Goal: Contribute content: Contribute content

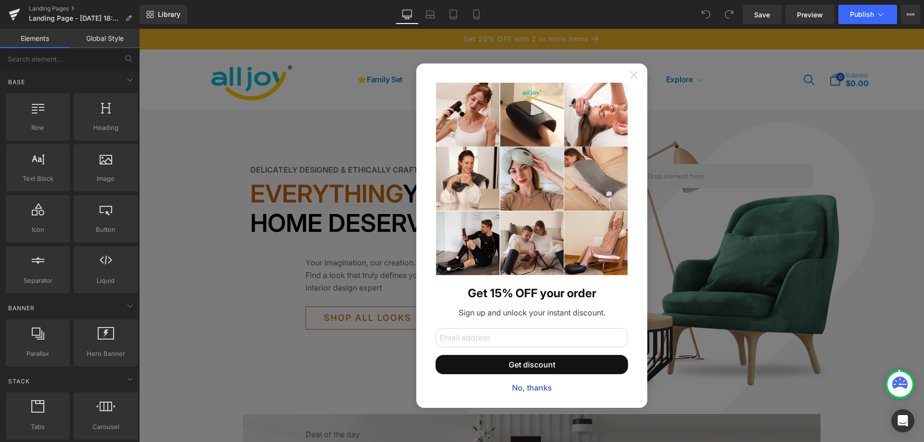
click at [632, 77] on icon at bounding box center [634, 75] width 8 height 8
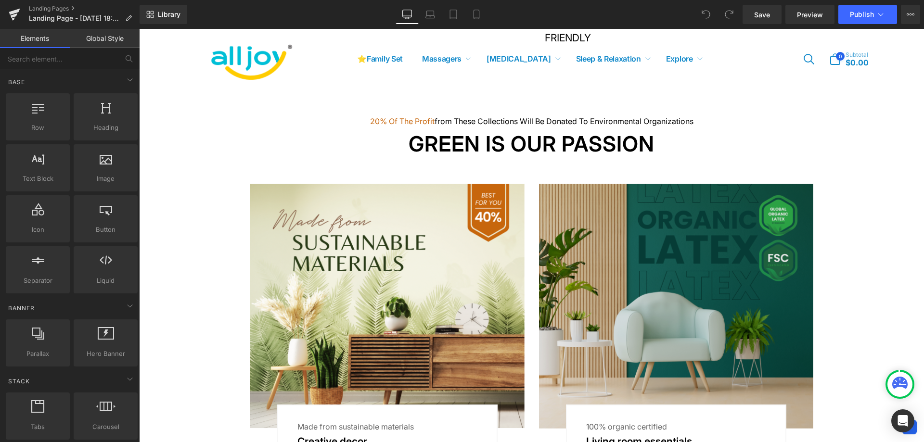
scroll to position [626, 0]
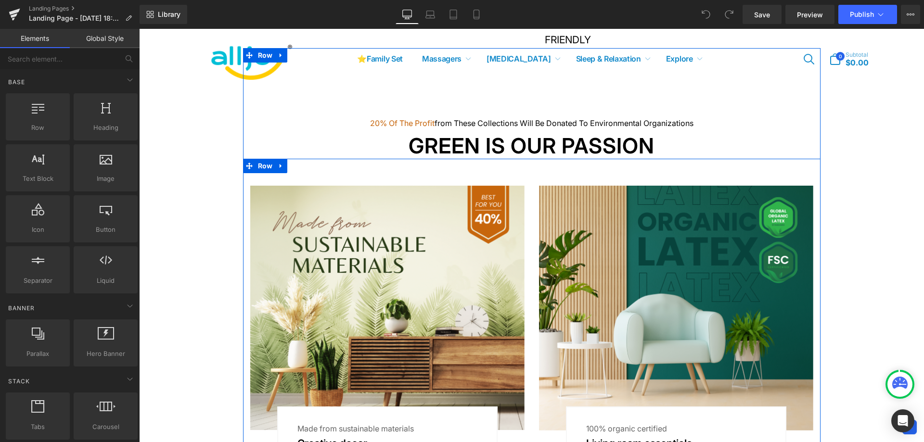
click at [329, 172] on div "Image Made from sustainable materials Text Block Creative decor Text Block Row …" at bounding box center [532, 313] width 578 height 309
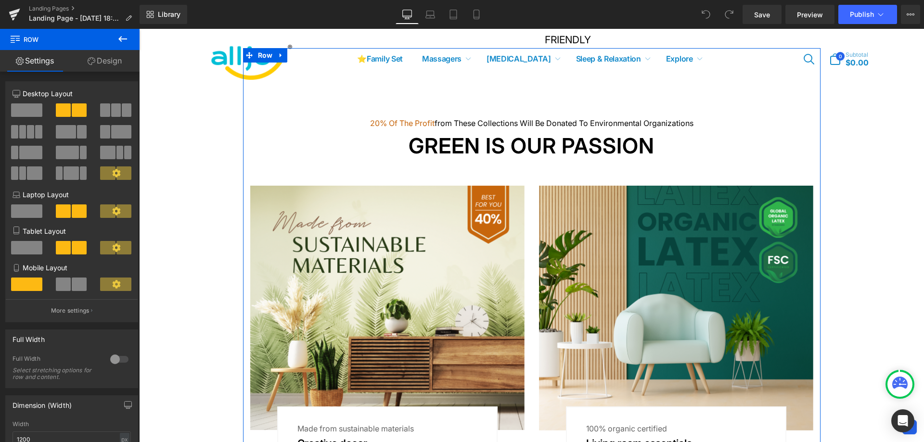
click at [274, 114] on div "20% of the profit from these collections will be donated to environmental organ…" at bounding box center [532, 258] width 578 height 420
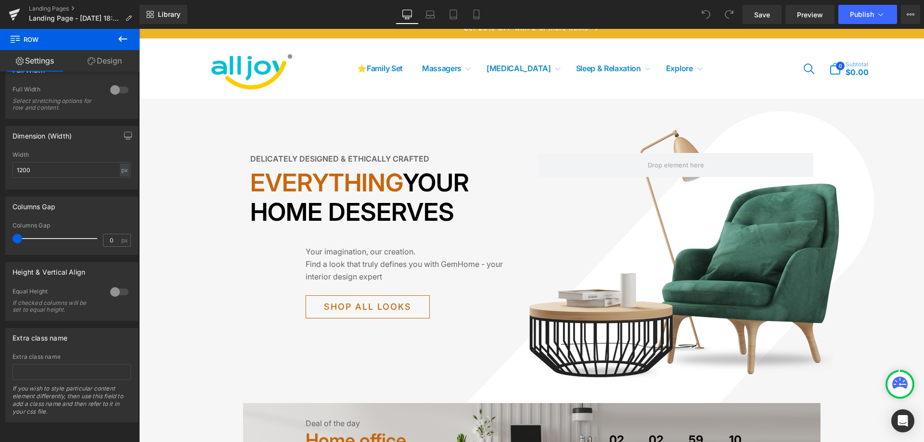
scroll to position [0, 0]
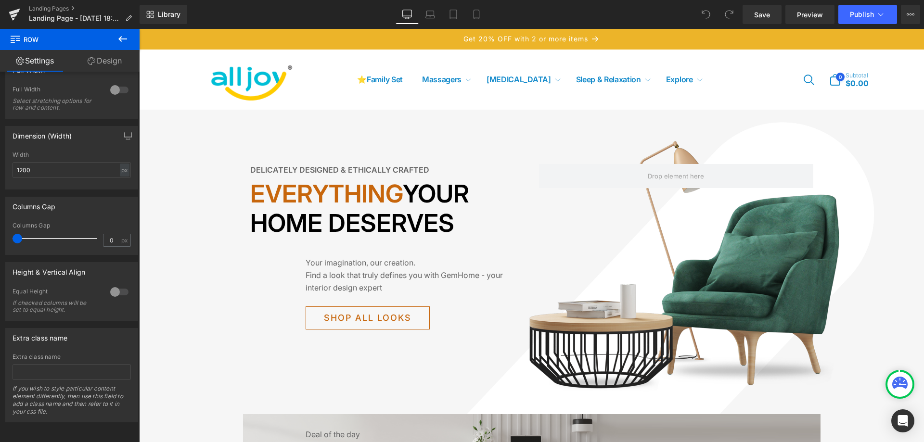
click at [258, 141] on div "Delicately designed & ethically crafted Text Block Everything your home deserve…" at bounding box center [531, 283] width 785 height 347
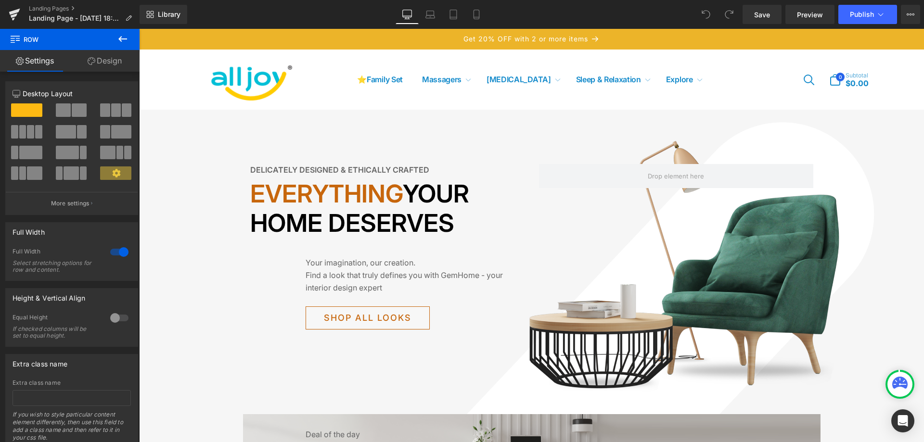
click at [123, 42] on icon at bounding box center [123, 39] width 12 height 12
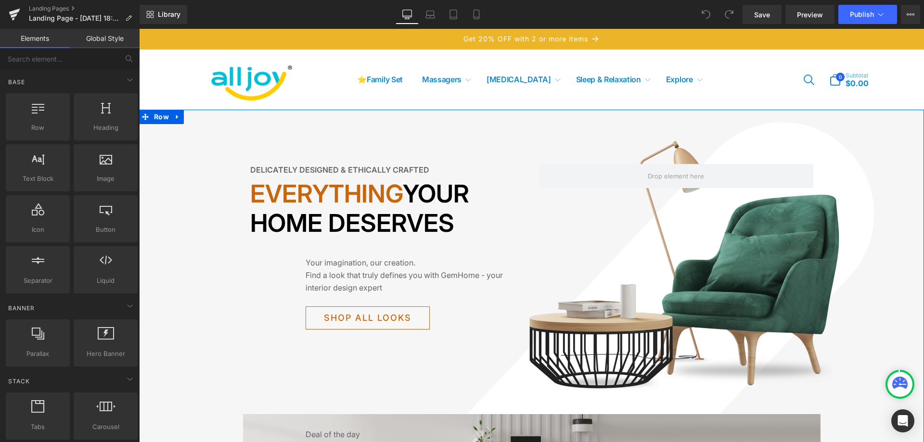
click at [210, 128] on div "Delicately designed & ethically crafted Text Block Everything your home deserve…" at bounding box center [531, 283] width 785 height 347
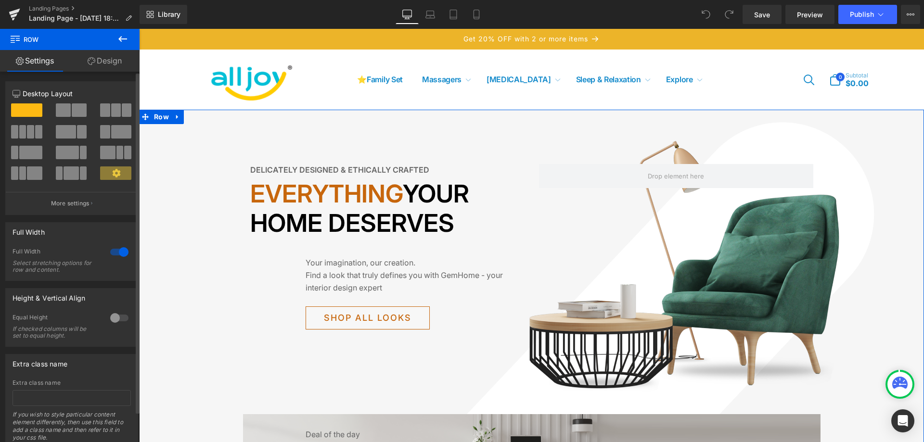
click at [115, 248] on div at bounding box center [119, 251] width 23 height 15
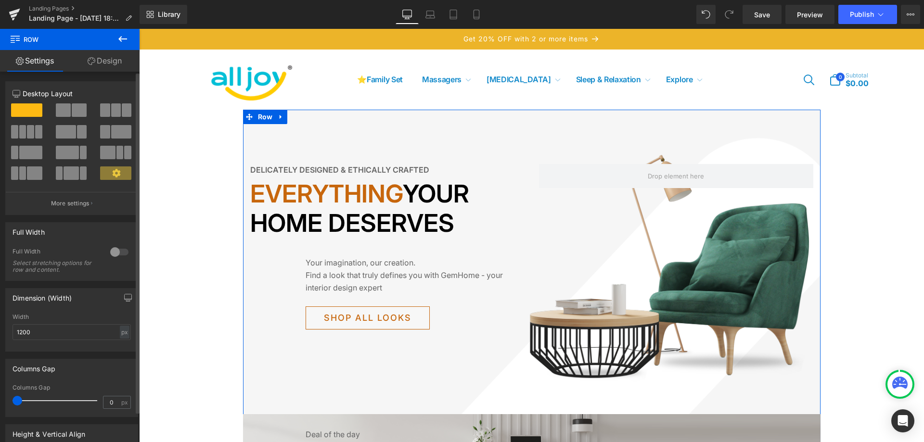
click at [116, 251] on div at bounding box center [119, 251] width 23 height 15
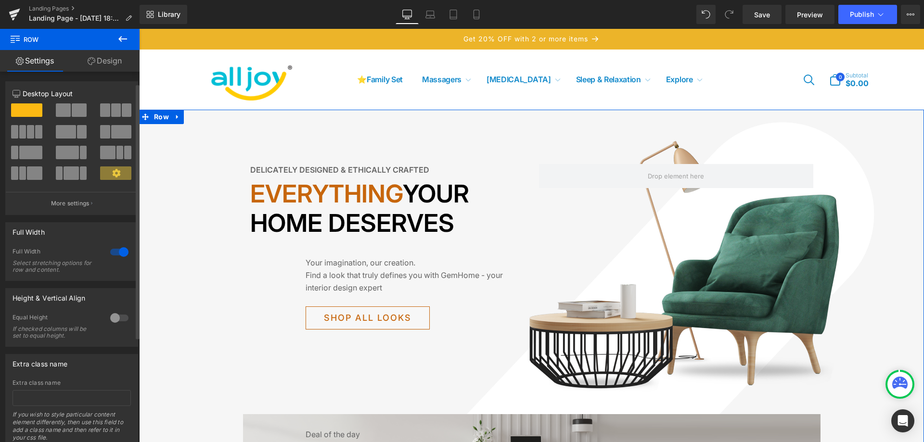
scroll to position [33, 0]
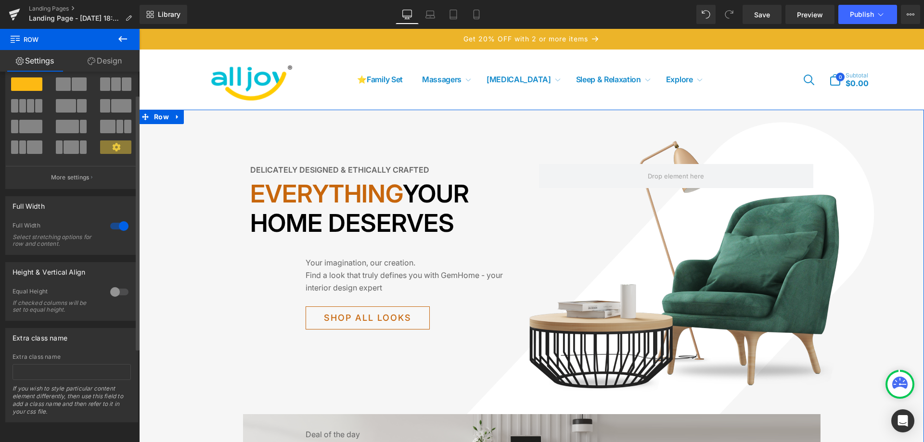
click at [111, 286] on div at bounding box center [119, 291] width 23 height 15
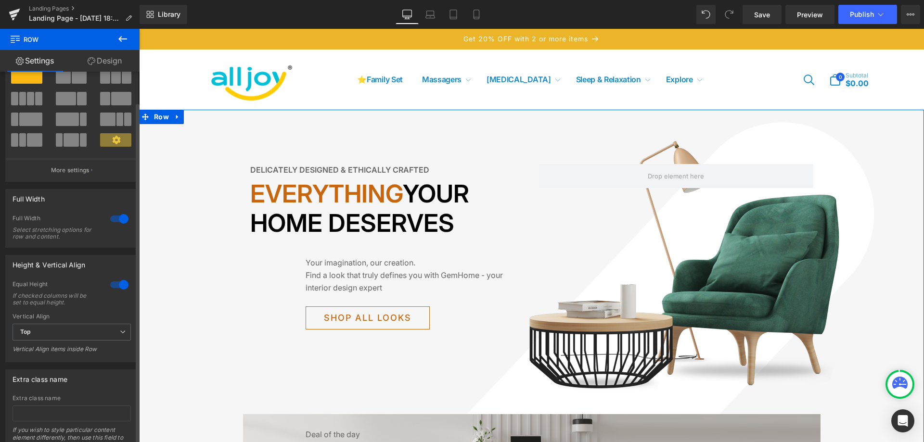
click at [114, 286] on div at bounding box center [119, 284] width 23 height 15
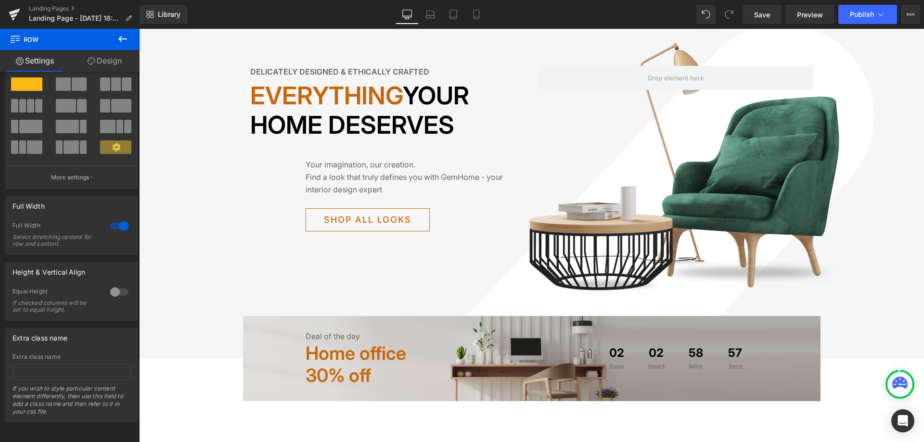
scroll to position [193, 0]
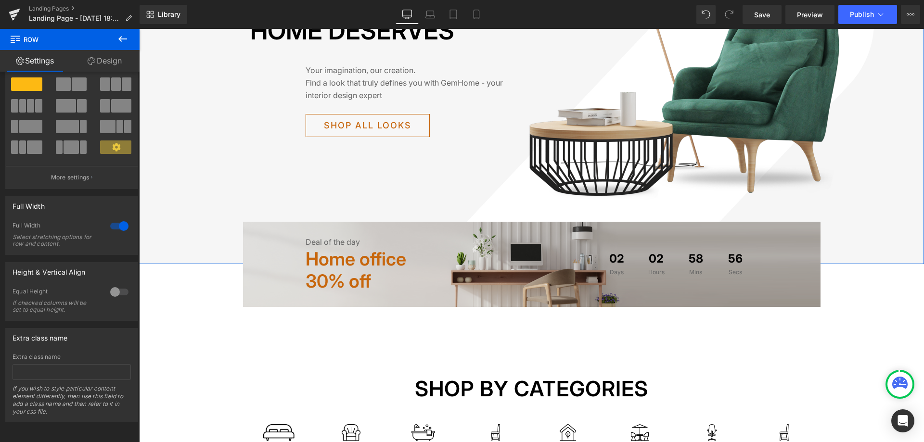
click at [251, 168] on div "Delicately designed & ethically crafted Text Block Everything your home deserve…" at bounding box center [531, 90] width 785 height 347
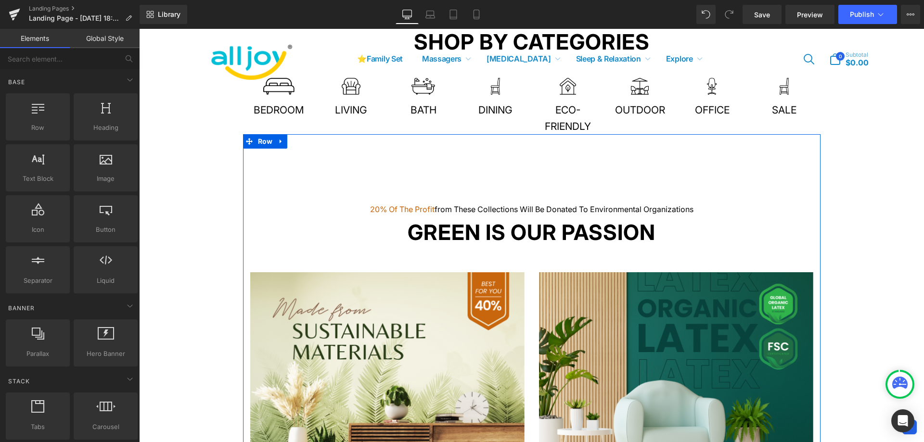
click at [662, 186] on div "20% of the profit from these collections will be donated to environmental organ…" at bounding box center [532, 344] width 578 height 420
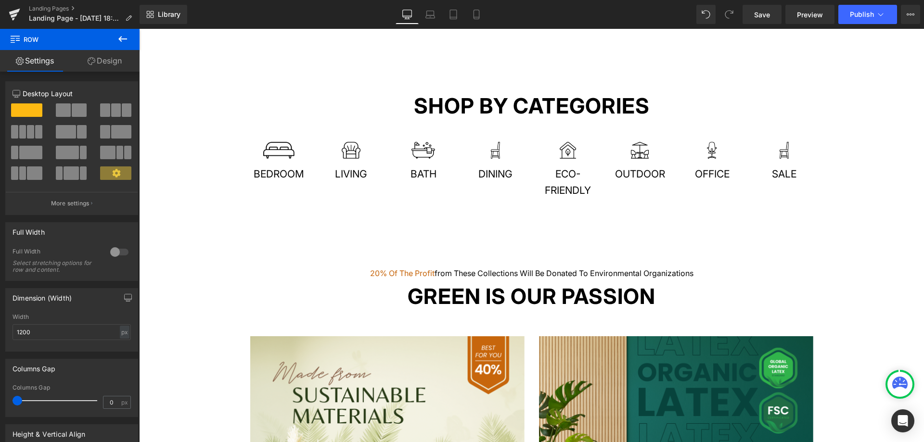
scroll to position [144, 0]
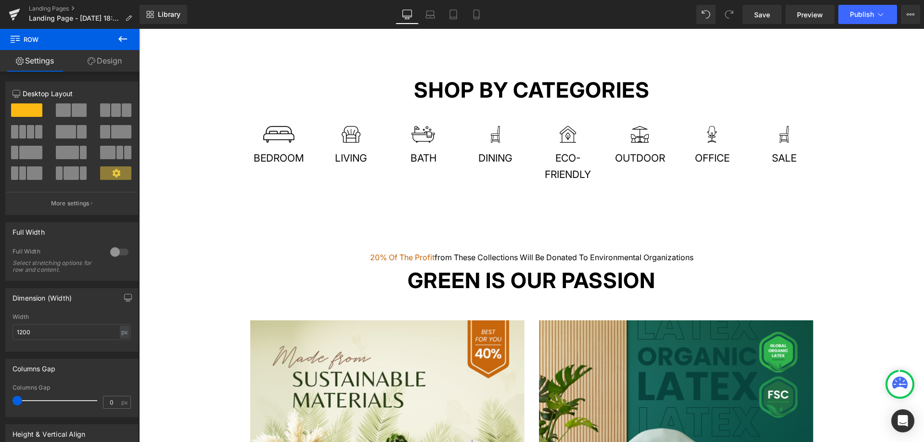
click at [566, 228] on div "20% of the profit from these collections will be donated to environmental organ…" at bounding box center [532, 392] width 578 height 420
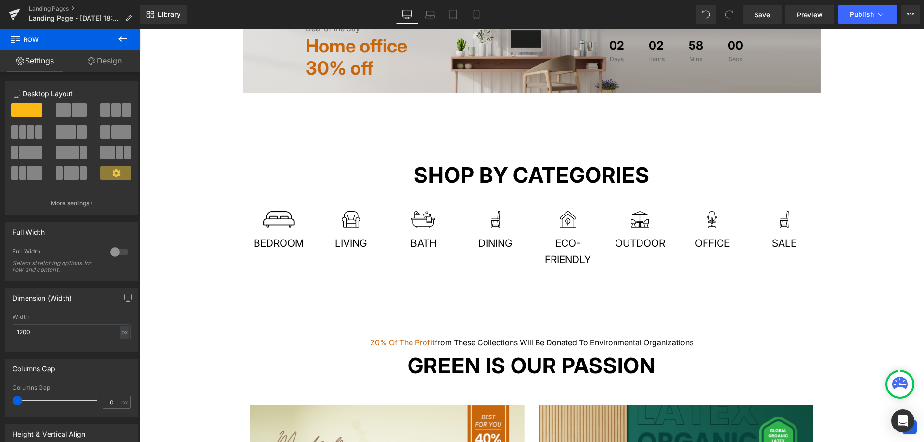
scroll to position [54, 0]
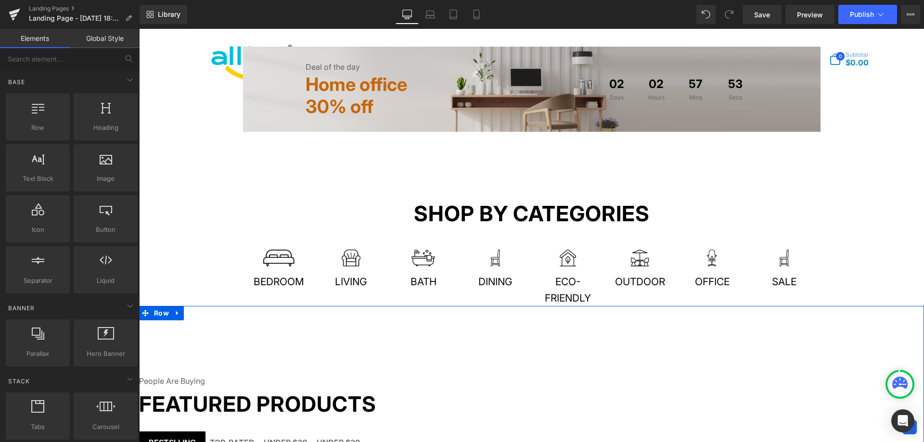
scroll to position [0, 0]
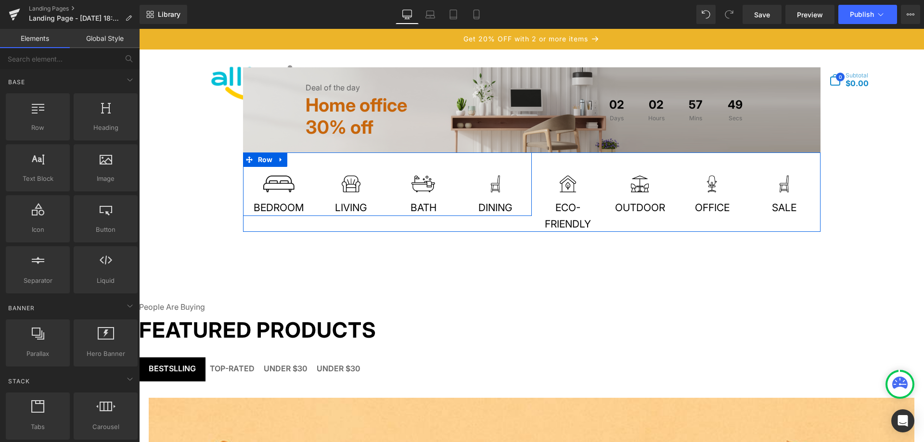
click at [139, 29] on div at bounding box center [139, 29] width 0 height 0
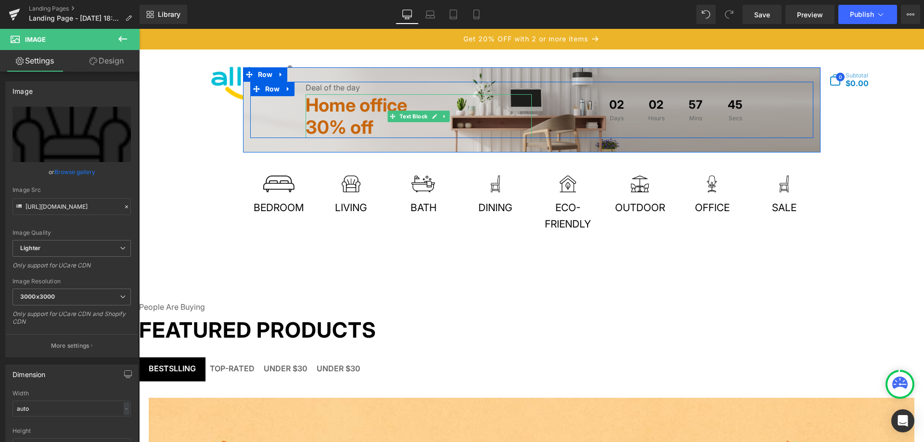
click at [489, 130] on p "30% off" at bounding box center [419, 127] width 226 height 22
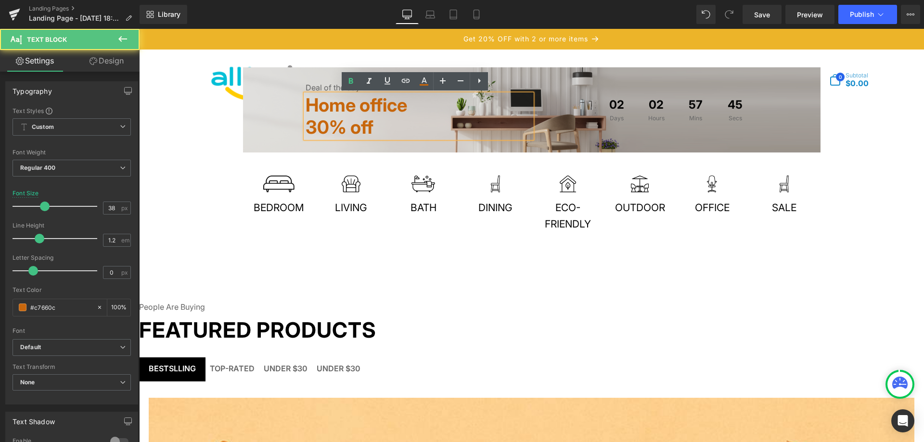
click at [573, 140] on div "Deal of the day Text Block Home office 30% off Text Block 02 Days 02 Hours 57 M…" at bounding box center [532, 109] width 578 height 85
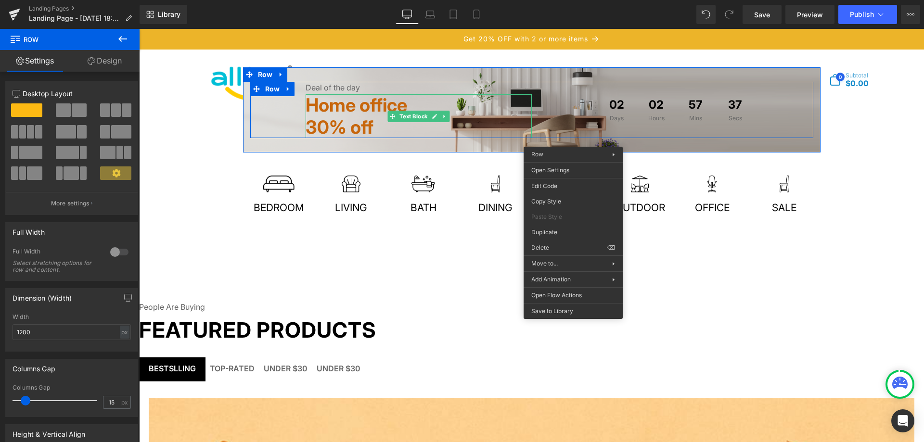
click at [355, 99] on strong "Home office" at bounding box center [357, 105] width 102 height 22
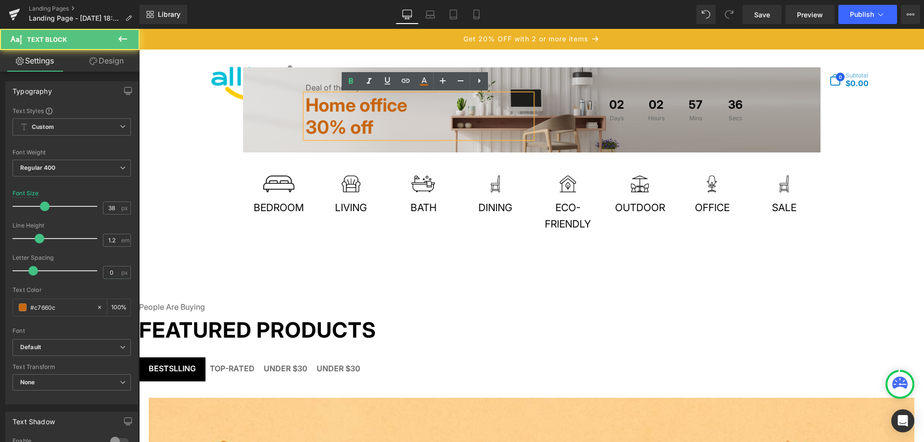
click at [384, 104] on strong "Home office" at bounding box center [357, 105] width 102 height 22
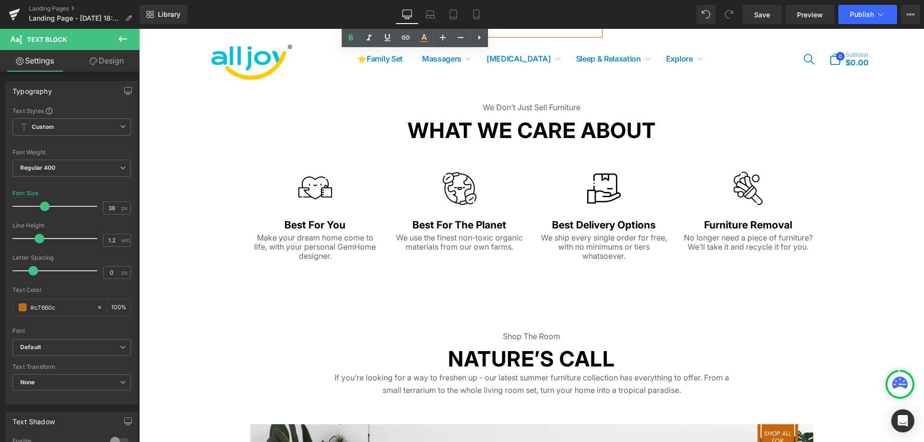
scroll to position [1588, 0]
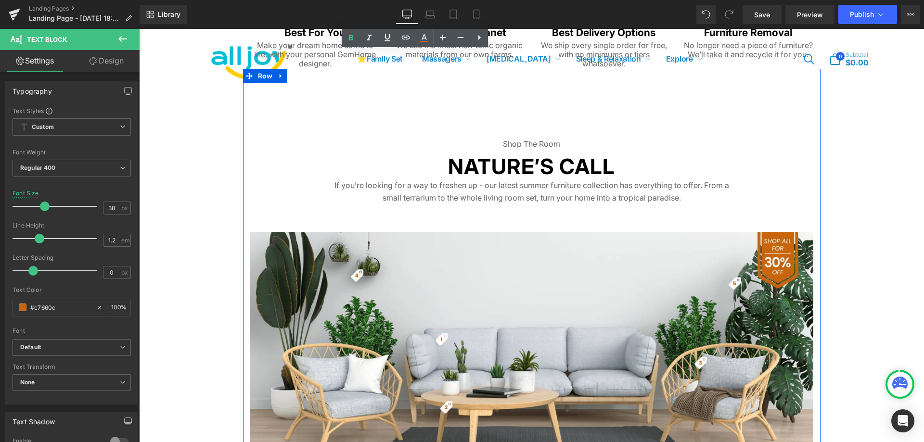
click at [650, 103] on div "Shop the room Text Block Nature’s Call Text Block If you’re looking for a way t…" at bounding box center [532, 350] width 578 height 562
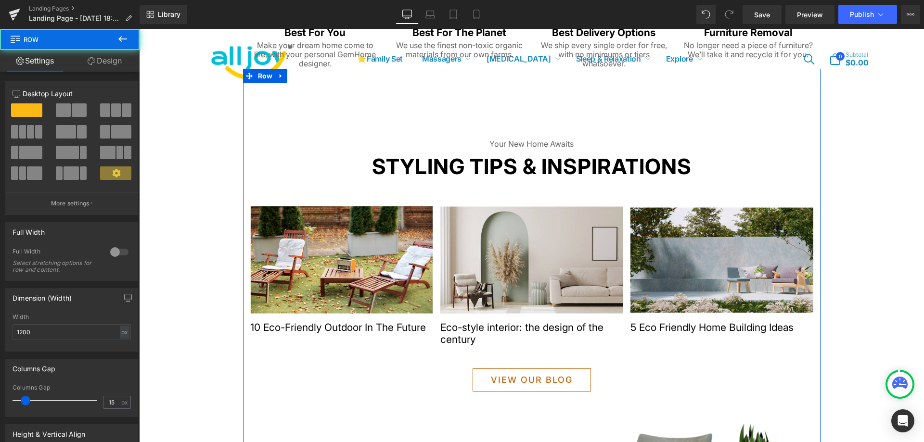
click at [661, 115] on div "Your new home awaits Text Block Styling tips & inspirations Text Block Image 10…" at bounding box center [532, 265] width 578 height 392
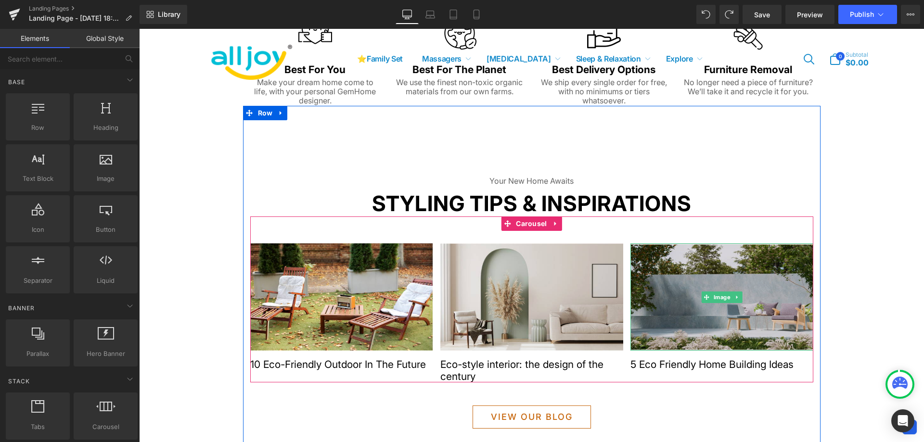
scroll to position [1540, 0]
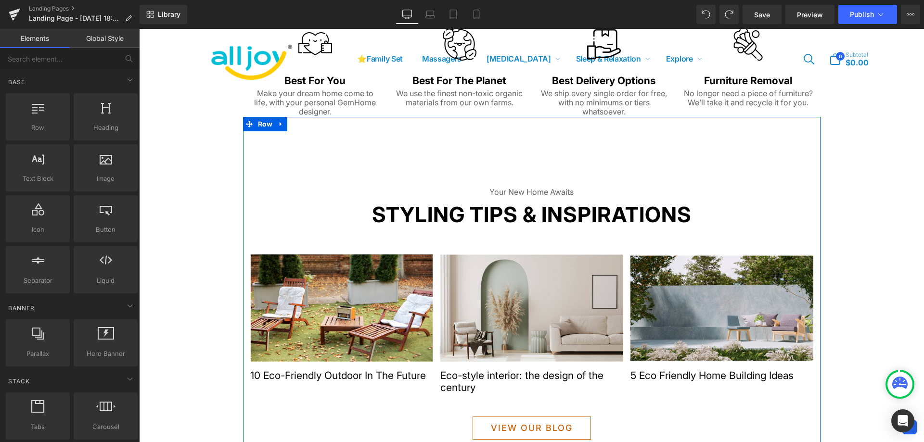
click at [539, 162] on div "Your new home awaits Text Block Styling tips & inspirations Text Block Image 10…" at bounding box center [532, 313] width 578 height 392
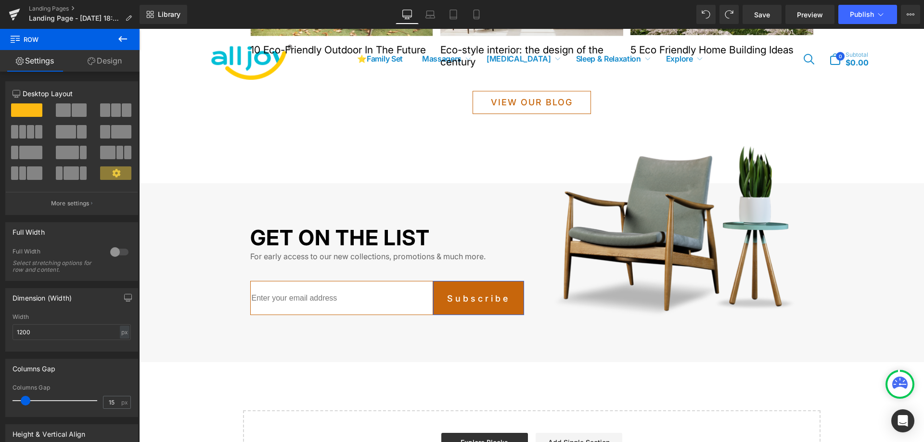
scroll to position [1877, 0]
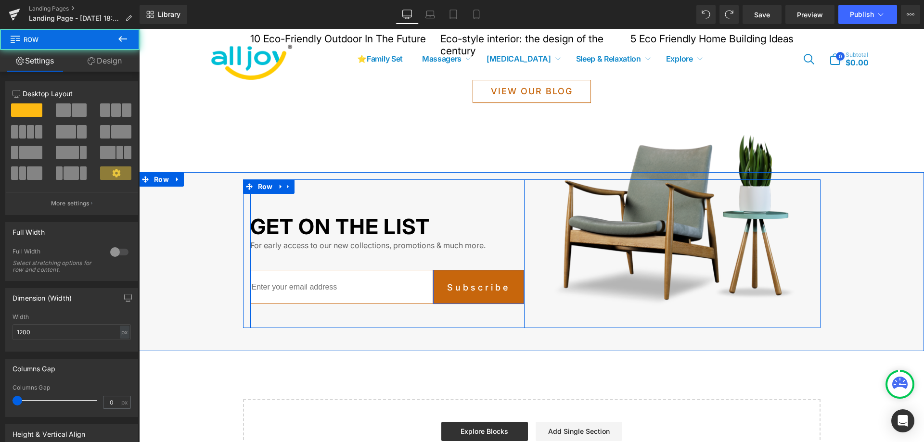
click at [514, 198] on div "Get on the list Text Block For early access to our new collections, promotions …" at bounding box center [387, 254] width 274 height 149
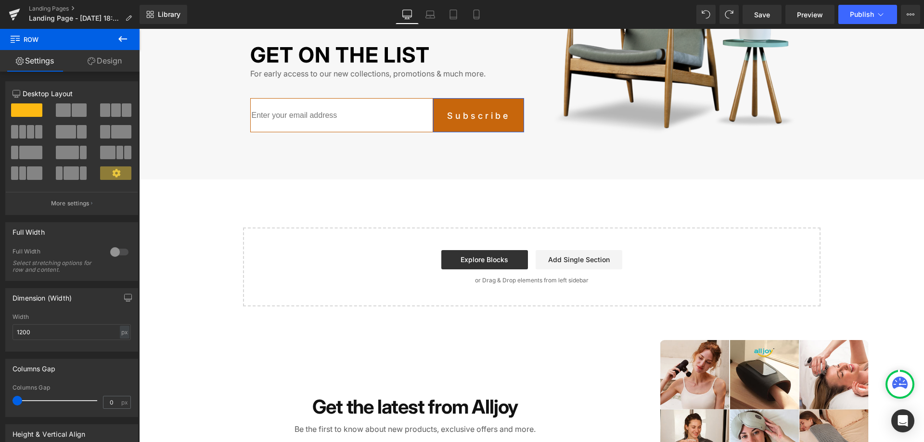
scroll to position [2070, 0]
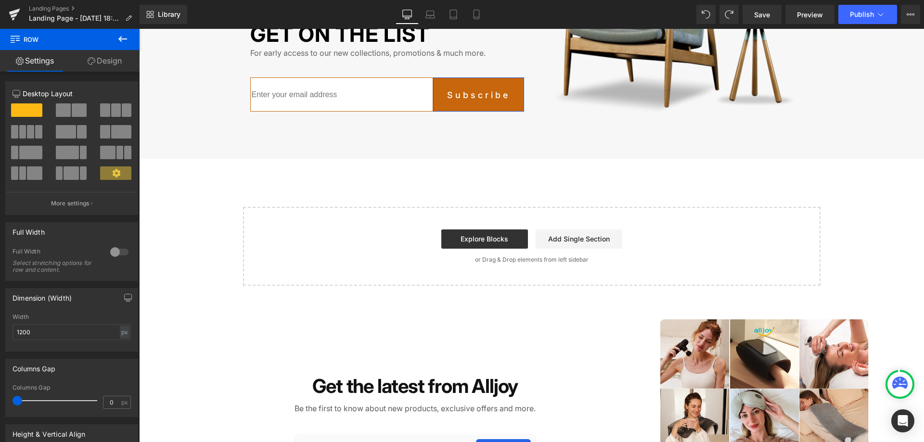
click at [637, 230] on div "Explore Blocks Add Single Section" at bounding box center [531, 239] width 547 height 19
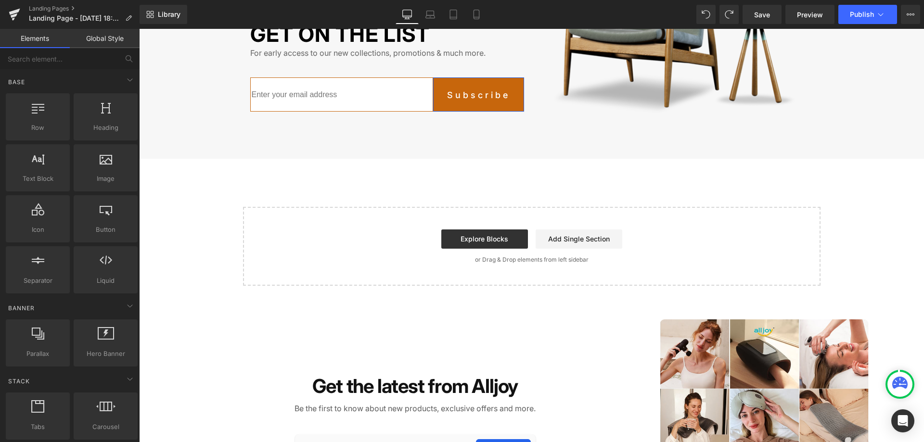
drag, startPoint x: 637, startPoint y: 224, endPoint x: 619, endPoint y: 219, distance: 18.9
click at [620, 230] on div "Explore Blocks Add Single Section" at bounding box center [531, 239] width 547 height 19
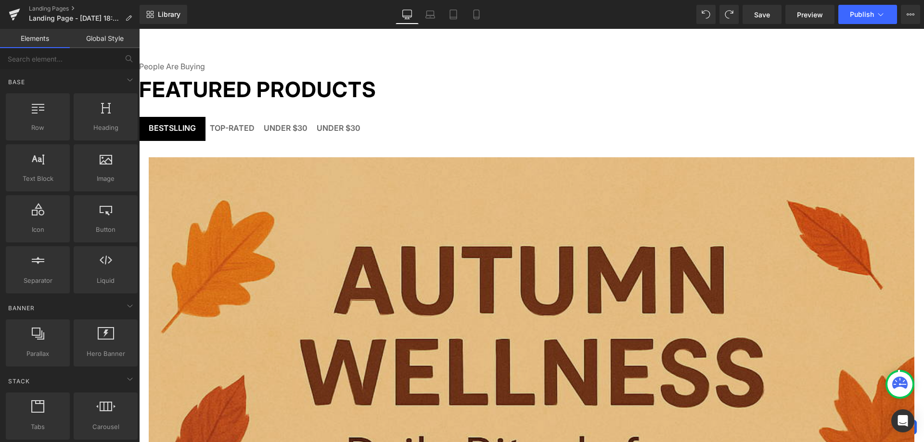
scroll to position [0, 0]
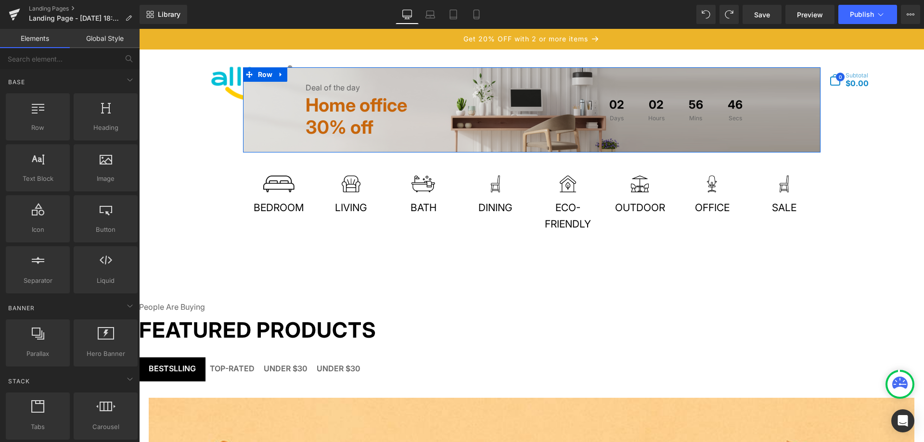
click at [592, 141] on div "Deal of the day Text Block Home office 30% off Text Block 02 Days 02 Hours 56 M…" at bounding box center [532, 109] width 578 height 85
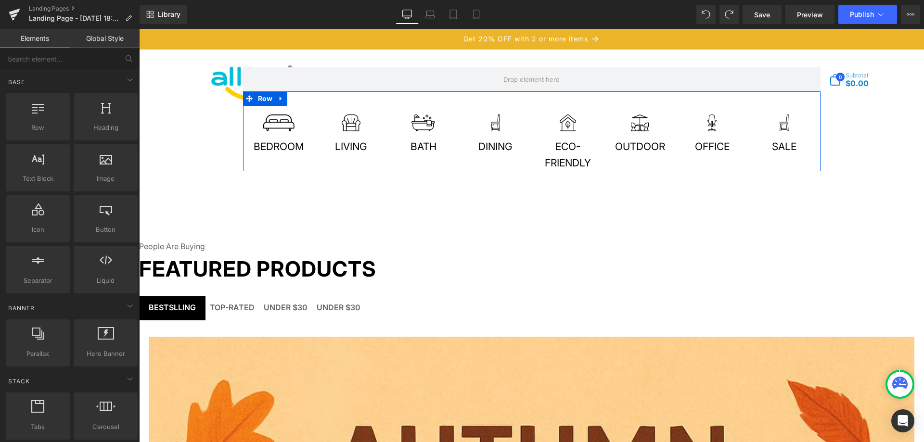
click at [506, 162] on div "Image Bedroom Text Block Image Living Text Block Image Bath Text Block Image Di…" at bounding box center [532, 130] width 578 height 79
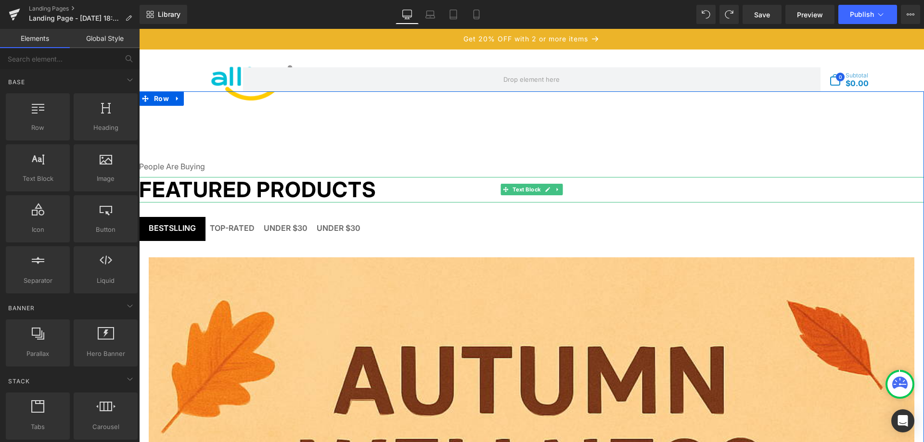
click at [276, 191] on b "Featured products" at bounding box center [257, 190] width 237 height 26
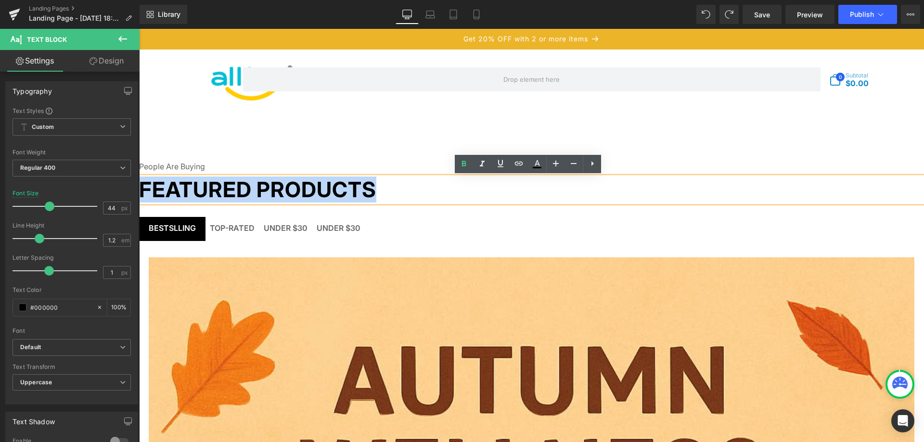
drag, startPoint x: 372, startPoint y: 188, endPoint x: 141, endPoint y: 181, distance: 231.6
click at [141, 181] on b "Featured products" at bounding box center [257, 190] width 237 height 26
paste div
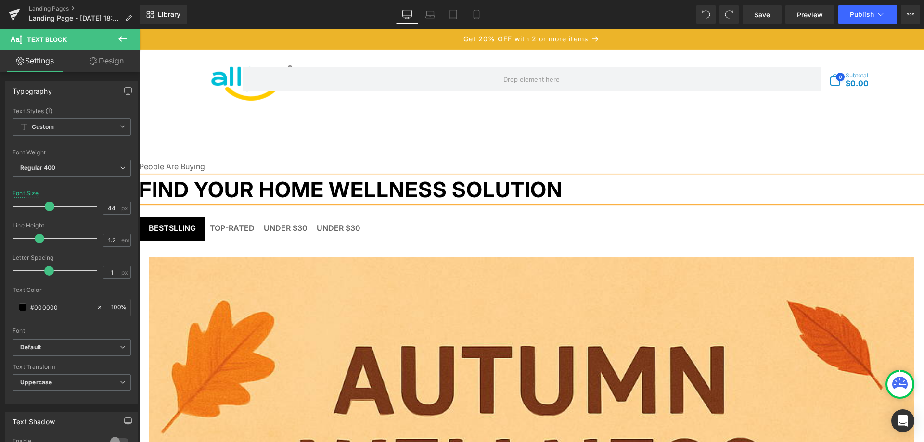
click at [633, 233] on ul "BESTSLLING Text Block Top-Rated Text Block under $30 Text Block under $30 Text …" at bounding box center [531, 232] width 785 height 31
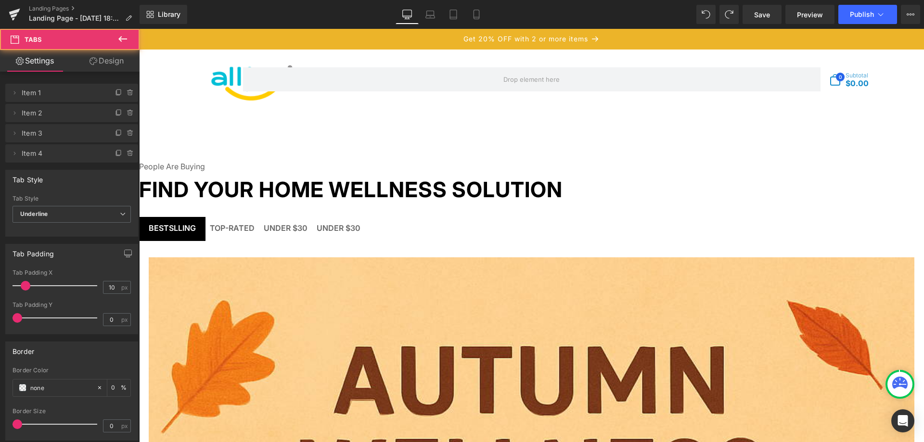
click at [139, 29] on div at bounding box center [139, 29] width 0 height 0
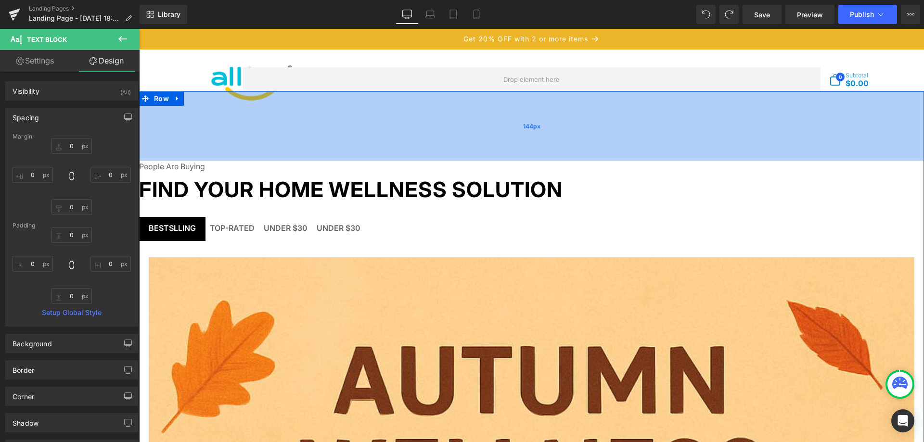
click at [305, 160] on div "144px" at bounding box center [531, 125] width 785 height 69
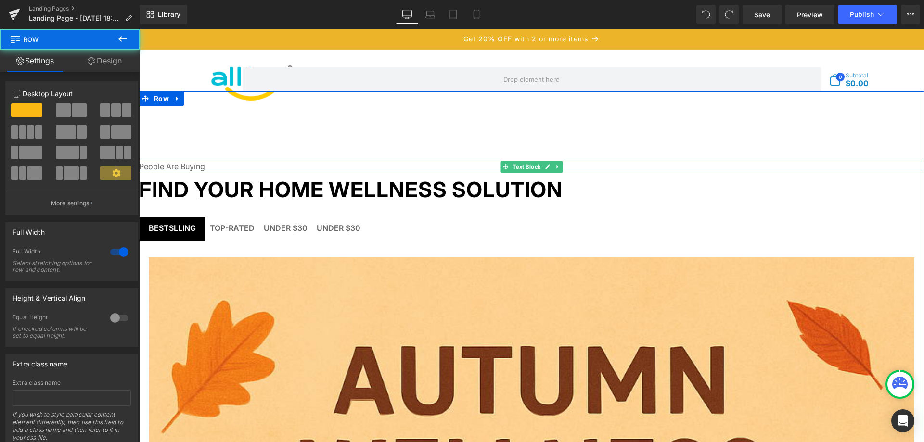
click at [288, 169] on p "People Are Buying" at bounding box center [531, 167] width 785 height 13
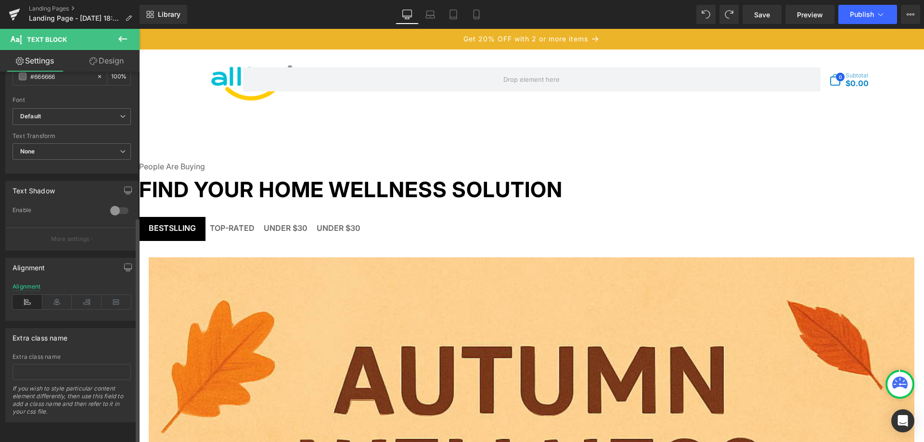
scroll to position [238, 0]
click at [64, 295] on icon at bounding box center [57, 302] width 30 height 14
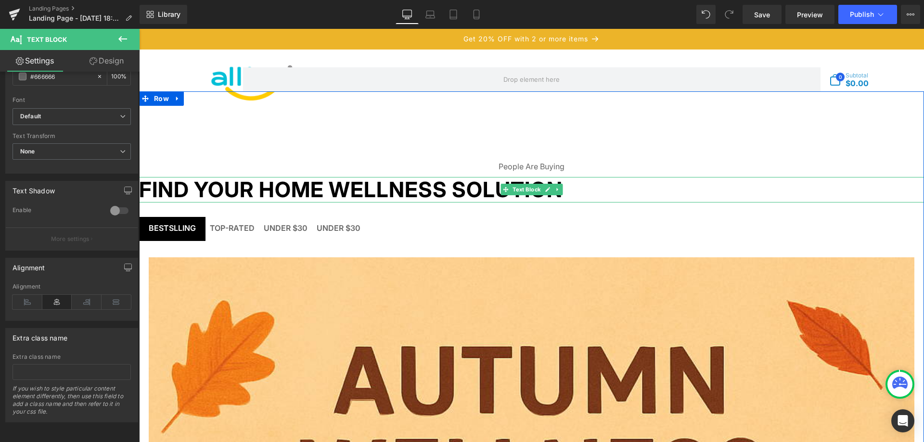
click at [643, 191] on p "Find Your Home Wellness Solution" at bounding box center [531, 190] width 785 height 26
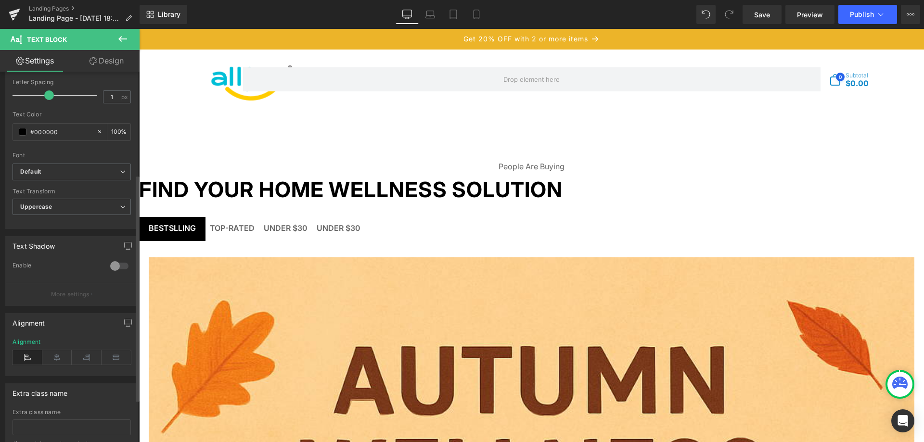
scroll to position [193, 0]
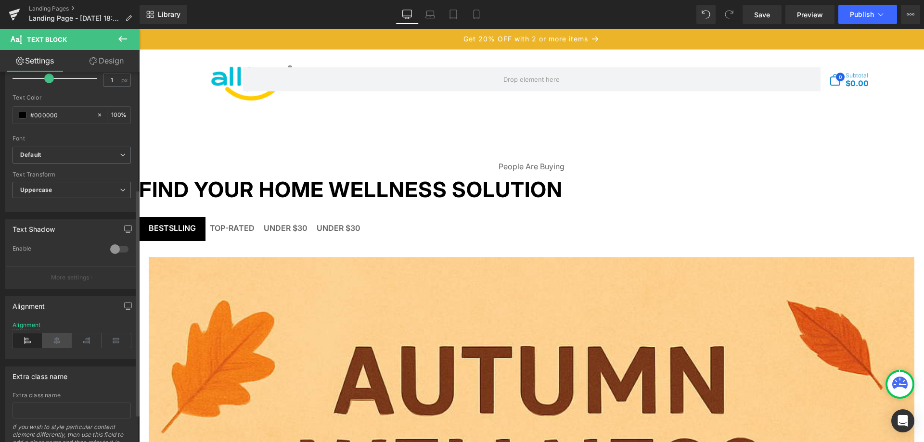
click at [61, 338] on icon at bounding box center [57, 341] width 30 height 14
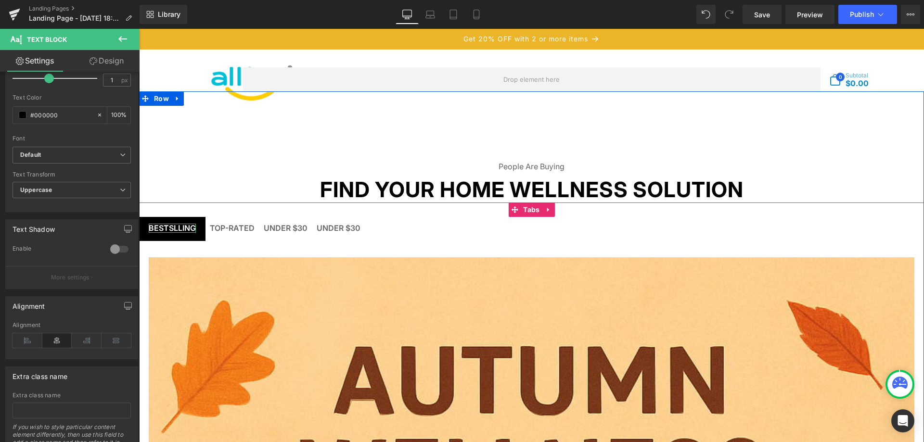
click at [175, 230] on div "BESTSLLING" at bounding box center [172, 228] width 47 height 9
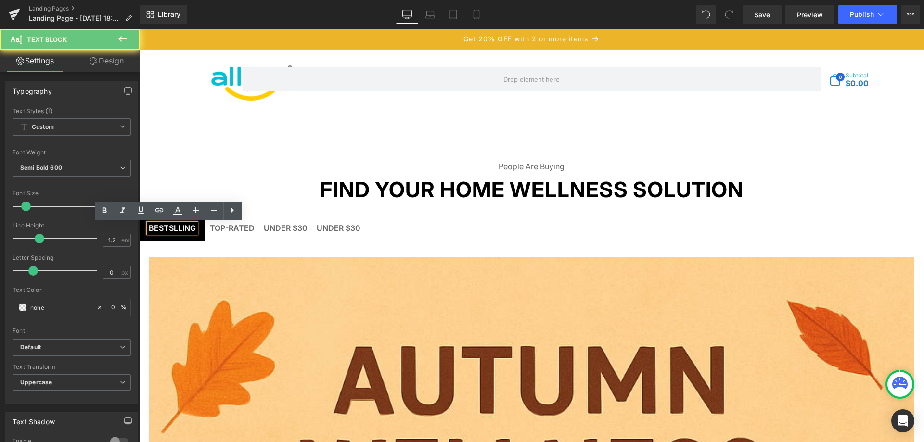
click at [178, 229] on div "BESTSLLING" at bounding box center [172, 228] width 47 height 9
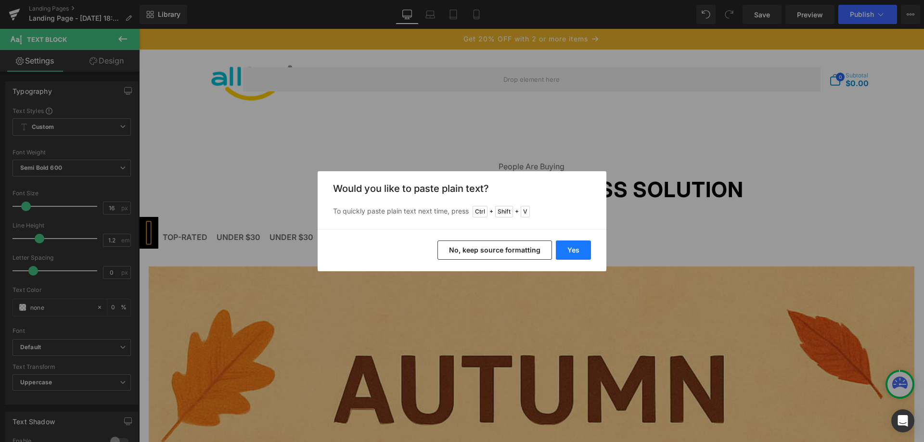
click at [582, 252] on button "Yes" at bounding box center [573, 250] width 35 height 19
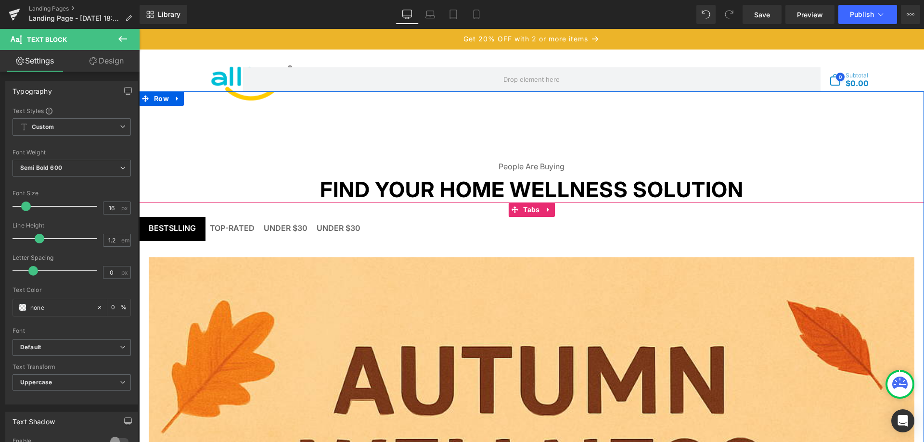
click at [139, 29] on div at bounding box center [139, 29] width 0 height 0
click at [186, 231] on div "BESTSLLING" at bounding box center [172, 228] width 47 height 9
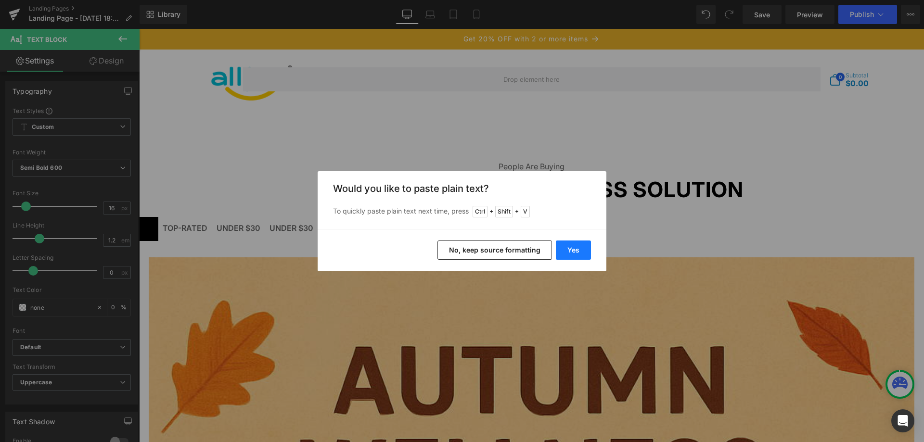
drag, startPoint x: 574, startPoint y: 245, endPoint x: 404, endPoint y: 219, distance: 171.5
click at [574, 245] on button "Yes" at bounding box center [573, 250] width 35 height 19
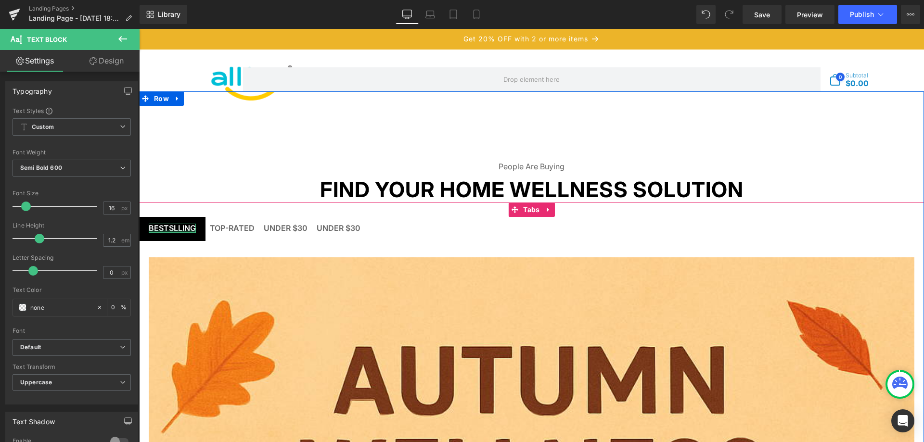
click at [177, 231] on div at bounding box center [172, 232] width 47 height 2
click at [177, 230] on div "BESTSLLING" at bounding box center [172, 228] width 47 height 9
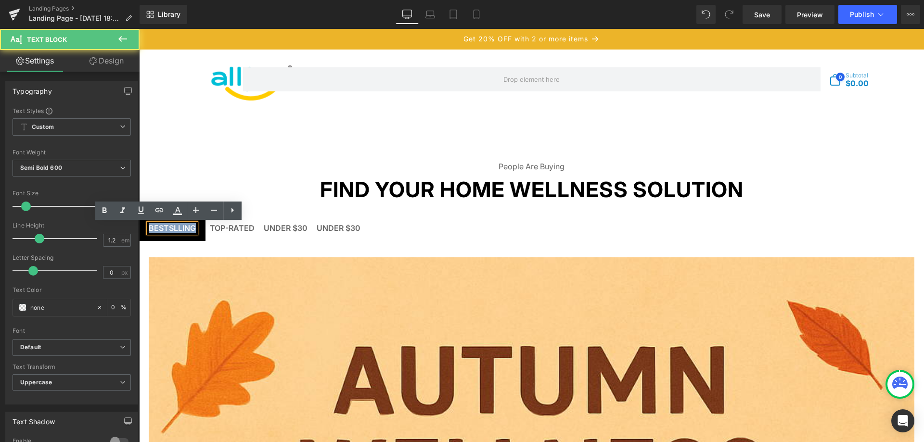
click at [186, 229] on div "BESTSLLING" at bounding box center [172, 228] width 47 height 9
click at [189, 230] on div "BESTSLLING" at bounding box center [172, 228] width 47 height 9
click at [190, 230] on div "BESTSLLING" at bounding box center [172, 228] width 47 height 9
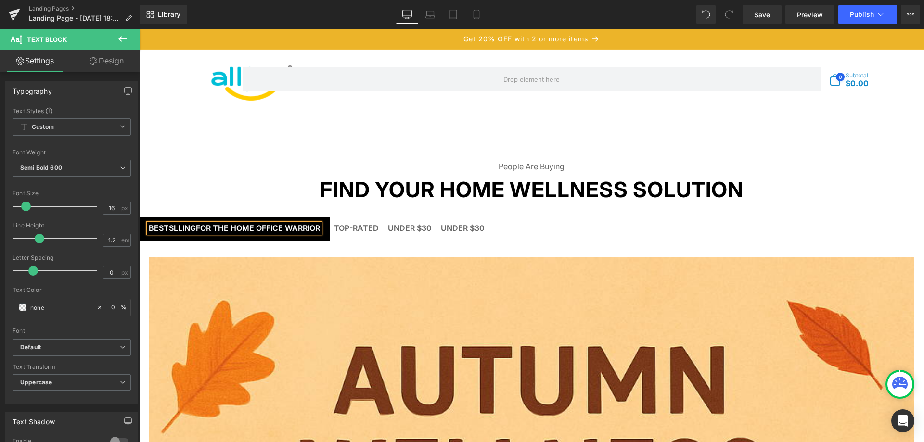
click at [193, 228] on div "BESTSLLINGFor the Home Office Warrior" at bounding box center [234, 228] width 171 height 9
click at [304, 229] on div "Top-Rated" at bounding box center [309, 228] width 45 height 9
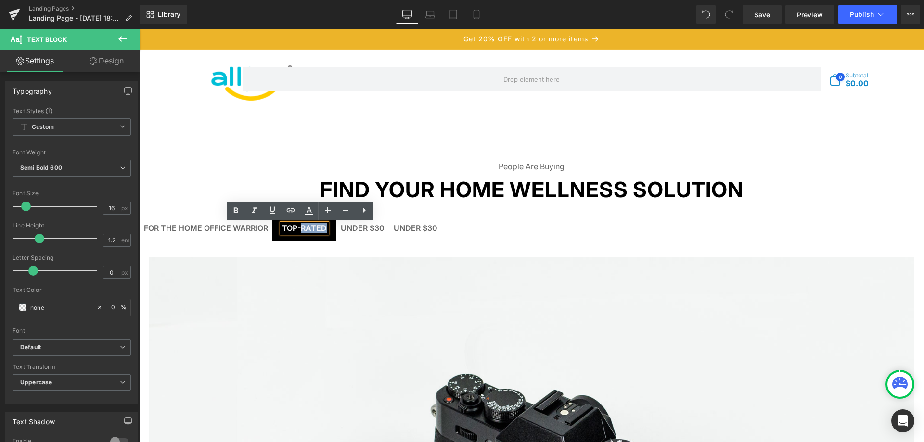
click at [318, 228] on div "Top-Rated" at bounding box center [304, 228] width 45 height 9
copy div "Rated"
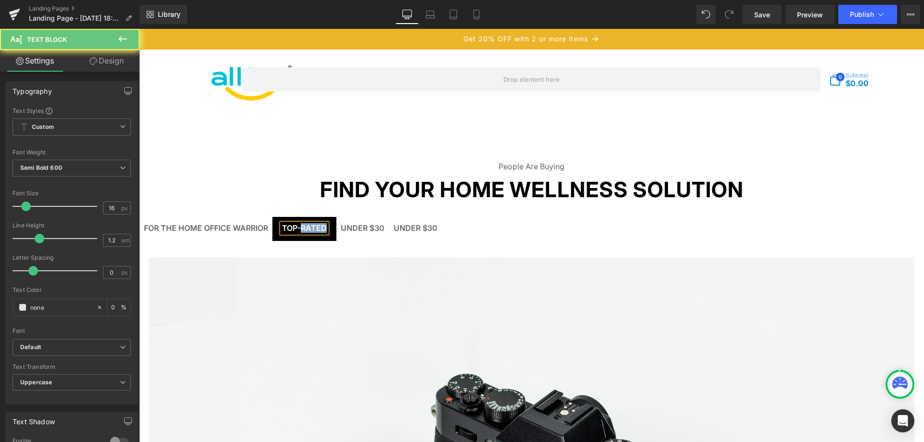
click at [321, 229] on div "Top-Rated" at bounding box center [304, 228] width 45 height 9
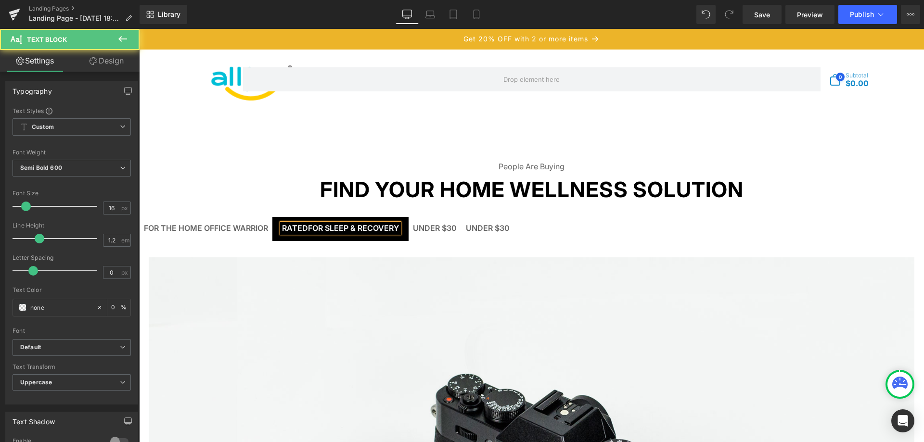
drag, startPoint x: 305, startPoint y: 227, endPoint x: 366, endPoint y: 235, distance: 62.1
click at [275, 227] on span "RatedFor Sleep & Recovery Text Block" at bounding box center [340, 229] width 136 height 24
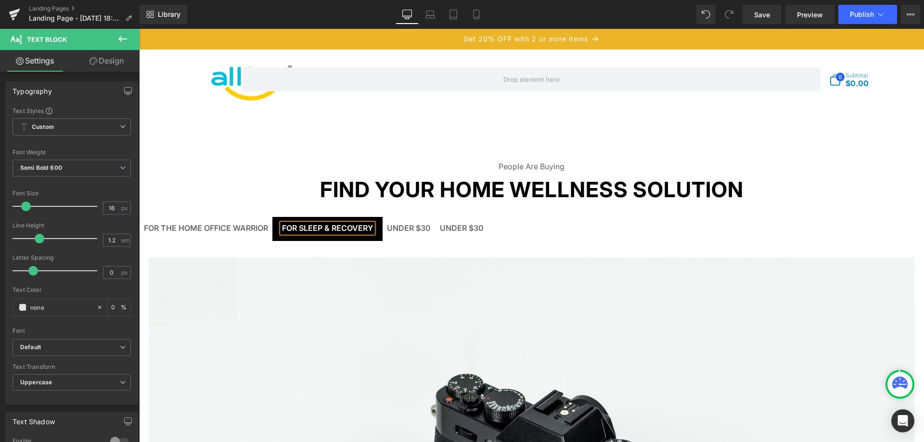
click at [403, 231] on div "under $30 Text Block" at bounding box center [409, 228] width 44 height 9
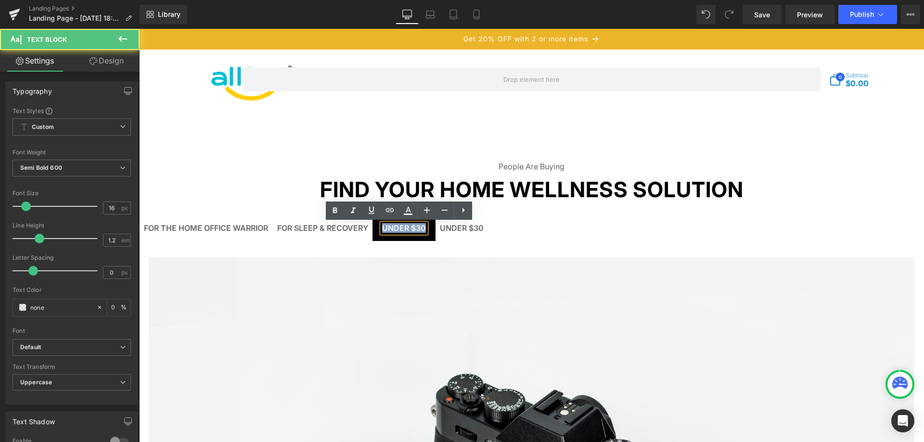
drag, startPoint x: 408, startPoint y: 228, endPoint x: 429, endPoint y: 238, distance: 23.5
click at [373, 228] on span "under $30 Text Block" at bounding box center [404, 229] width 63 height 24
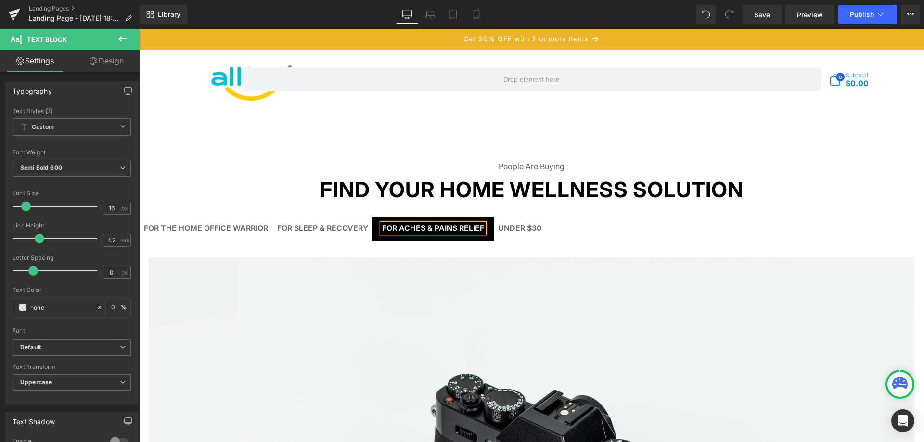
click at [510, 229] on div "under $30" at bounding box center [520, 228] width 44 height 9
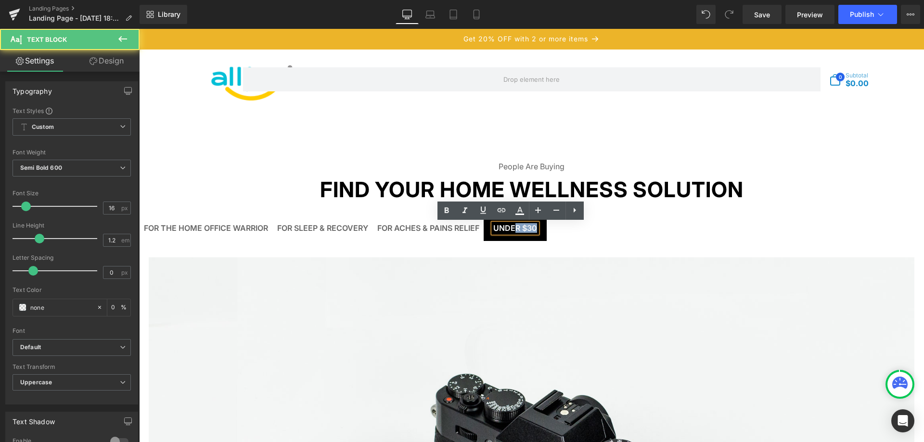
drag, startPoint x: 530, startPoint y: 230, endPoint x: 518, endPoint y: 236, distance: 13.1
click at [460, 228] on ul "For the Home Office Warrior Text Block For Sleep & Recovery Text Block For Ache…" at bounding box center [531, 232] width 785 height 31
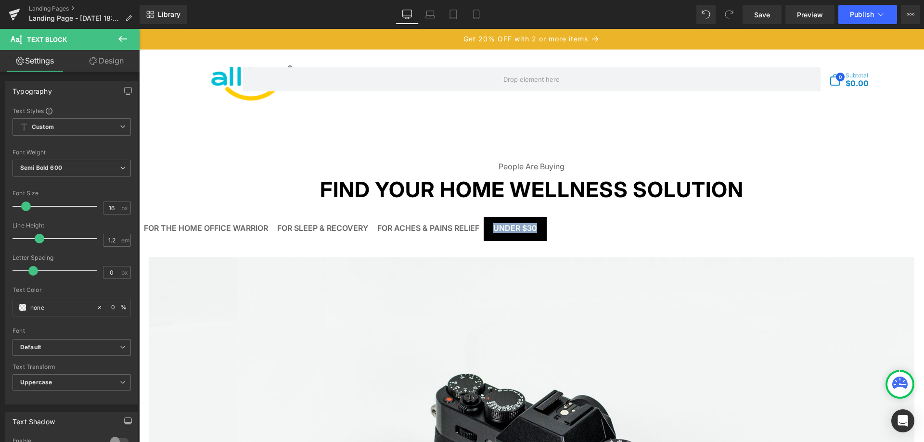
paste div
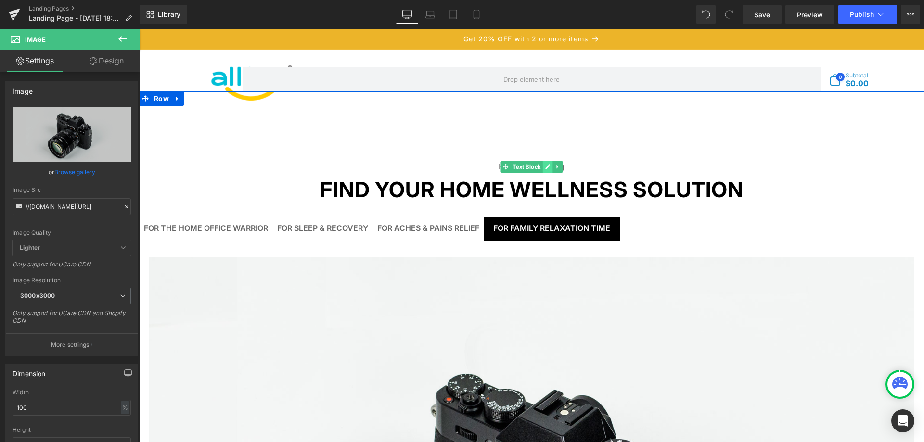
click at [545, 167] on icon at bounding box center [547, 167] width 5 height 6
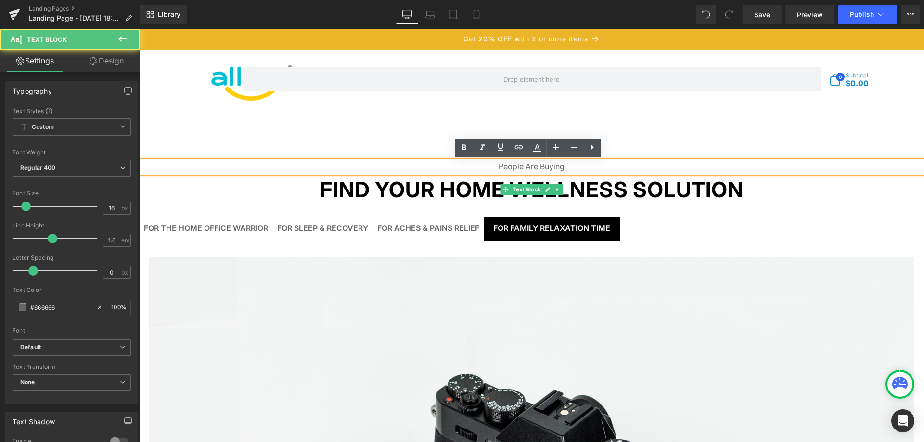
drag, startPoint x: 592, startPoint y: 179, endPoint x: 592, endPoint y: 193, distance: 14.0
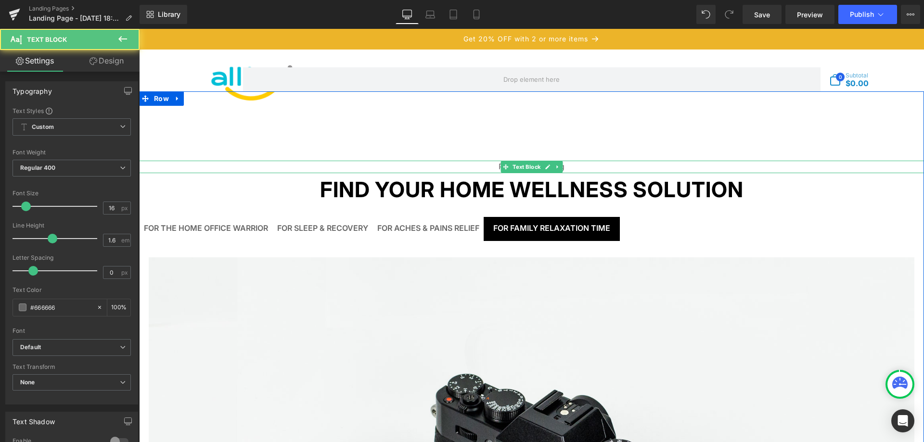
click at [565, 169] on p "People Are Buying" at bounding box center [531, 167] width 785 height 13
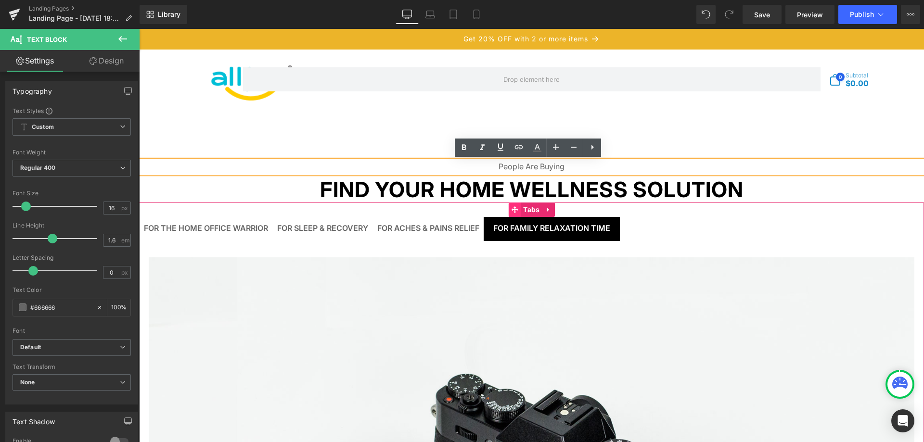
click at [515, 205] on span at bounding box center [514, 210] width 13 height 14
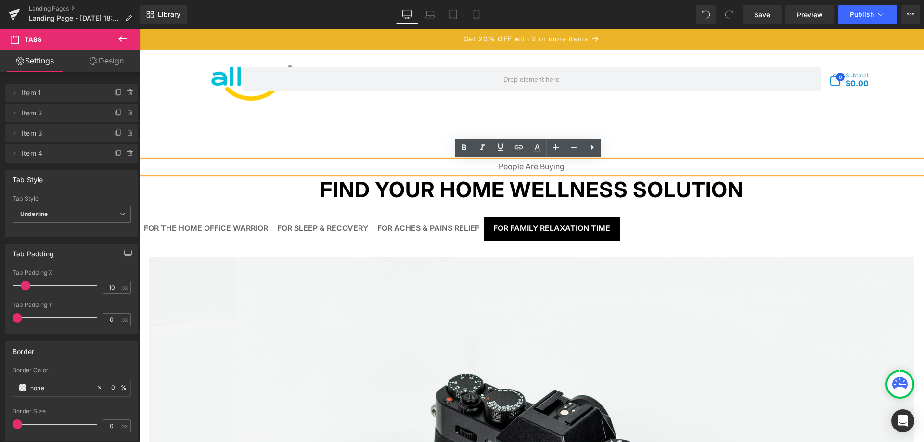
click at [169, 191] on p "Find Your Home Wellness Solution" at bounding box center [531, 190] width 785 height 26
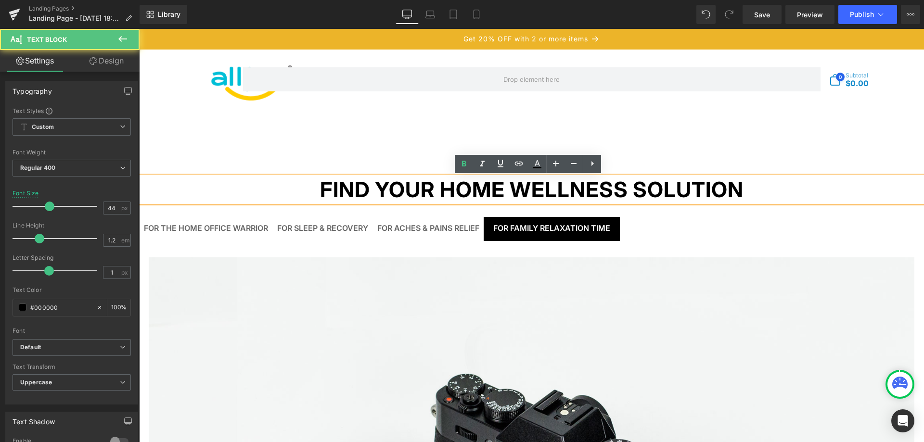
click at [139, 29] on div at bounding box center [139, 29] width 0 height 0
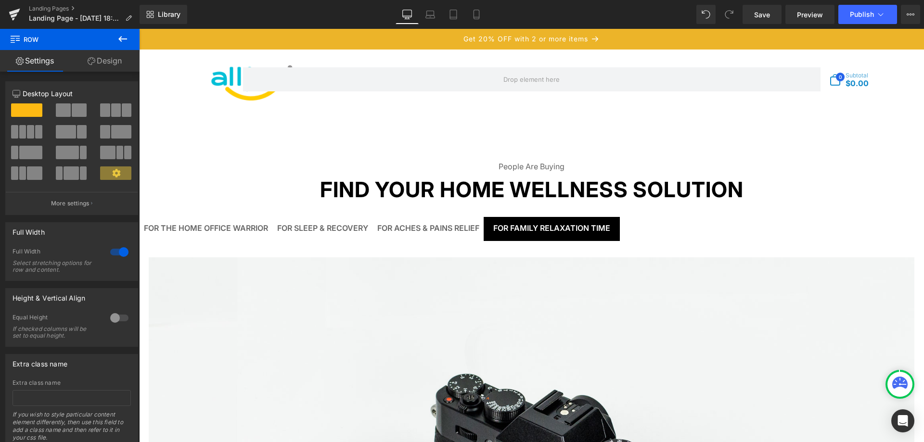
click at [118, 43] on icon at bounding box center [123, 39] width 12 height 12
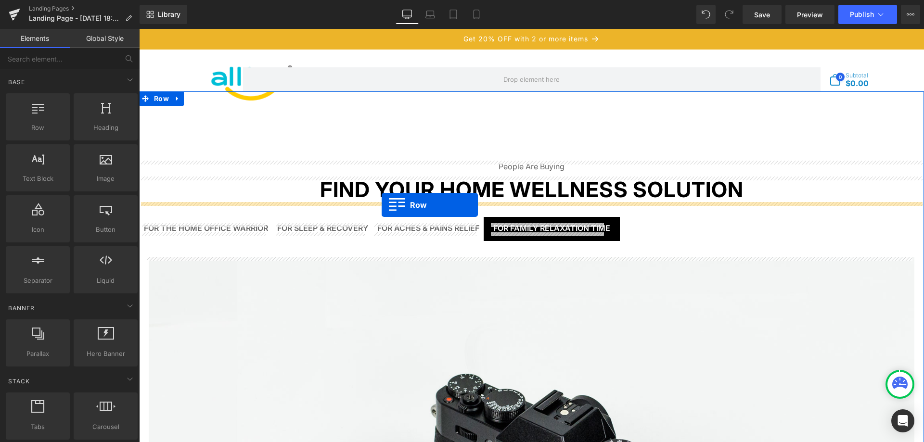
drag, startPoint x: 188, startPoint y: 153, endPoint x: 382, endPoint y: 205, distance: 200.8
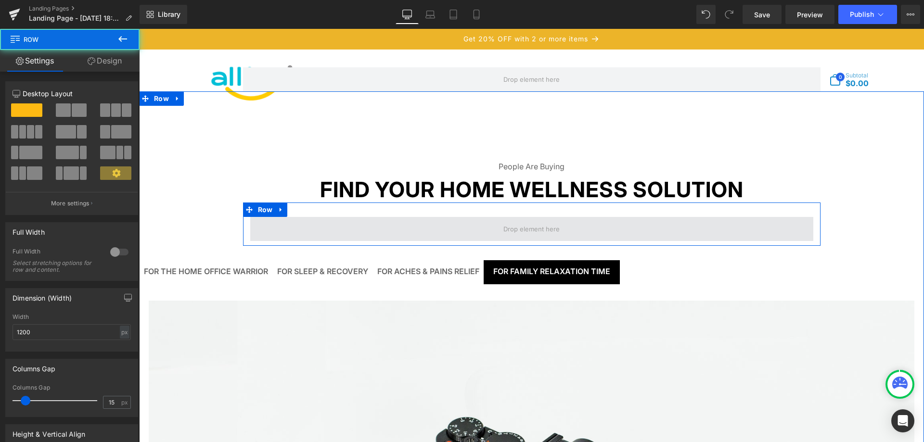
click at [584, 229] on span at bounding box center [531, 229] width 563 height 24
click at [535, 229] on span at bounding box center [531, 228] width 63 height 15
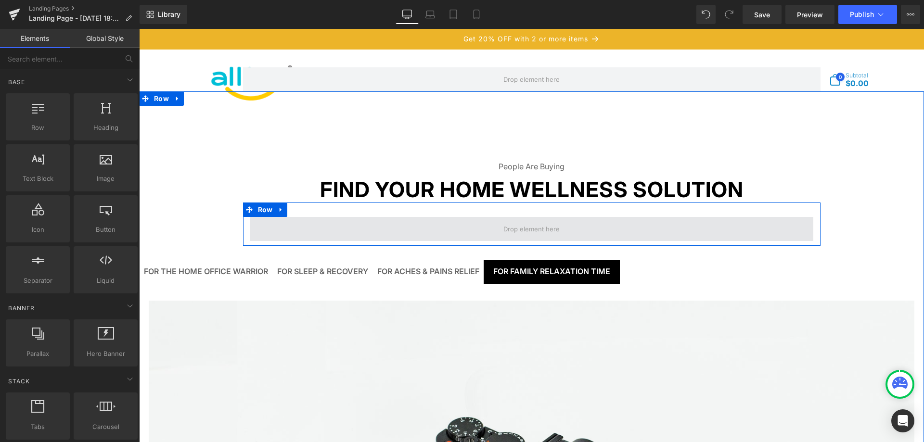
click at [535, 229] on span at bounding box center [531, 228] width 63 height 15
click at [521, 230] on span at bounding box center [531, 228] width 63 height 15
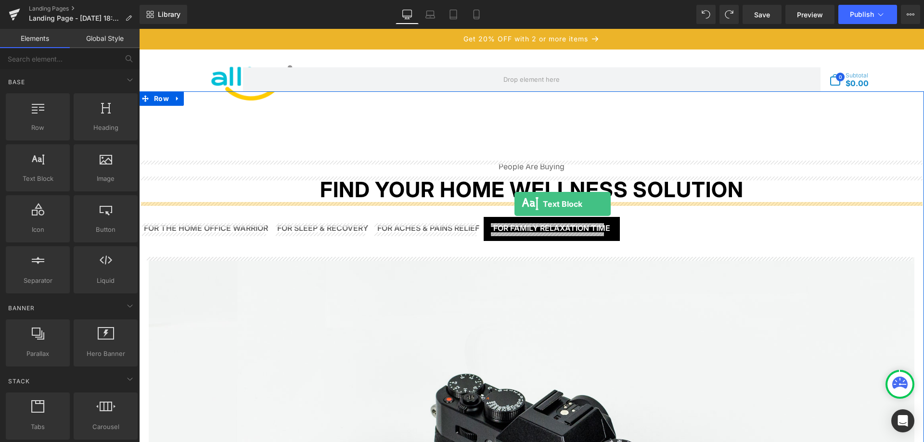
drag, startPoint x: 189, startPoint y: 195, endPoint x: 514, endPoint y: 204, distance: 326.0
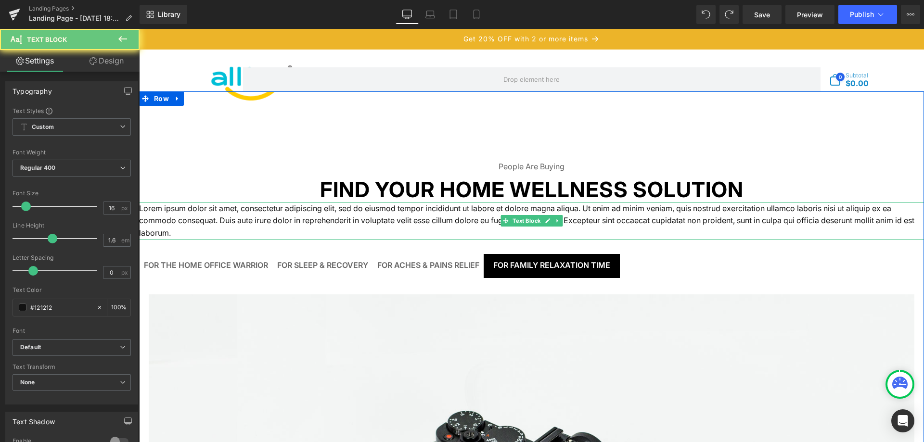
click at [457, 225] on p "Lorem ipsum dolor sit amet, consectetur adipiscing elit, sed do eiusmod tempor …" at bounding box center [531, 221] width 785 height 37
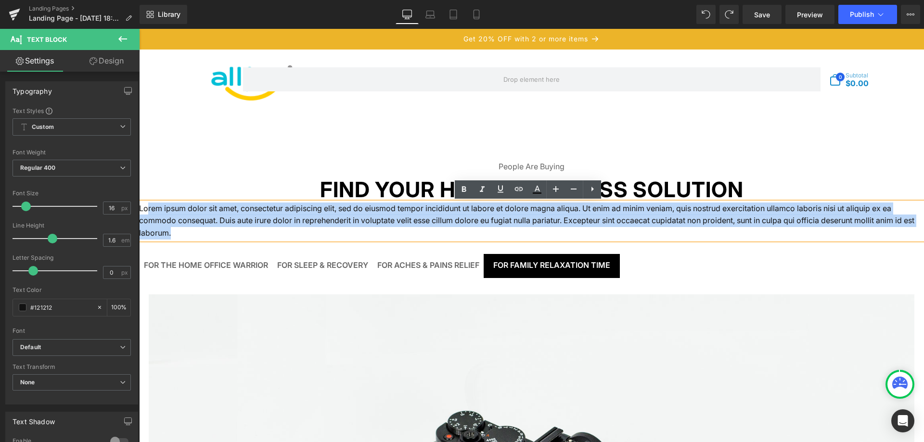
drag, startPoint x: 315, startPoint y: 228, endPoint x: 142, endPoint y: 199, distance: 175.7
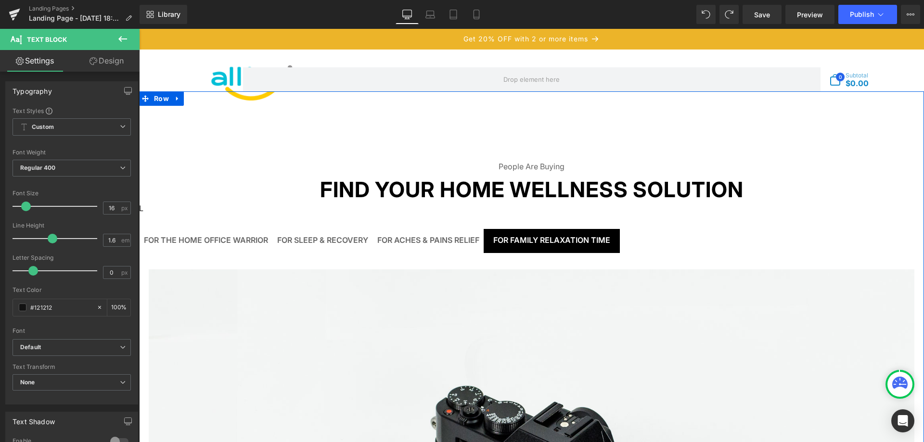
click at [199, 209] on p "L" at bounding box center [531, 209] width 785 height 13
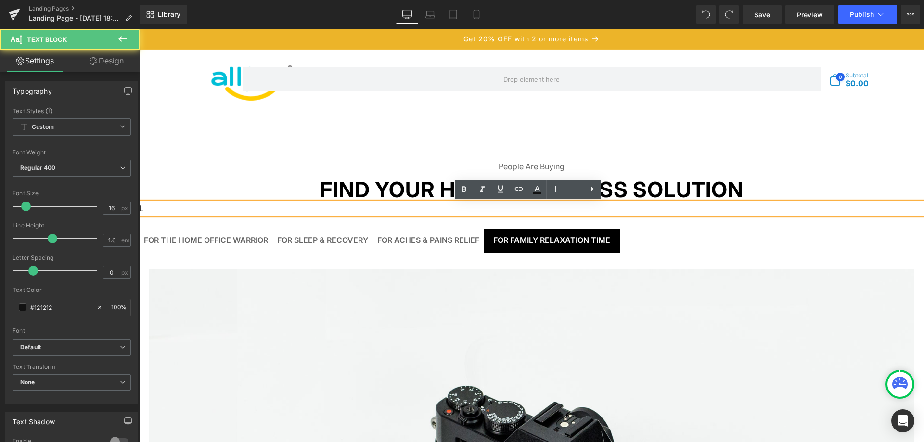
click at [199, 209] on p "L" at bounding box center [531, 209] width 785 height 13
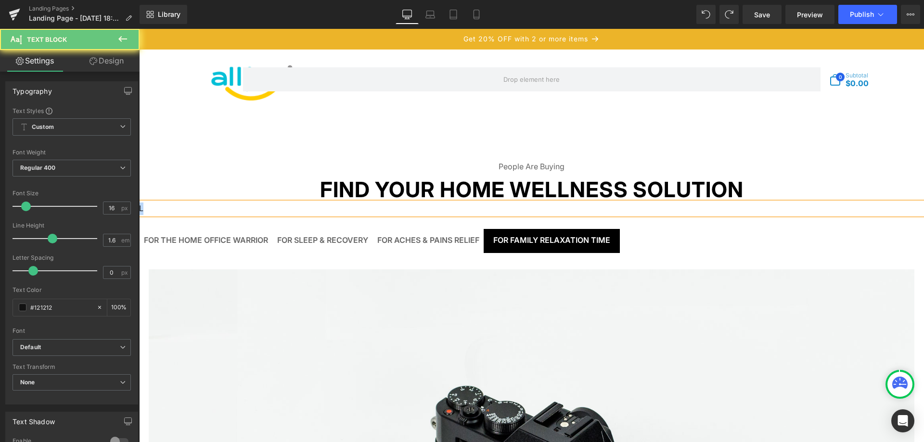
click at [199, 209] on p "L" at bounding box center [531, 209] width 785 height 13
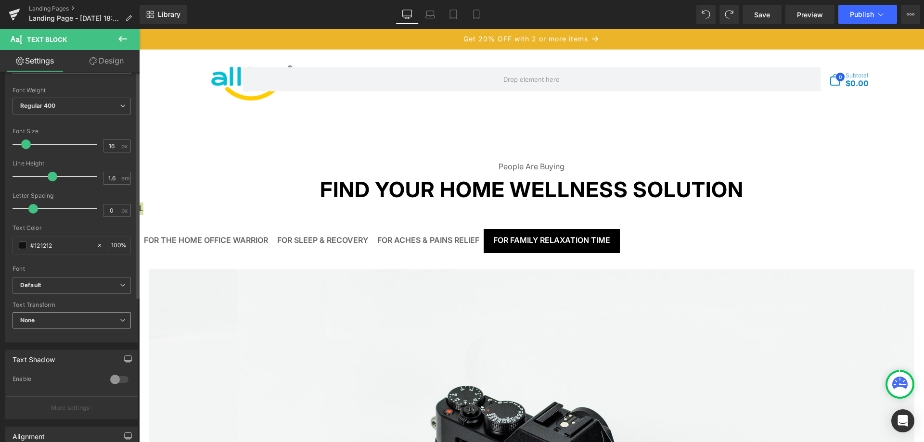
scroll to position [193, 0]
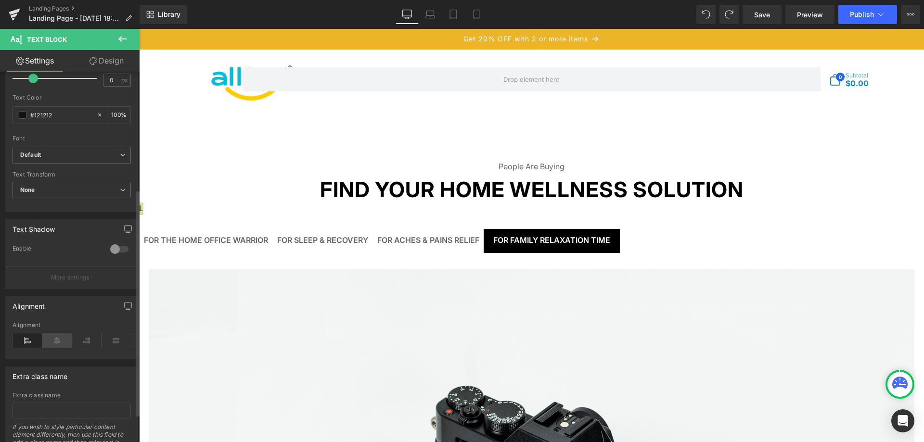
click at [58, 335] on icon at bounding box center [57, 341] width 30 height 14
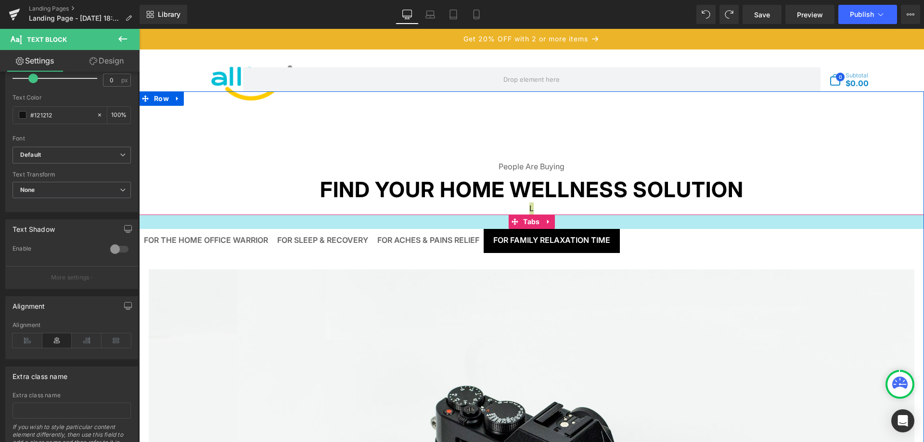
click at [399, 224] on div at bounding box center [531, 222] width 785 height 14
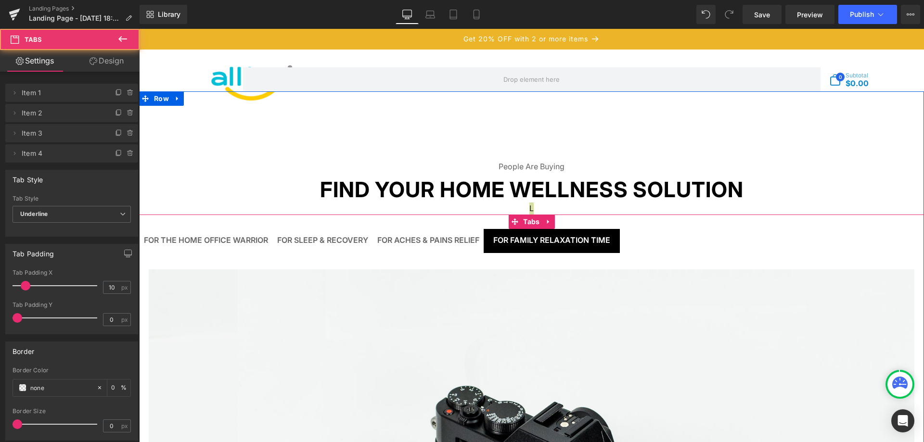
click at [422, 216] on div at bounding box center [531, 222] width 785 height 14
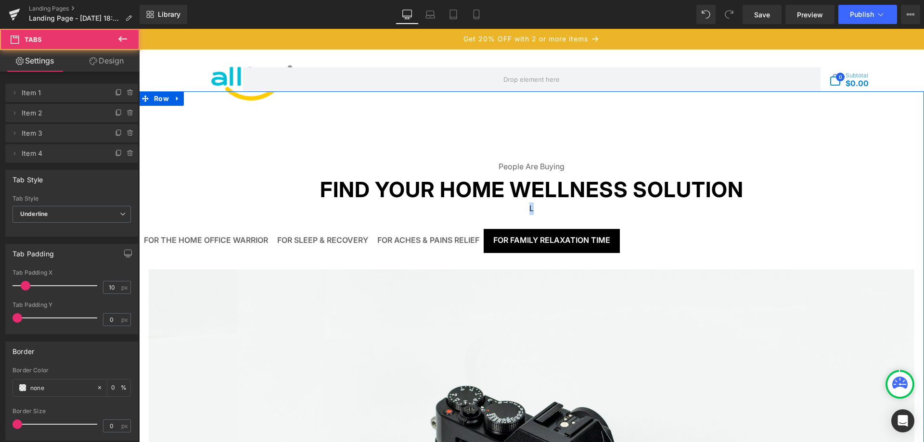
click at [429, 208] on p "L" at bounding box center [531, 209] width 785 height 13
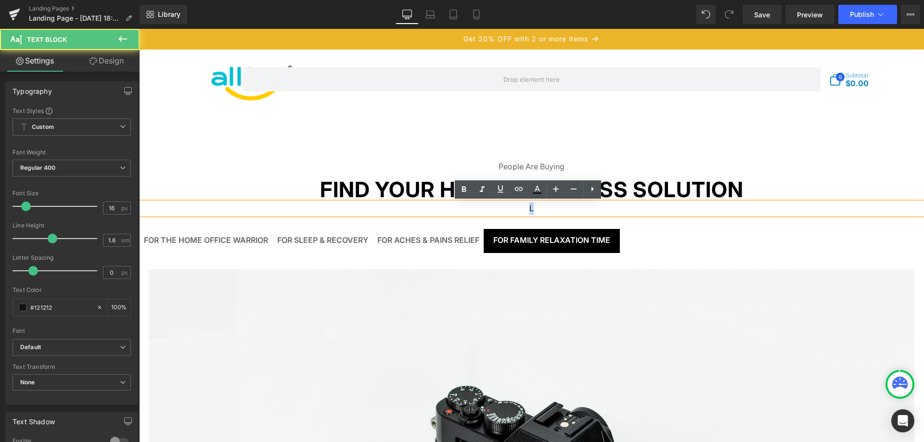
click at [429, 208] on p "L" at bounding box center [531, 209] width 785 height 13
click at [528, 212] on p "L" at bounding box center [531, 209] width 785 height 13
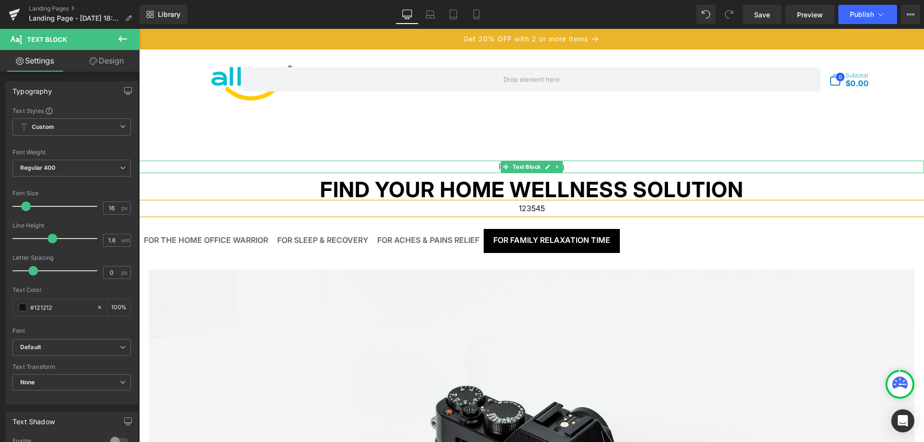
click at [570, 165] on p "People Are Buying" at bounding box center [531, 167] width 785 height 13
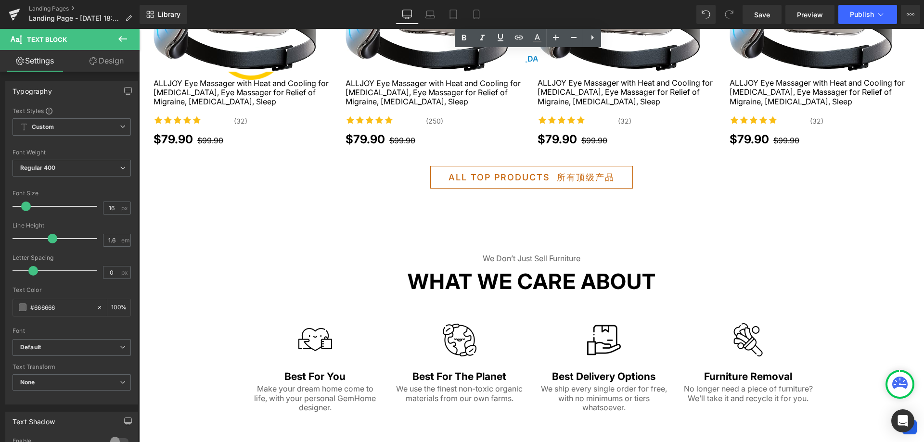
scroll to position [770, 0]
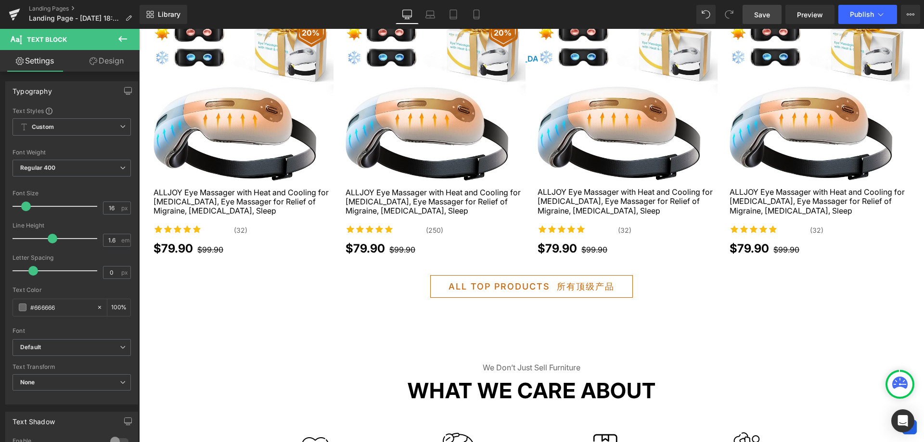
click at [770, 15] on span "Save" at bounding box center [762, 15] width 16 height 10
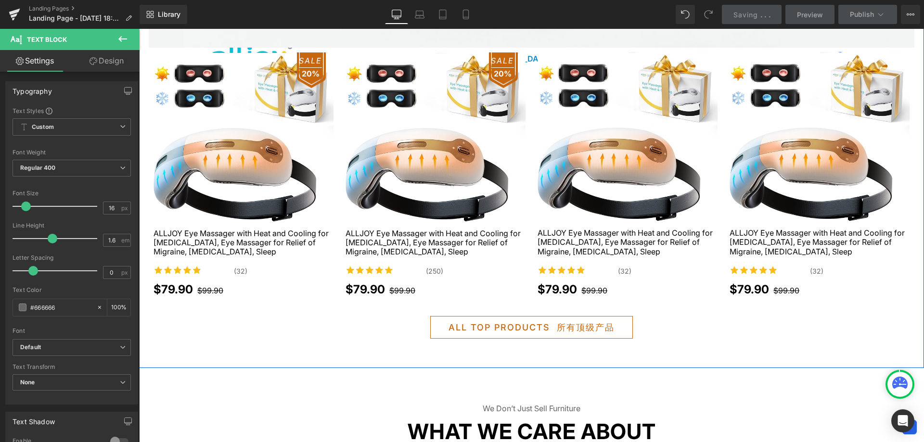
scroll to position [481, 0]
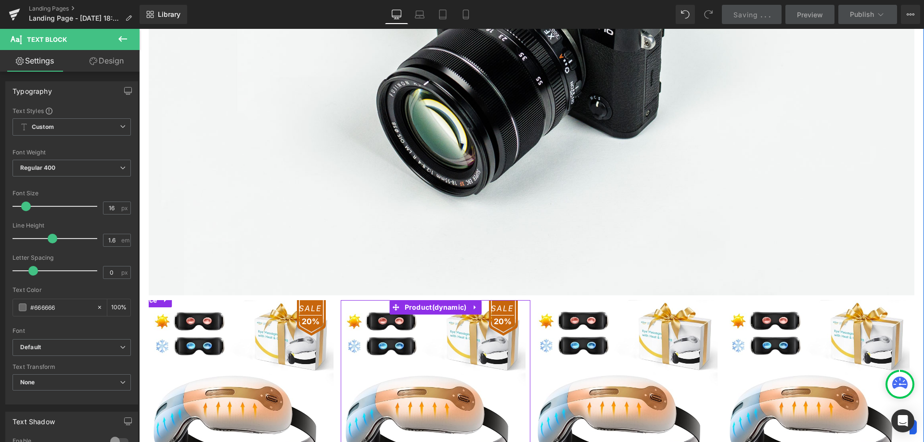
click at [505, 305] on span "SALE" at bounding box center [502, 309] width 23 height 13
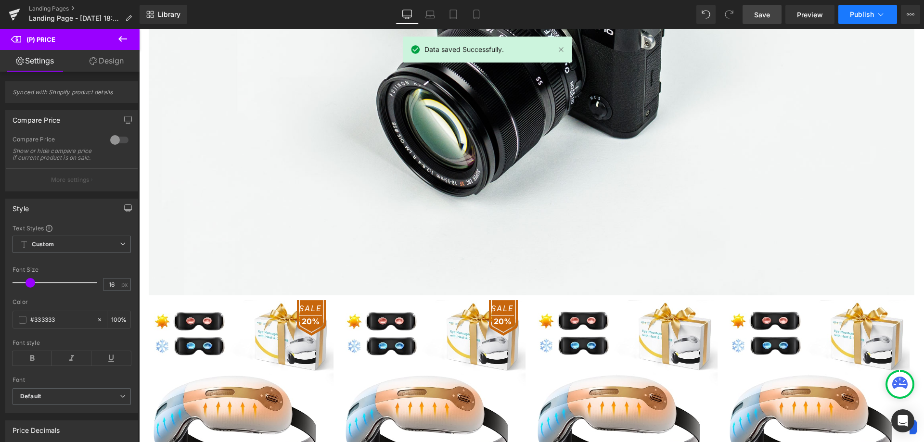
click at [885, 15] on icon at bounding box center [881, 15] width 10 height 10
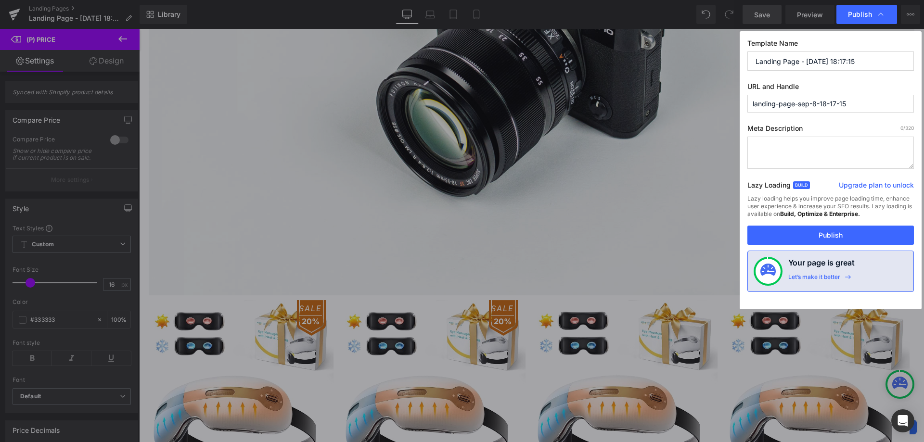
drag, startPoint x: 869, startPoint y: 58, endPoint x: 740, endPoint y: 67, distance: 129.3
click at [740, 67] on div "Template Name Landing Page - [DATE] 18:17:15 URL and Handle landing-page-sep-8-…" at bounding box center [831, 170] width 182 height 278
paste input "Home Rejuvenation"
type input "Home Rejuvenation"
click at [837, 239] on button "Publish" at bounding box center [830, 235] width 167 height 19
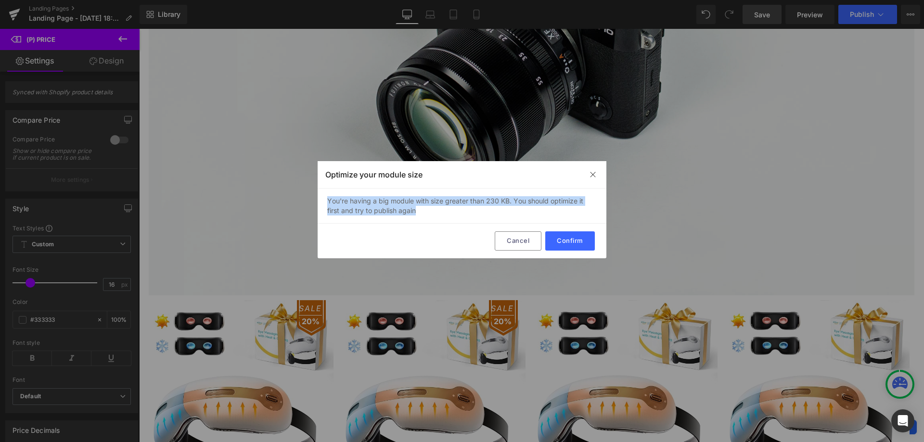
drag, startPoint x: 404, startPoint y: 212, endPoint x: 322, endPoint y: 202, distance: 82.5
click at [322, 202] on div "You're having a big module with size greater than 230 KB. You should optimize i…" at bounding box center [462, 206] width 289 height 35
click at [464, 208] on div "You're having a big module with size greater than 230 KB. You should optimize i…" at bounding box center [462, 206] width 289 height 35
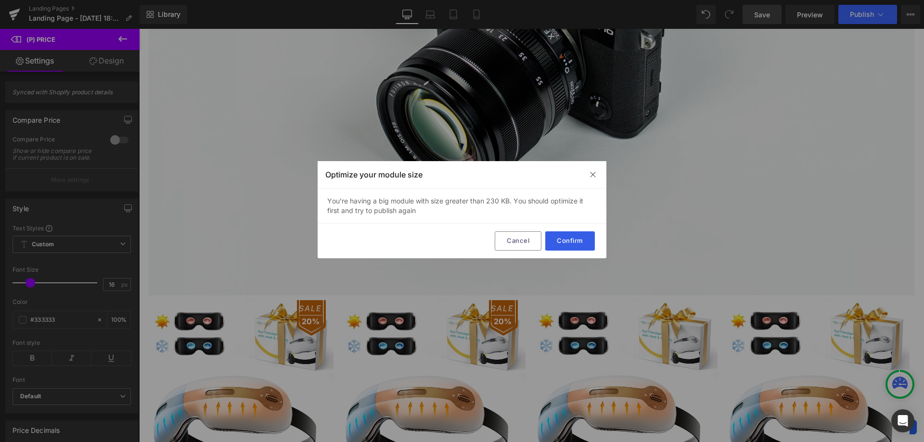
drag, startPoint x: 565, startPoint y: 236, endPoint x: 441, endPoint y: 213, distance: 125.9
click at [565, 236] on button "Confirm" at bounding box center [570, 240] width 50 height 19
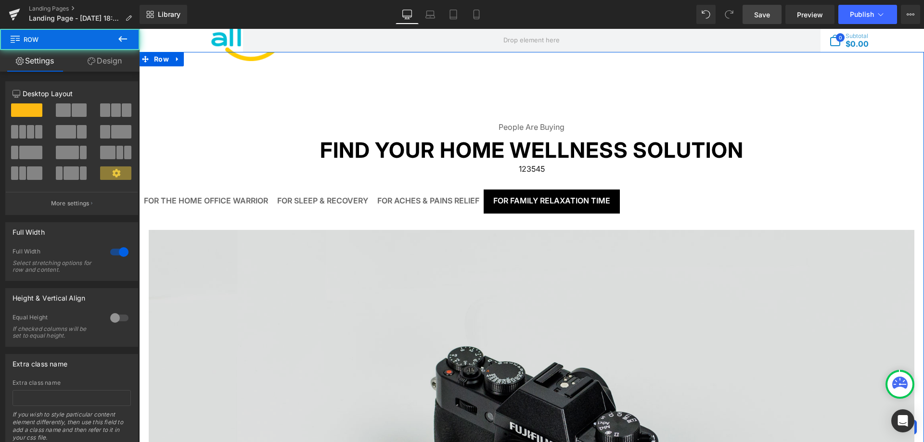
scroll to position [24, 0]
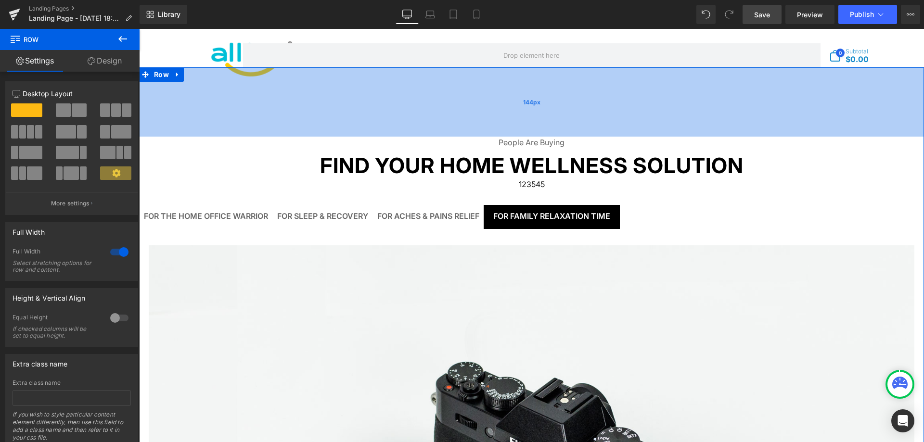
click at [709, 108] on div "144px" at bounding box center [531, 101] width 785 height 69
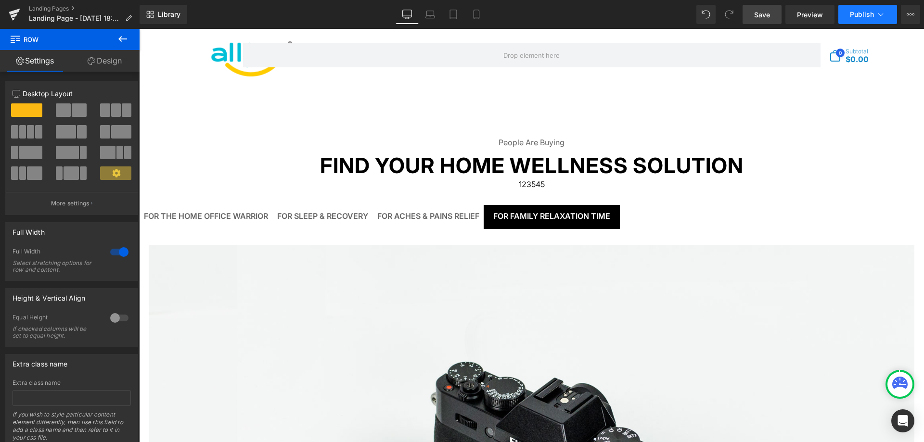
click at [870, 18] on span "Publish" at bounding box center [862, 15] width 24 height 8
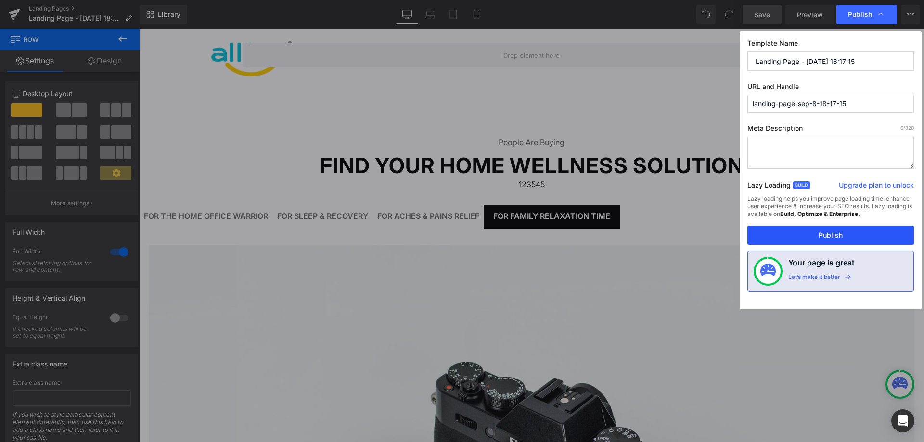
click at [840, 235] on button "Publish" at bounding box center [830, 235] width 167 height 19
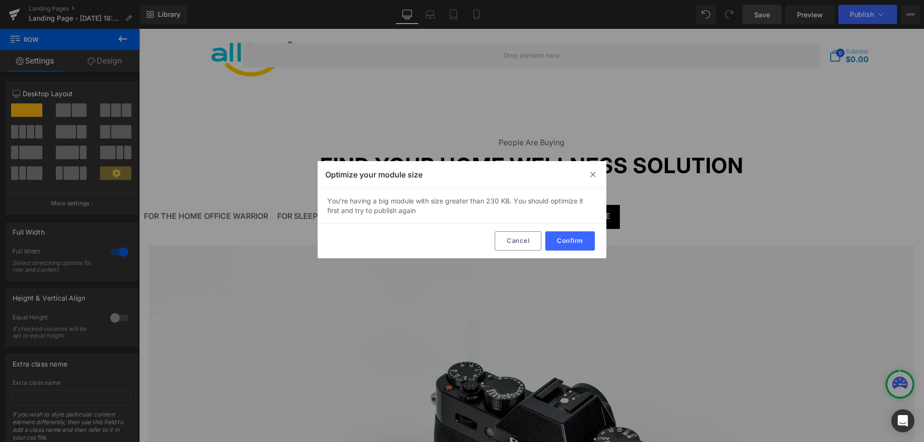
click at [502, 202] on div "You're having a big module with size greater than 230 KB. You should optimize i…" at bounding box center [462, 206] width 289 height 35
click at [584, 240] on button "Confirm" at bounding box center [570, 240] width 50 height 19
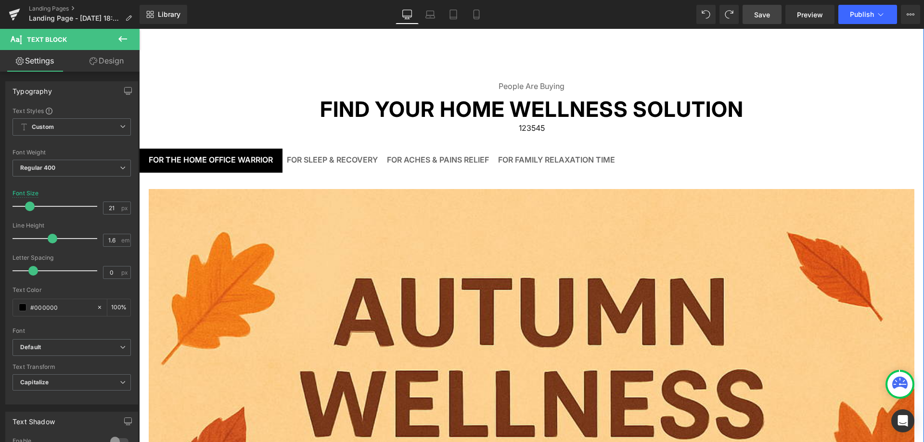
scroll to position [0, 0]
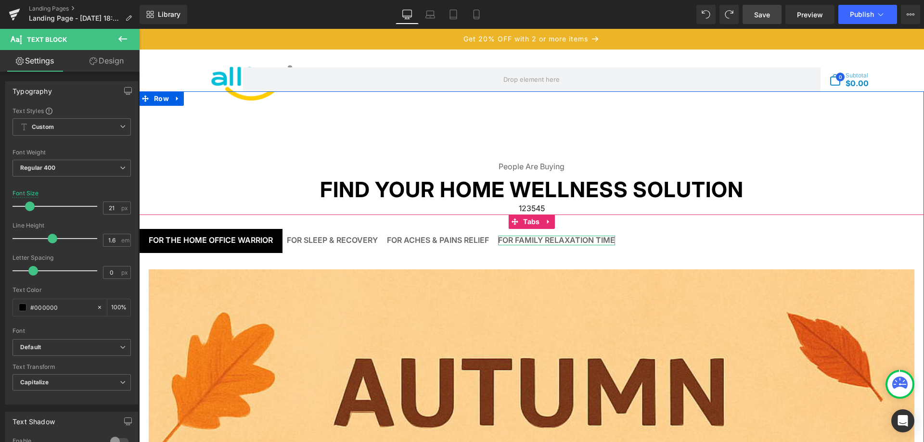
click at [552, 240] on div "For Family Relaxation Time" at bounding box center [556, 240] width 117 height 9
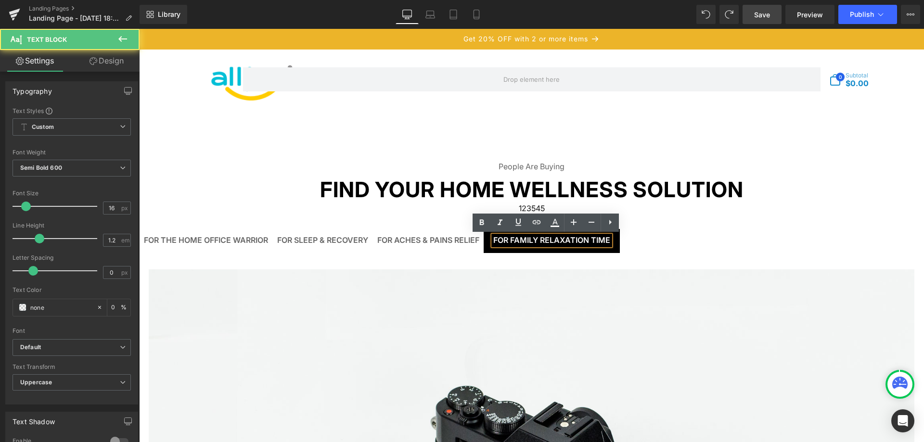
click at [440, 236] on div "For Aches & Pains Relief" at bounding box center [428, 240] width 102 height 9
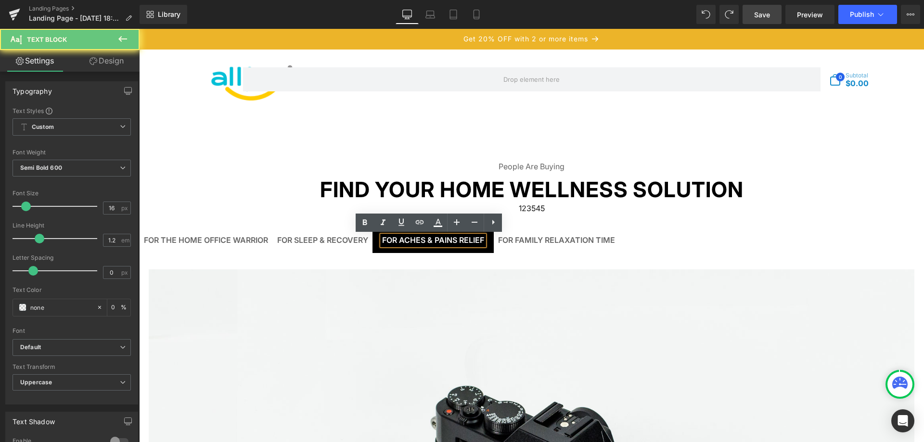
click at [327, 238] on div "For Sleep & Recovery Text Block" at bounding box center [322, 240] width 91 height 9
click at [221, 243] on div "For the Home Office Warrior Text Block" at bounding box center [206, 240] width 124 height 9
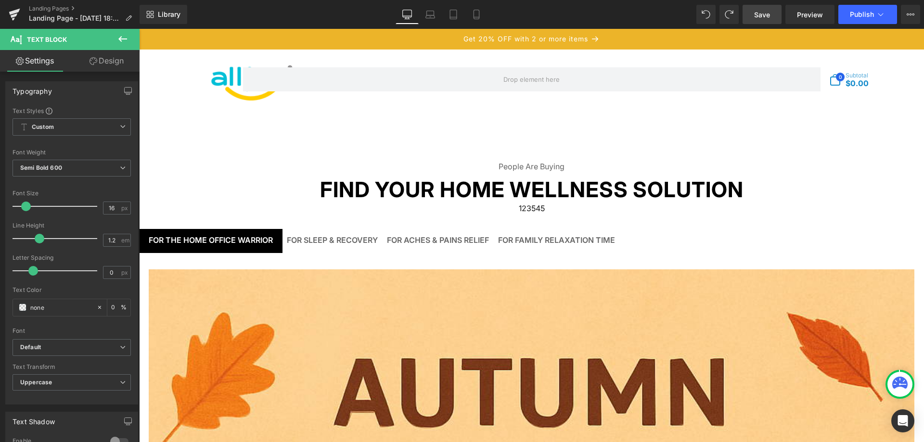
click at [127, 38] on icon at bounding box center [123, 39] width 12 height 12
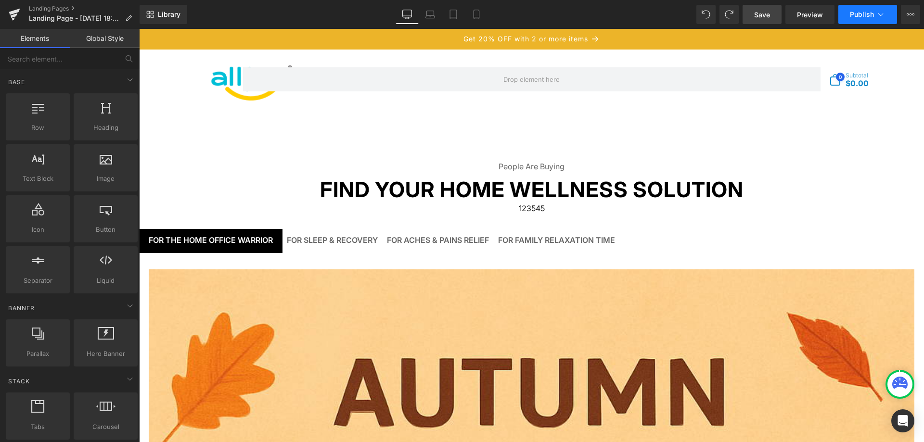
click at [866, 13] on span "Publish" at bounding box center [862, 15] width 24 height 8
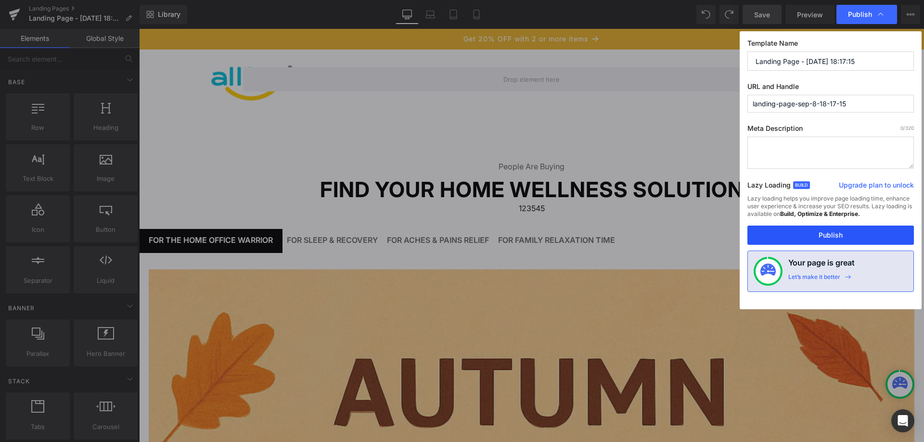
click at [814, 233] on button "Publish" at bounding box center [830, 235] width 167 height 19
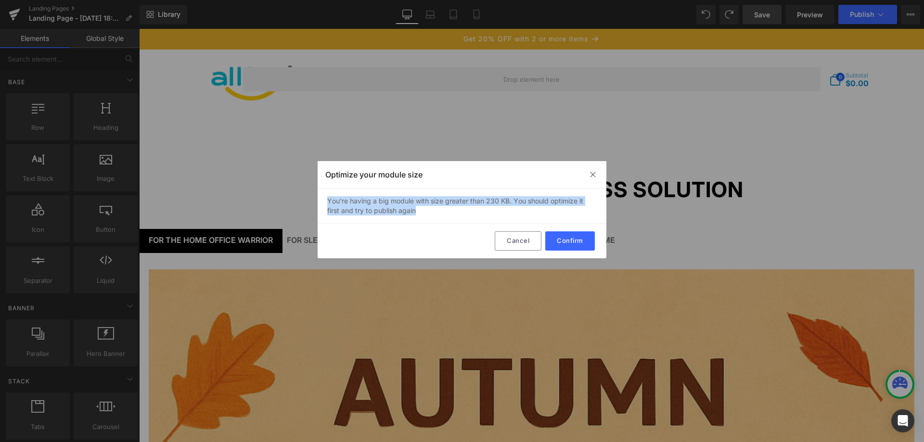
drag, startPoint x: 433, startPoint y: 215, endPoint x: 329, endPoint y: 199, distance: 105.6
click at [329, 199] on div "You're having a big module with size greater than 230 KB. You should optimize i…" at bounding box center [462, 206] width 289 height 35
click at [526, 206] on div "You're having a big module with size greater than 230 KB. You should optimize i…" at bounding box center [462, 206] width 289 height 35
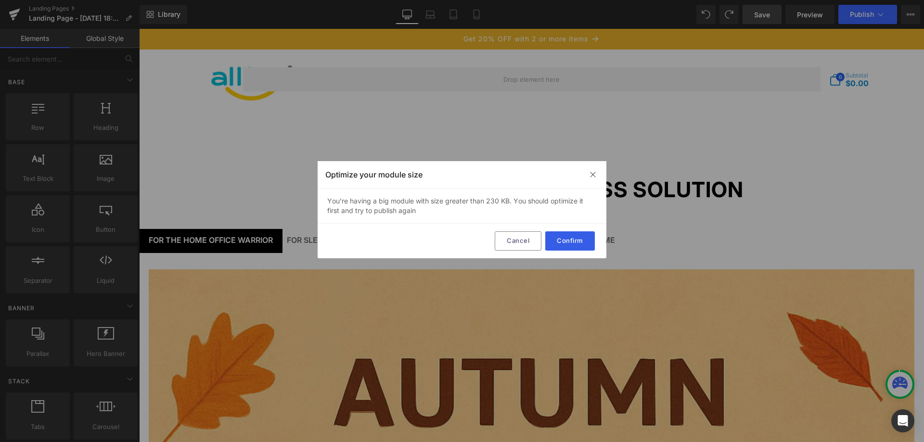
click at [564, 238] on button "Confirm" at bounding box center [570, 240] width 50 height 19
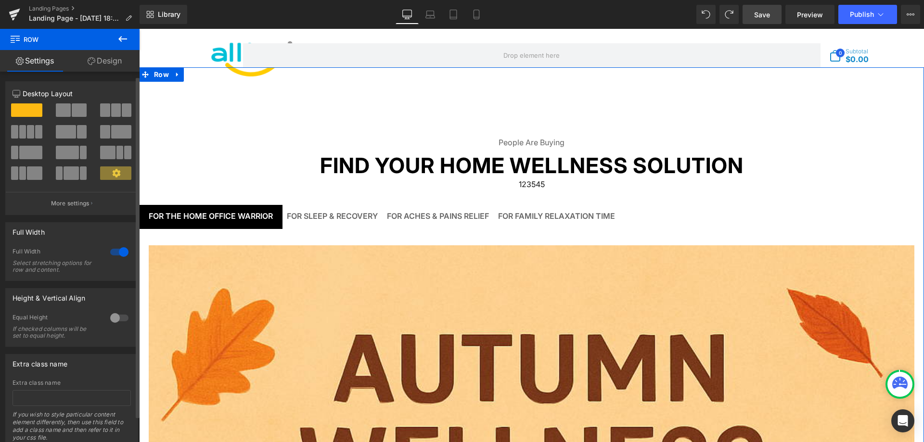
scroll to position [33, 0]
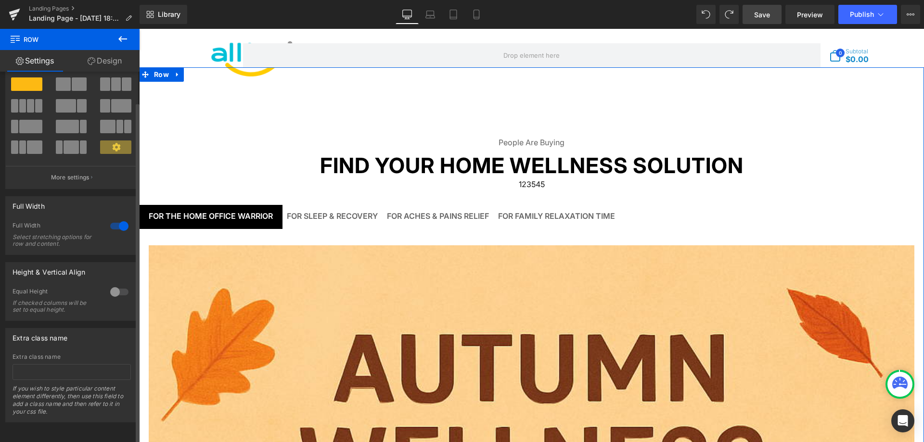
click at [120, 287] on div at bounding box center [119, 291] width 23 height 15
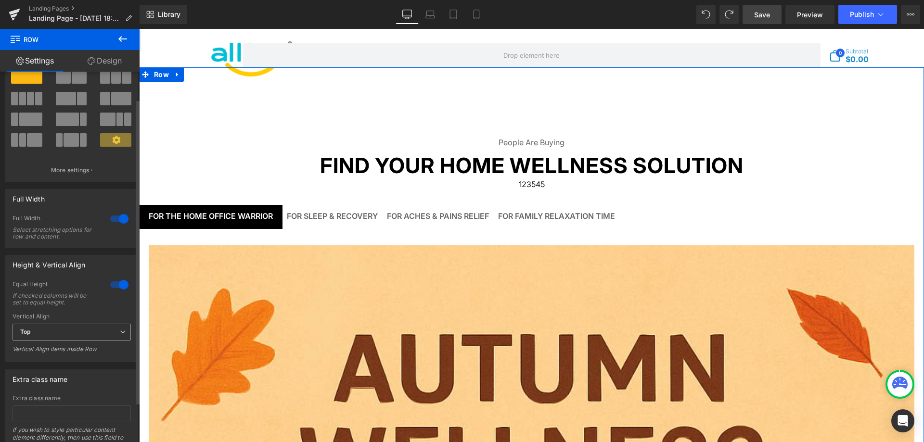
click at [99, 334] on span "Top" at bounding box center [72, 332] width 118 height 17
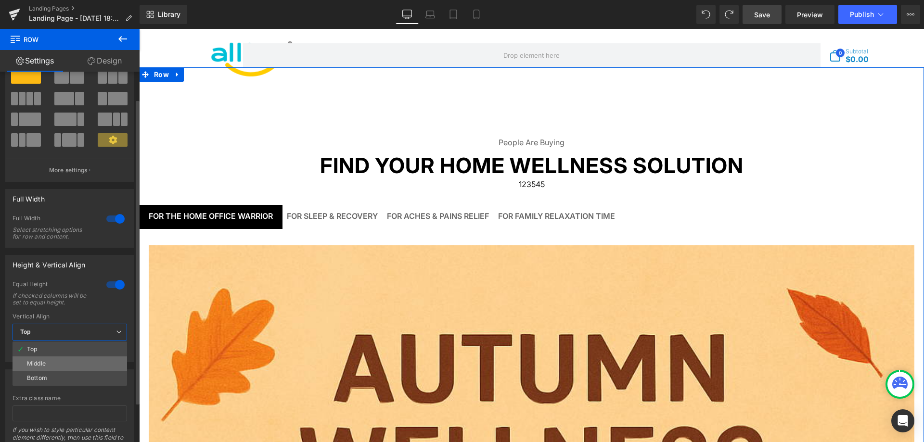
click at [81, 359] on li "Middle" at bounding box center [70, 364] width 115 height 14
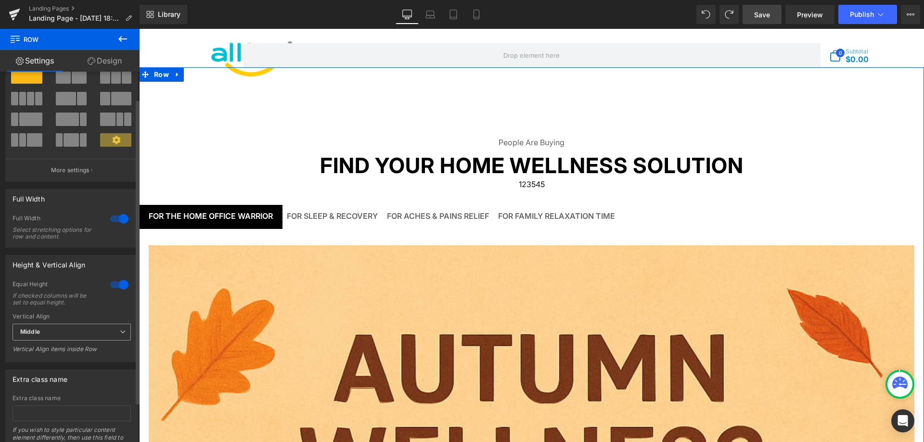
click at [100, 331] on span "Middle" at bounding box center [72, 332] width 118 height 17
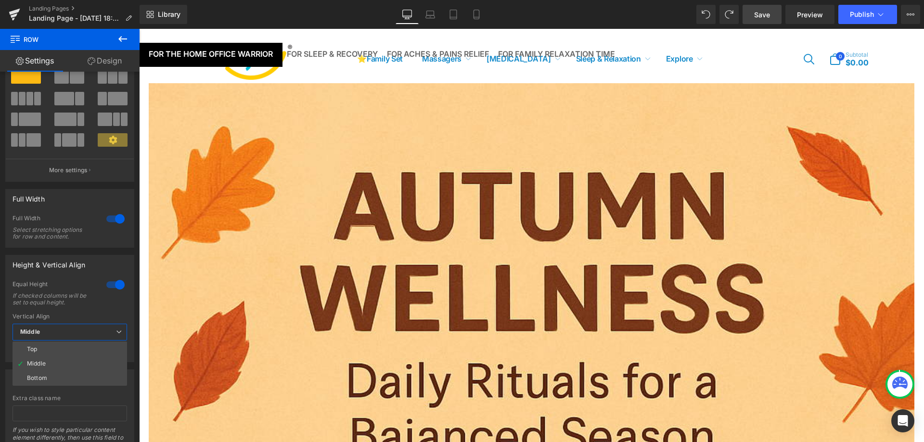
scroll to position [313, 0]
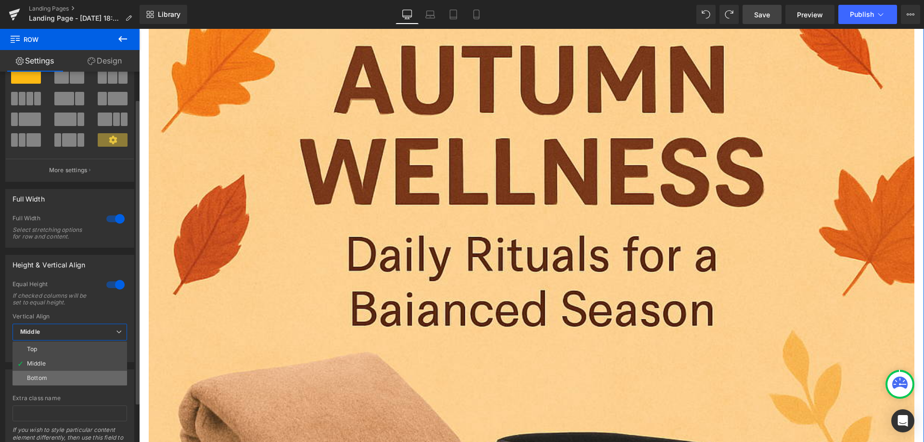
click at [65, 377] on li "Bottom" at bounding box center [70, 378] width 115 height 14
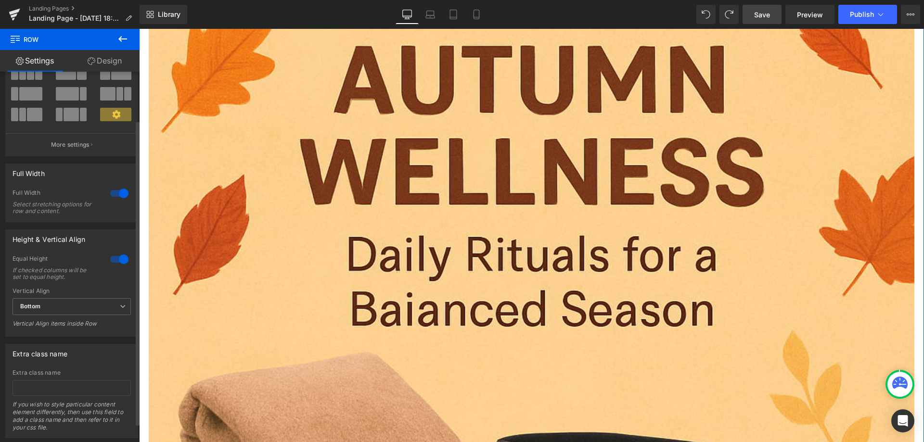
scroll to position [82, 0]
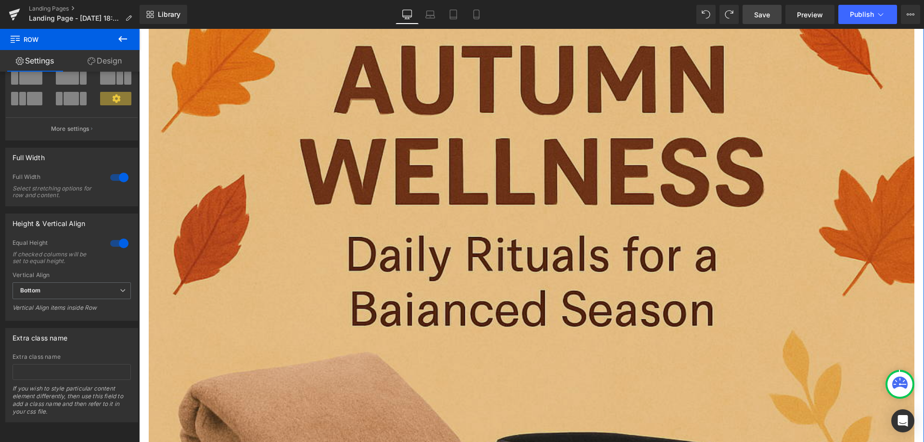
click at [394, 245] on img at bounding box center [532, 340] width 766 height 766
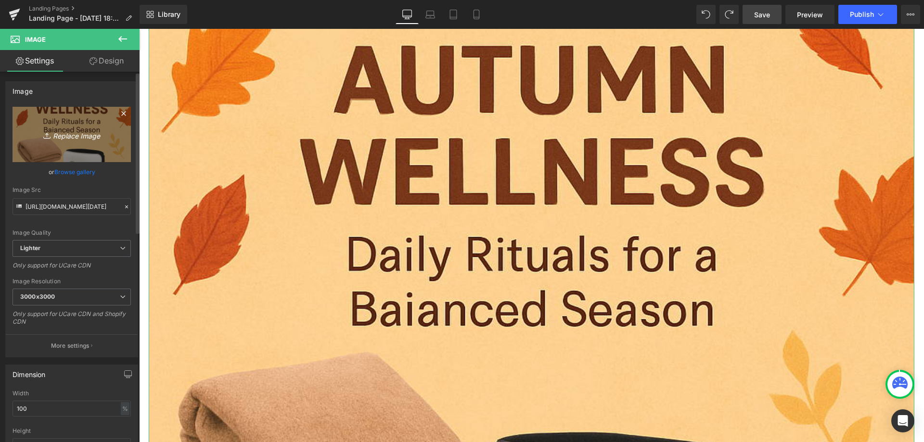
click at [69, 136] on icon "Replace Image" at bounding box center [71, 135] width 77 height 12
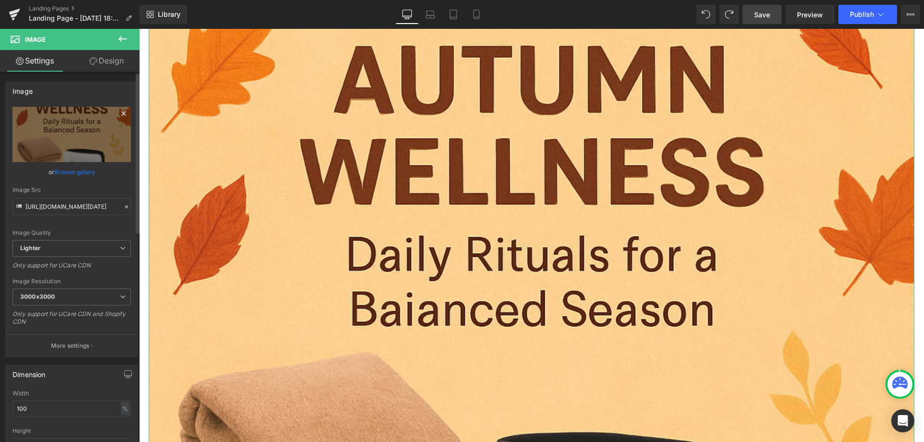
click at [118, 114] on icon at bounding box center [124, 114] width 12 height 12
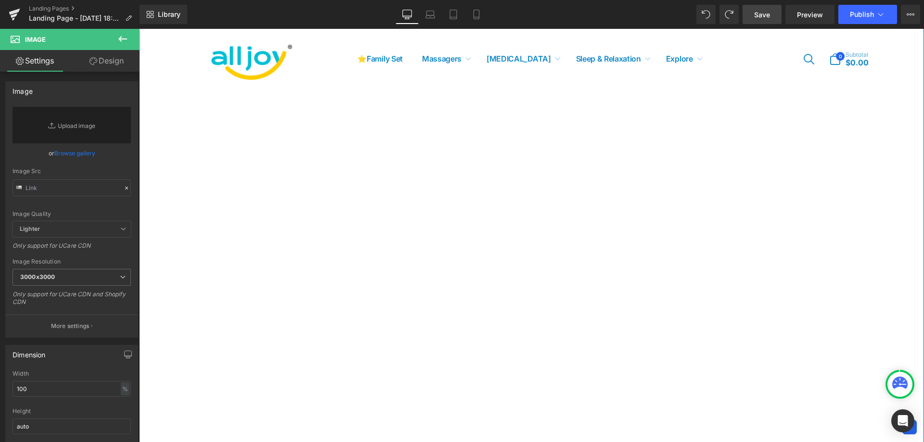
scroll to position [144, 0]
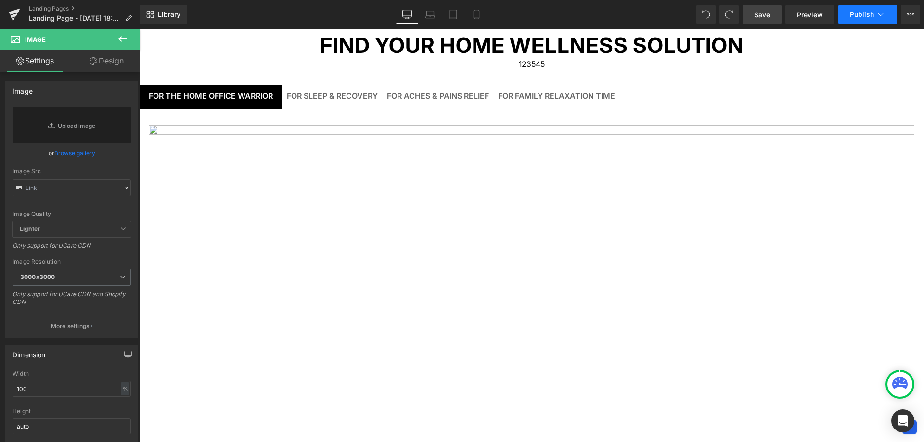
click at [867, 16] on span "Publish" at bounding box center [862, 15] width 24 height 8
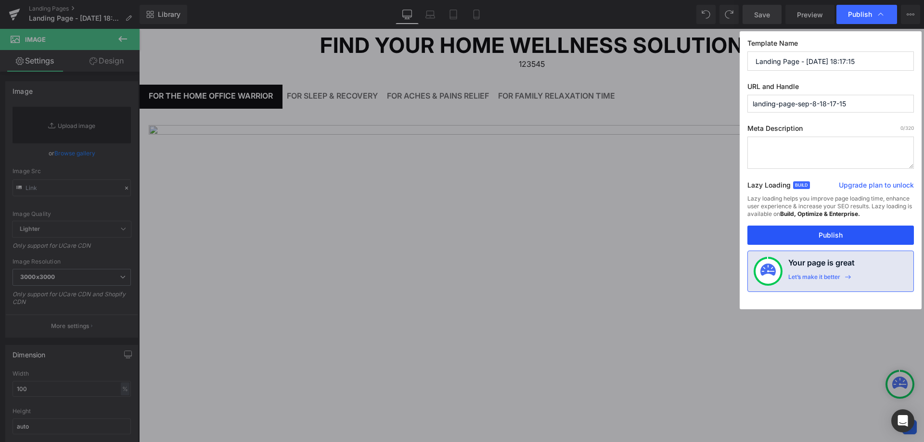
drag, startPoint x: 837, startPoint y: 235, endPoint x: 710, endPoint y: 199, distance: 132.7
click at [837, 235] on button "Publish" at bounding box center [830, 235] width 167 height 19
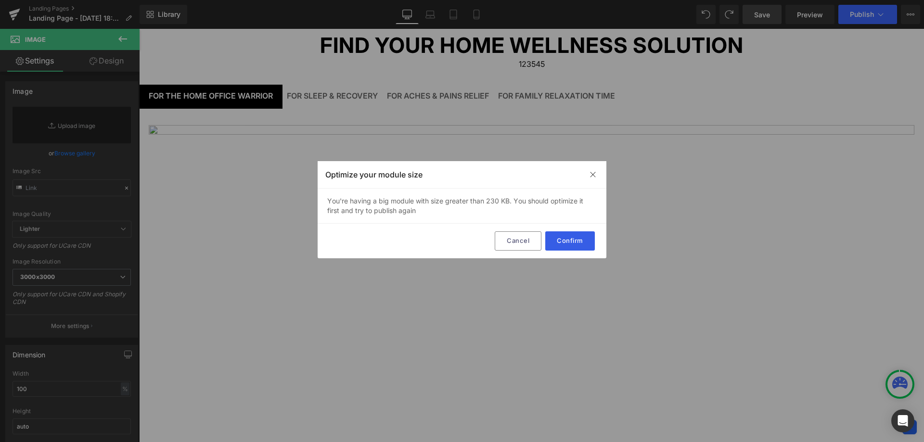
click at [577, 233] on button "Confirm" at bounding box center [570, 240] width 50 height 19
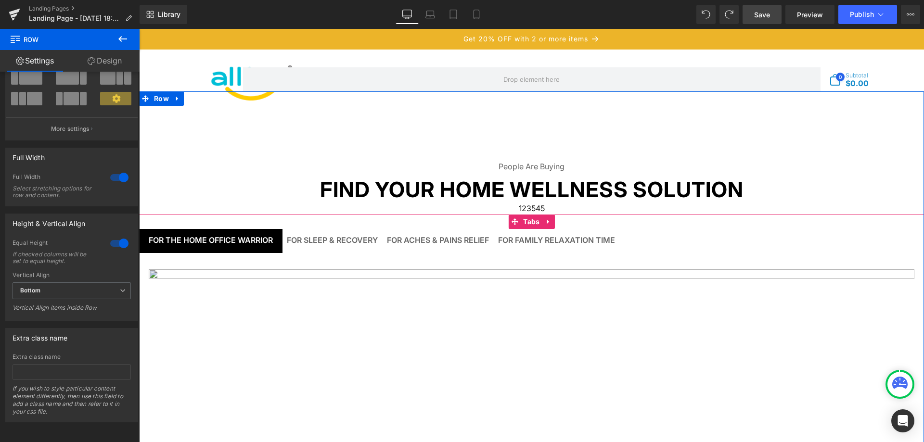
scroll to position [96, 0]
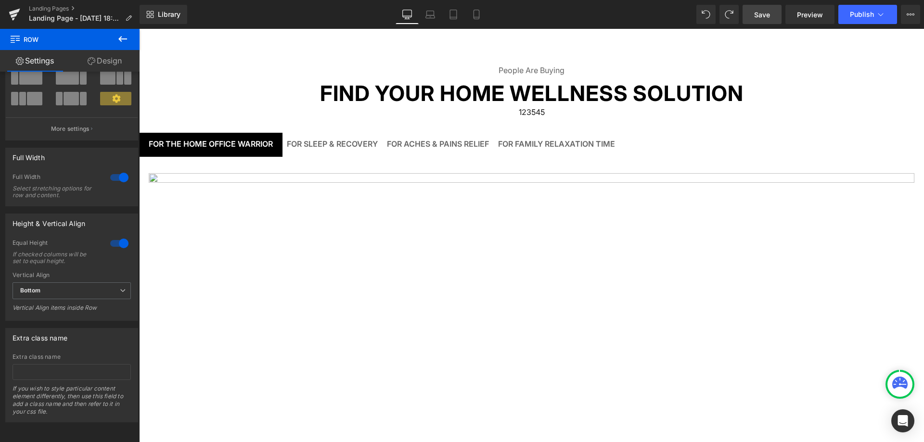
click at [122, 39] on icon at bounding box center [122, 39] width 9 height 6
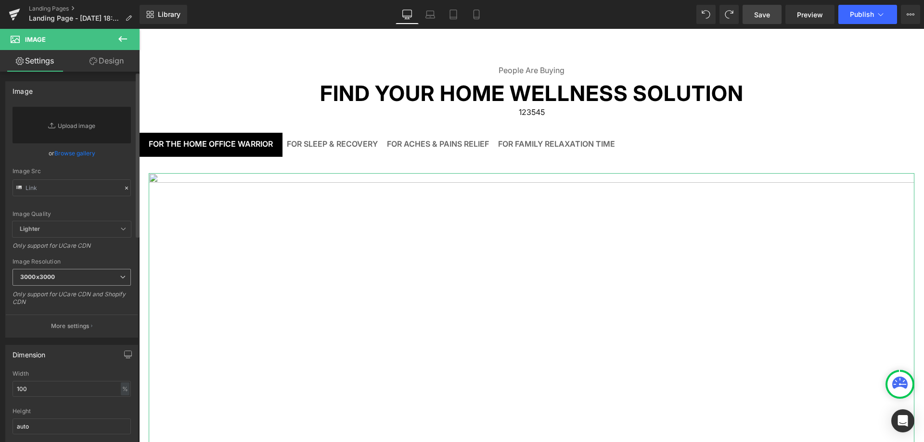
click at [94, 281] on span "3000x3000" at bounding box center [72, 277] width 118 height 17
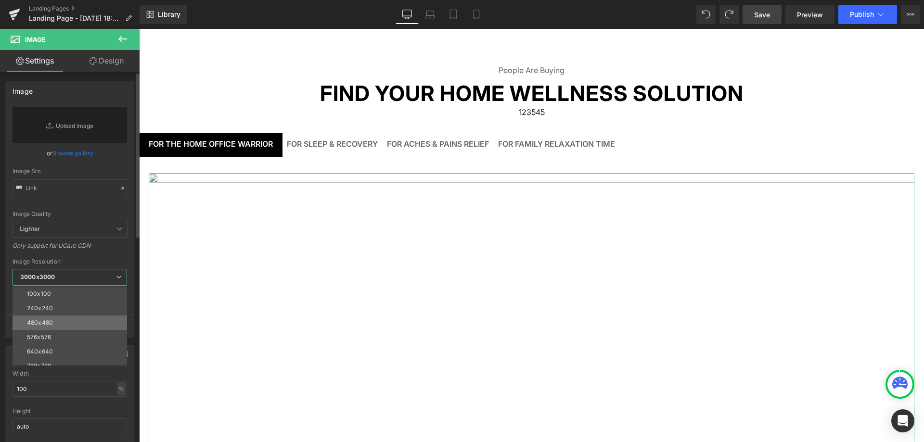
click at [79, 321] on li "480x480" at bounding box center [72, 323] width 119 height 14
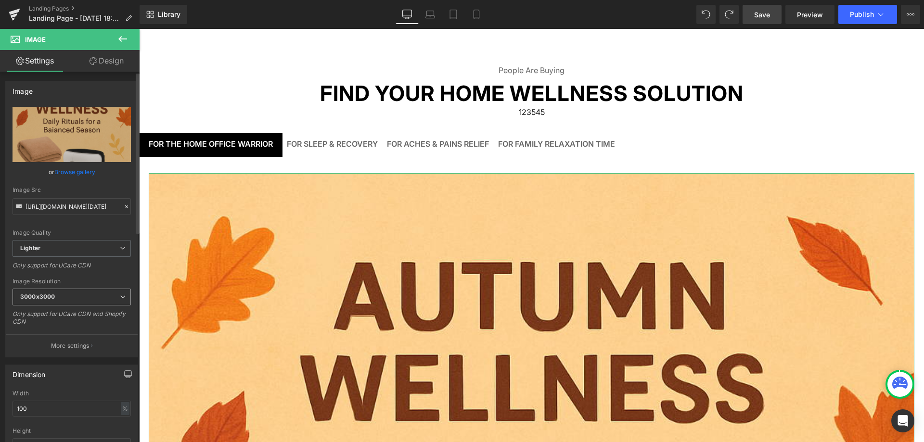
click at [76, 291] on span "3000x3000" at bounding box center [72, 297] width 118 height 17
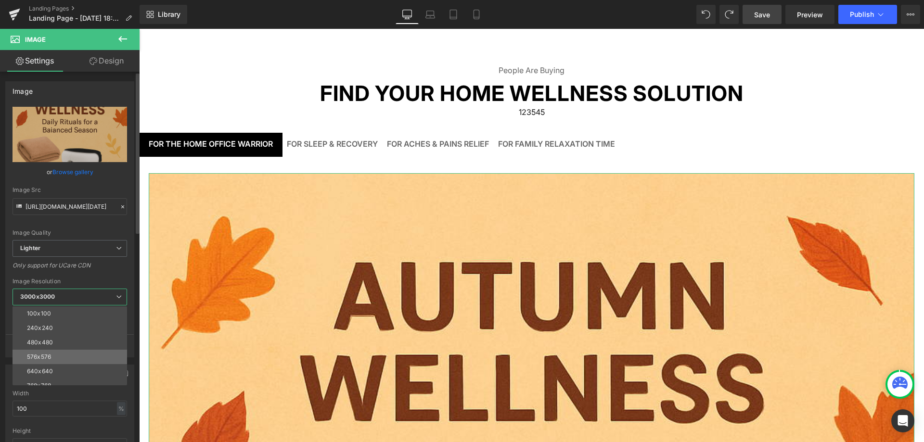
click at [66, 352] on li "576x576" at bounding box center [72, 357] width 119 height 14
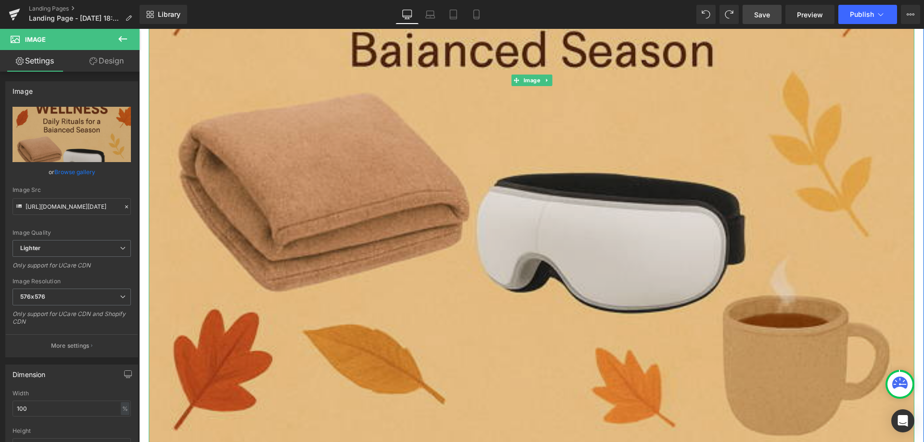
scroll to position [578, 0]
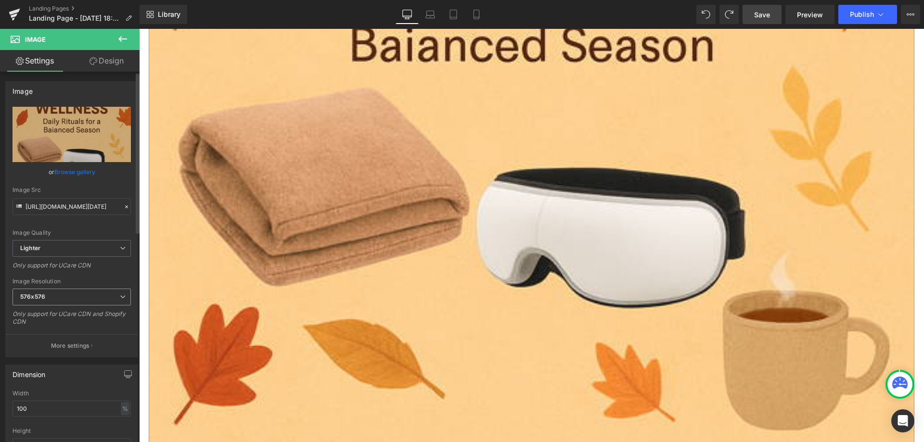
click at [96, 295] on span "576x576" at bounding box center [72, 297] width 118 height 17
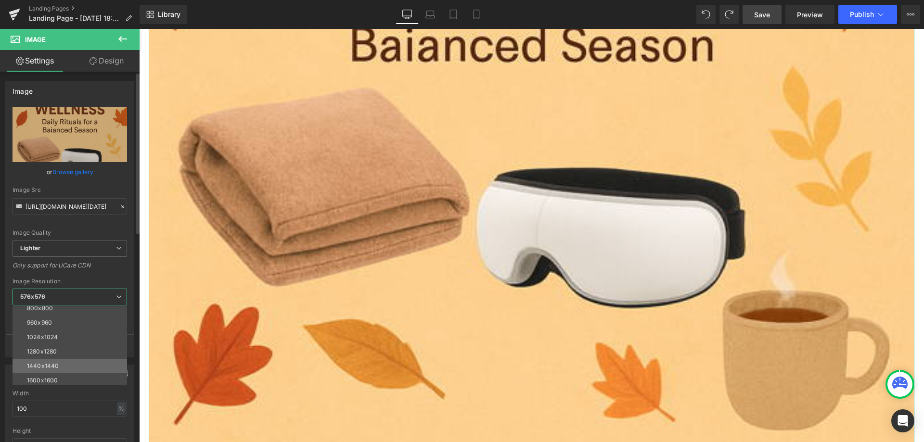
scroll to position [96, 0]
click at [78, 359] on li "1440x1440" at bounding box center [72, 362] width 119 height 14
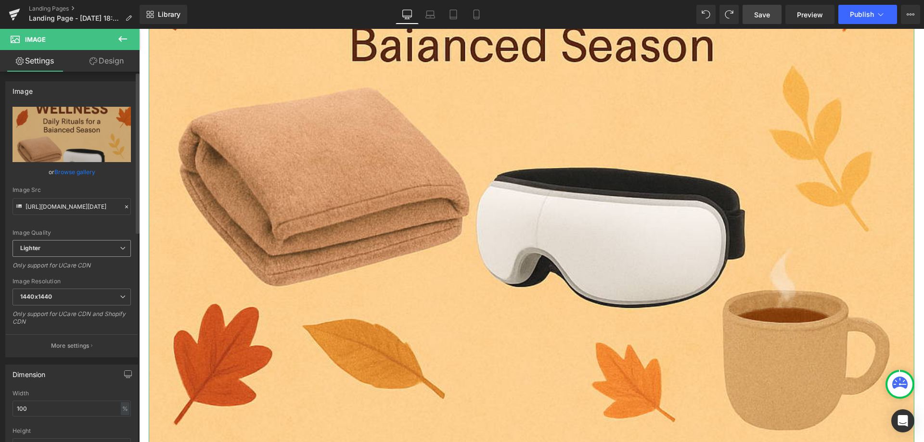
click at [98, 247] on span "Lighter" at bounding box center [72, 248] width 118 height 17
click at [82, 280] on li "Lightest" at bounding box center [70, 280] width 115 height 14
type input "[URL][DOMAIN_NAME][DATE]"
click at [64, 348] on p "More settings" at bounding box center [70, 346] width 39 height 9
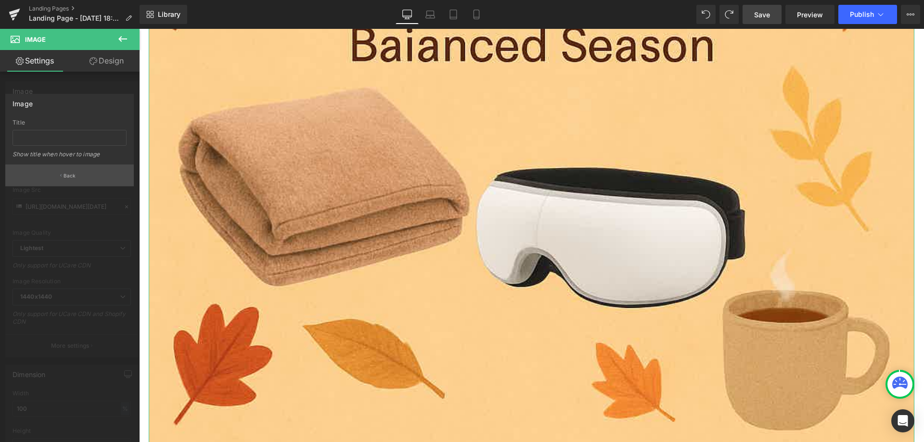
click at [70, 179] on p "Back" at bounding box center [70, 175] width 13 height 7
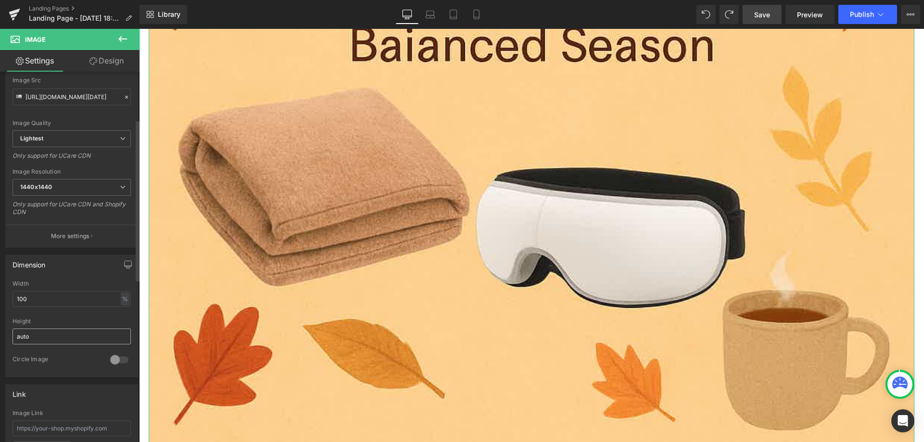
scroll to position [144, 0]
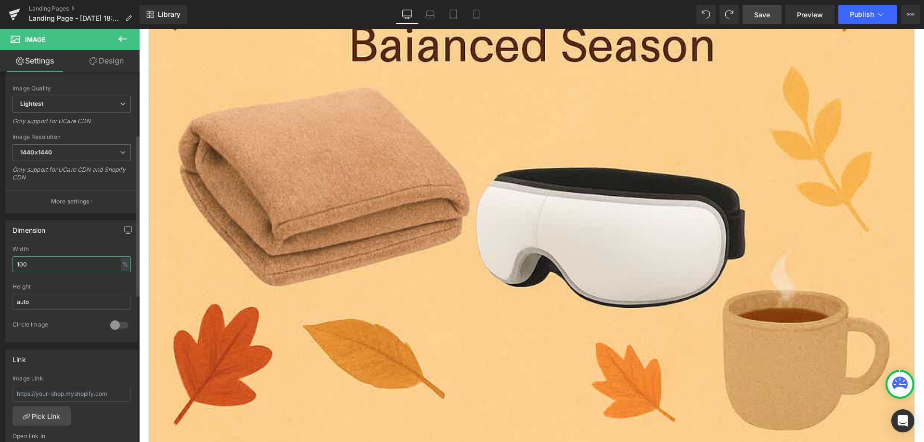
drag, startPoint x: 77, startPoint y: 267, endPoint x: 69, endPoint y: 266, distance: 7.7
click at [69, 266] on input "100" at bounding box center [72, 265] width 118 height 16
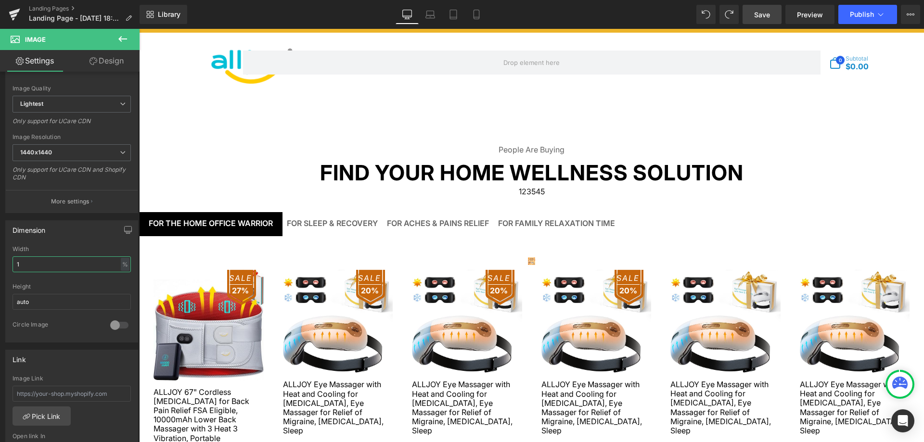
scroll to position [0, 0]
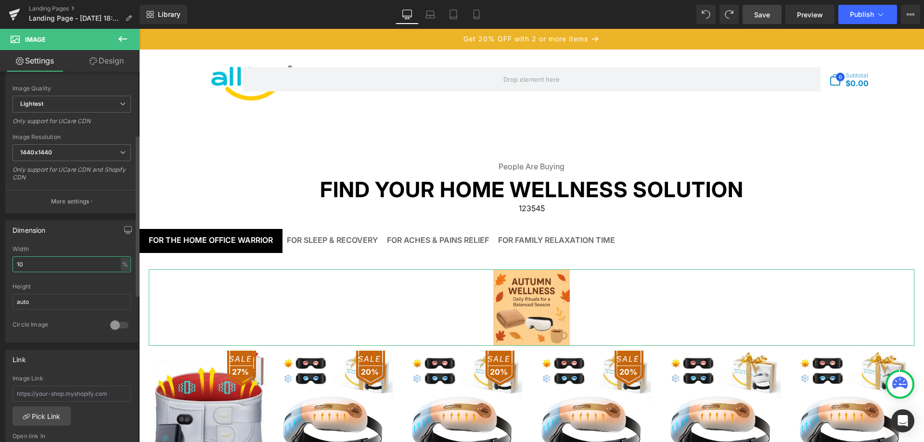
type input "1"
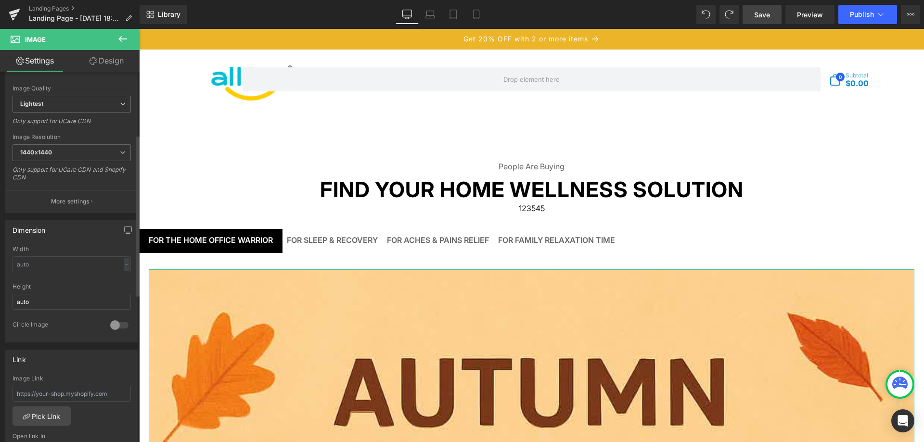
click at [111, 328] on div at bounding box center [119, 325] width 23 height 15
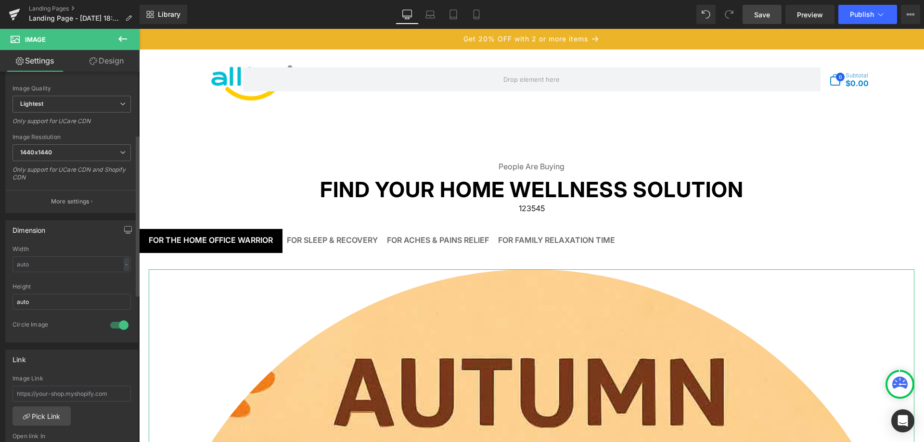
click at [111, 328] on div at bounding box center [119, 325] width 23 height 15
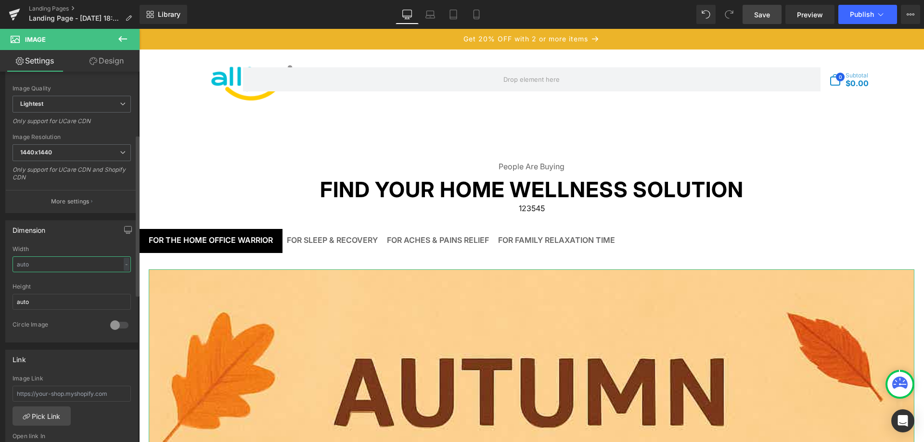
click at [79, 266] on input "text" at bounding box center [72, 265] width 118 height 16
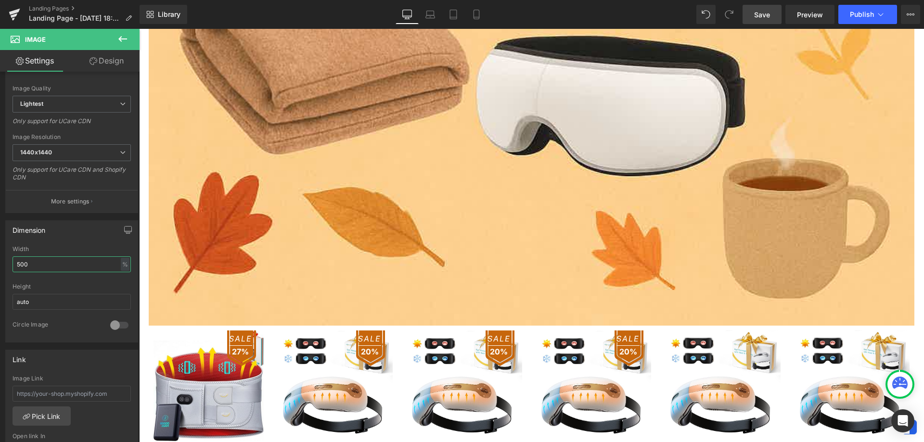
scroll to position [578, 0]
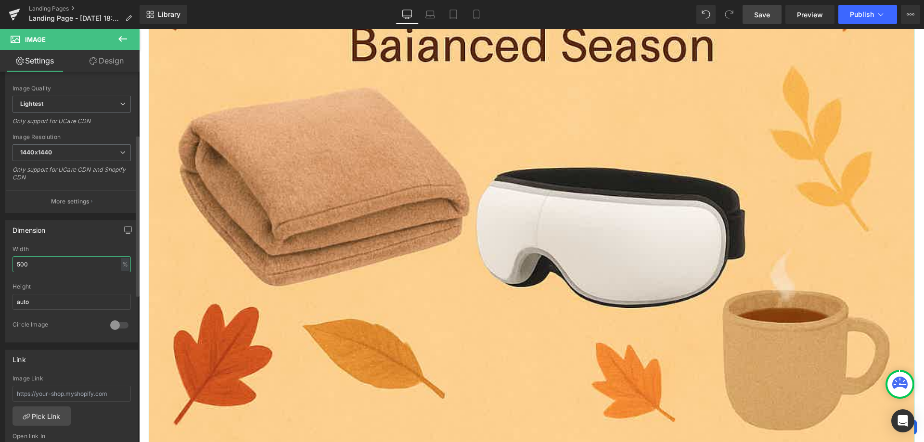
drag, startPoint x: 68, startPoint y: 265, endPoint x: 4, endPoint y: 261, distance: 64.1
click at [4, 261] on div "Dimension 500% Width 500 % % px auto Height auto 0 Circle Image" at bounding box center [72, 277] width 144 height 129
type input "1"
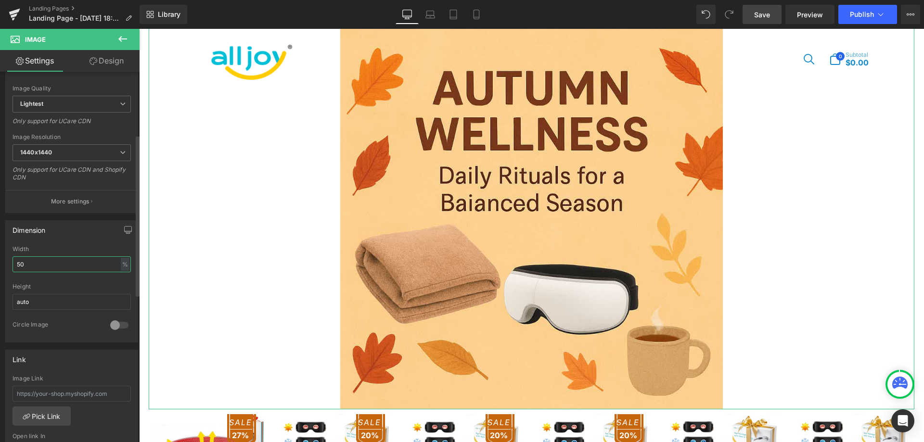
scroll to position [337, 0]
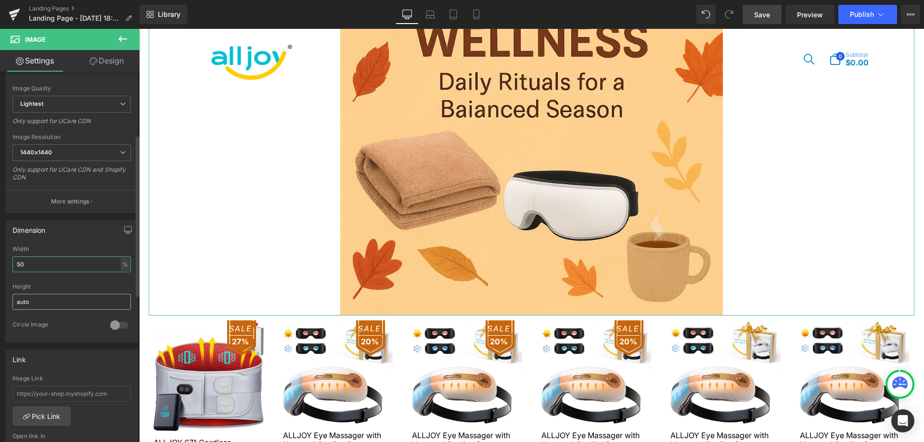
type input "50"
click at [72, 305] on input "auto" at bounding box center [72, 302] width 118 height 16
drag, startPoint x: 67, startPoint y: 303, endPoint x: 0, endPoint y: 286, distance: 69.3
click at [0, 286] on div "Dimension 50% Width 50 % % px auto Height auto 0 Circle Image" at bounding box center [72, 277] width 144 height 129
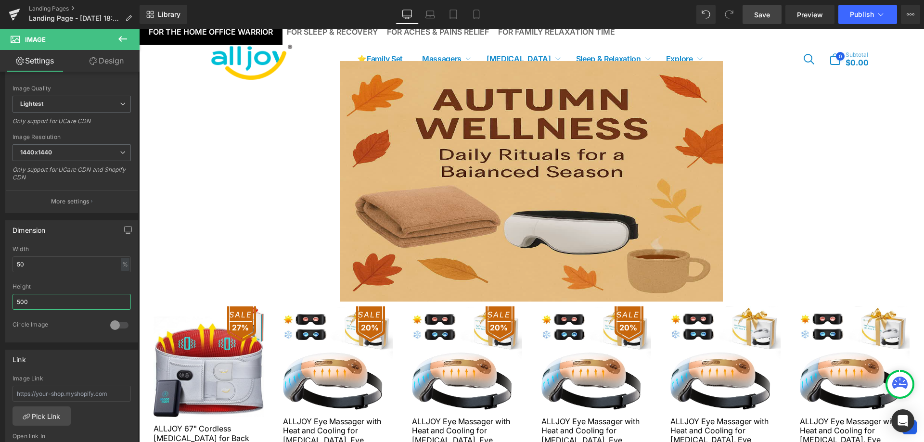
scroll to position [205, 0]
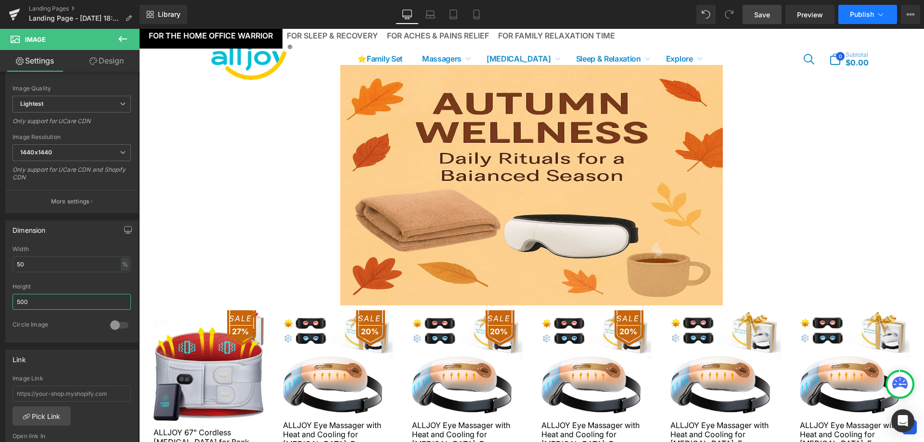
type input "500"
click at [856, 12] on span "Publish" at bounding box center [862, 15] width 24 height 8
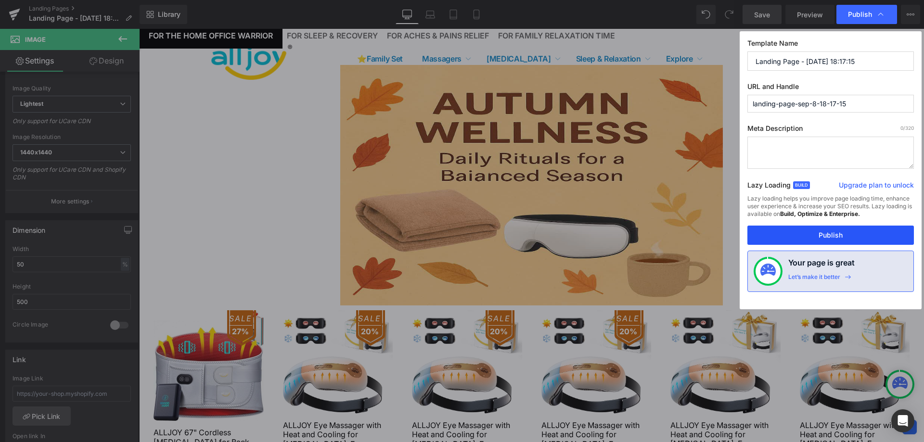
click at [842, 239] on button "Publish" at bounding box center [830, 235] width 167 height 19
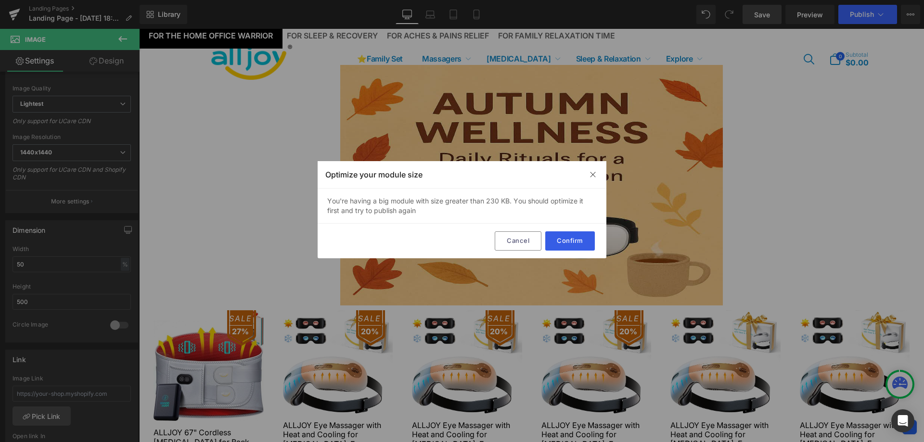
click at [572, 239] on button "Confirm" at bounding box center [570, 240] width 50 height 19
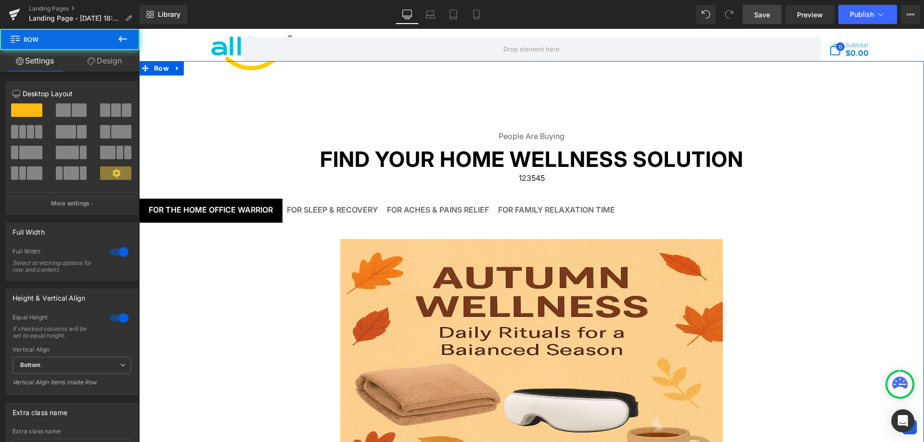
scroll to position [24, 0]
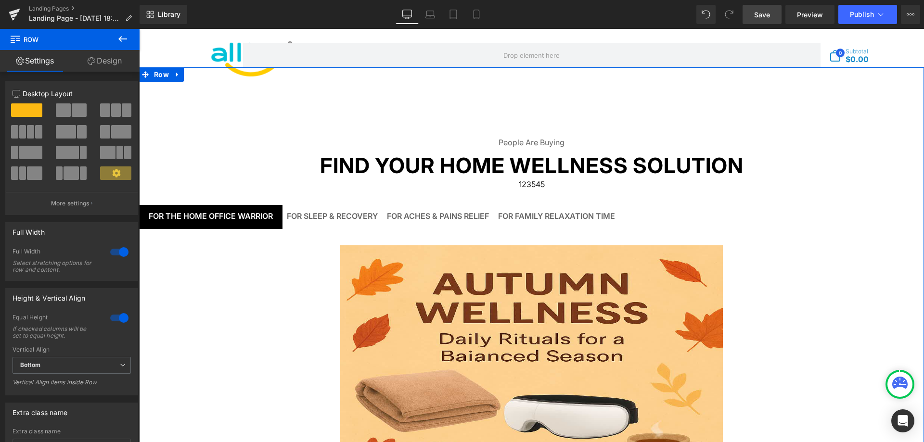
click at [804, 223] on ul "For the Home Office Warrior Text Block For Sleep & Recovery Text Block For Ache…" at bounding box center [531, 220] width 785 height 31
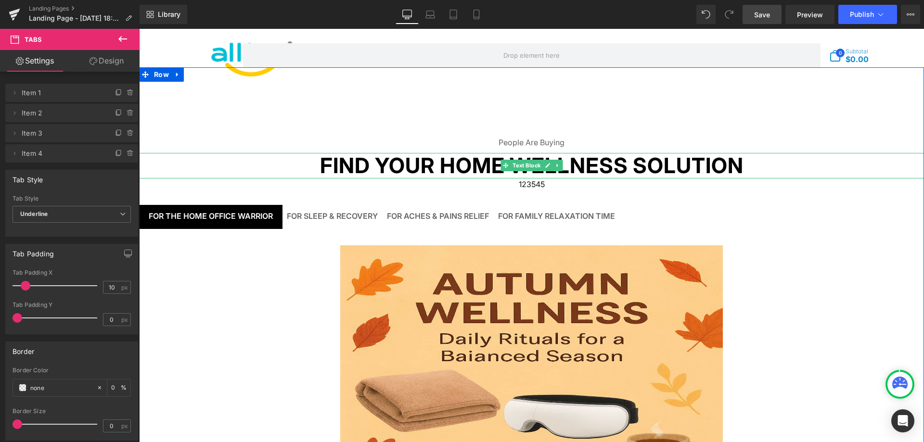
click at [811, 164] on p "Find Your Home Wellness Solution" at bounding box center [531, 166] width 785 height 26
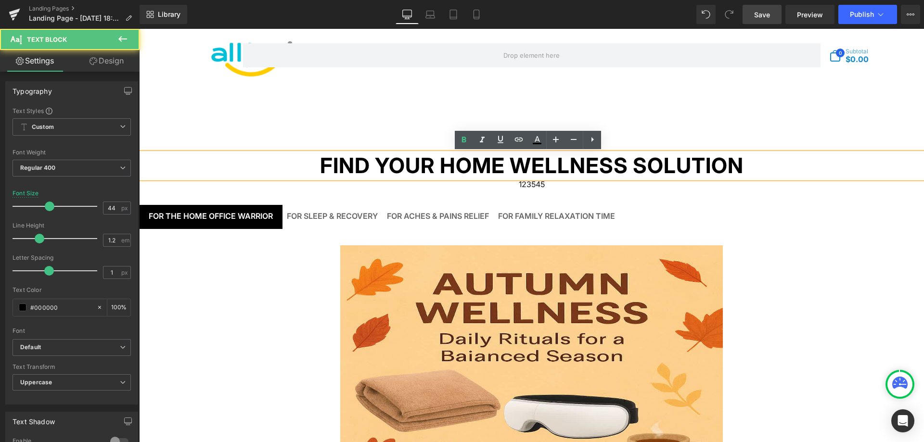
click at [805, 124] on div "People Are Buying Text Block Find Your Home Wellness Solution Text Block 123545…" at bounding box center [531, 426] width 785 height 718
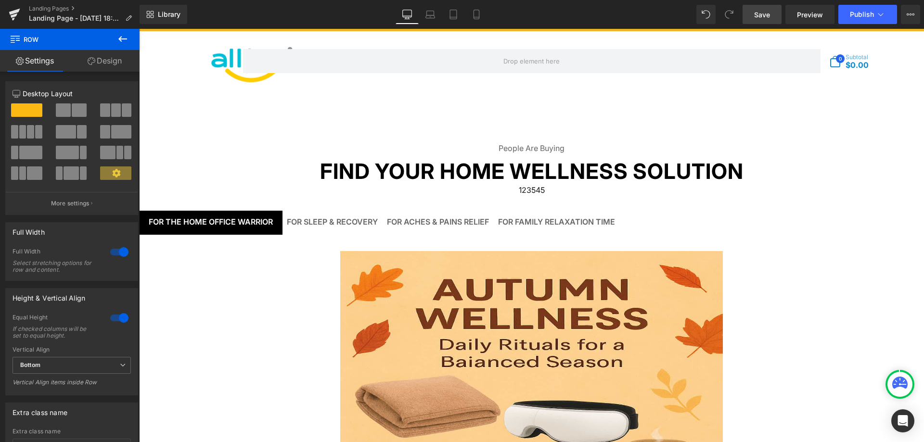
scroll to position [0, 0]
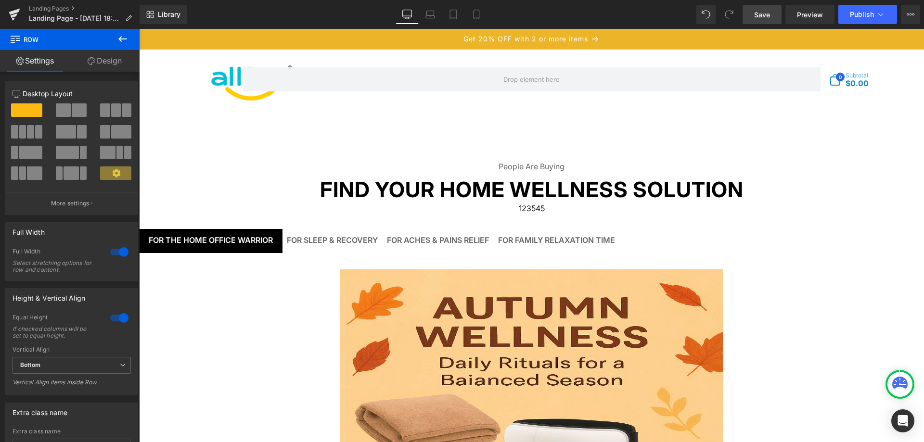
click at [361, 160] on div "People Are Buying Text Block Find Your Home Wellness Solution Text Block 123545…" at bounding box center [531, 450] width 785 height 718
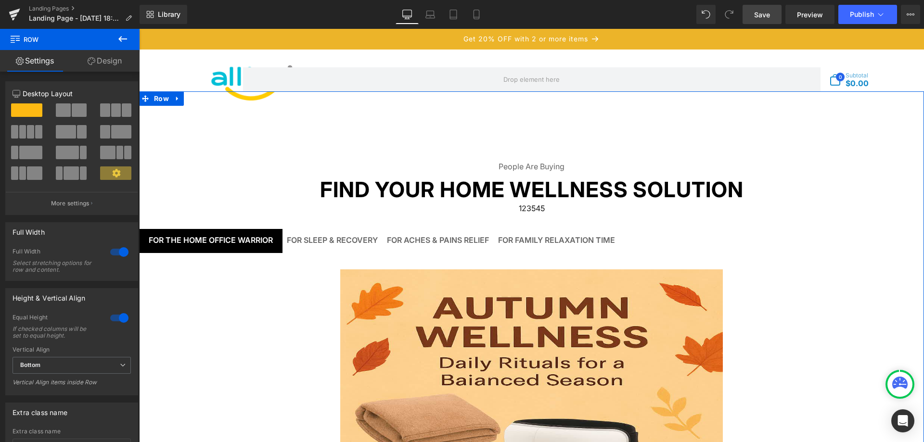
click at [361, 160] on div "People Are Buying Text Block Find Your Home Wellness Solution Text Block 123545…" at bounding box center [531, 450] width 785 height 718
click at [120, 320] on div at bounding box center [119, 317] width 23 height 15
click at [113, 250] on div at bounding box center [119, 251] width 23 height 15
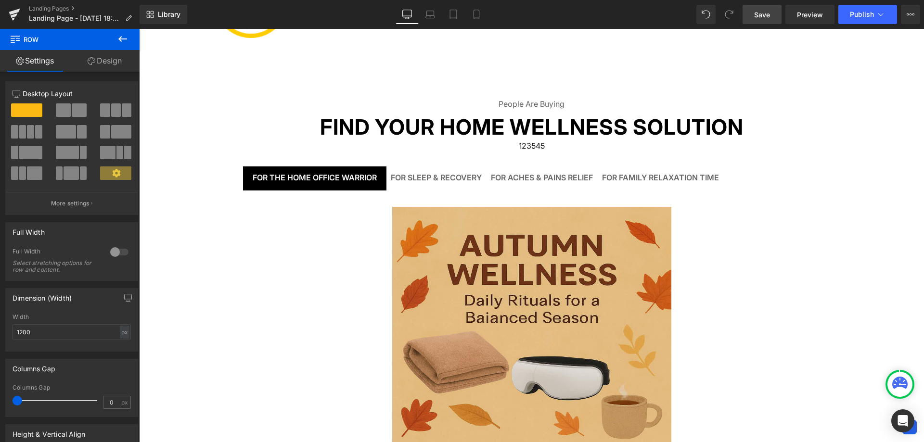
scroll to position [48, 0]
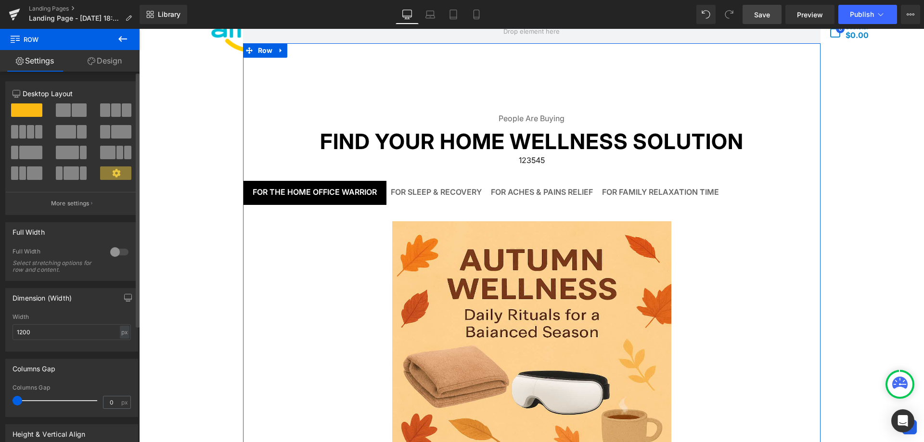
click at [112, 247] on div at bounding box center [119, 251] width 23 height 15
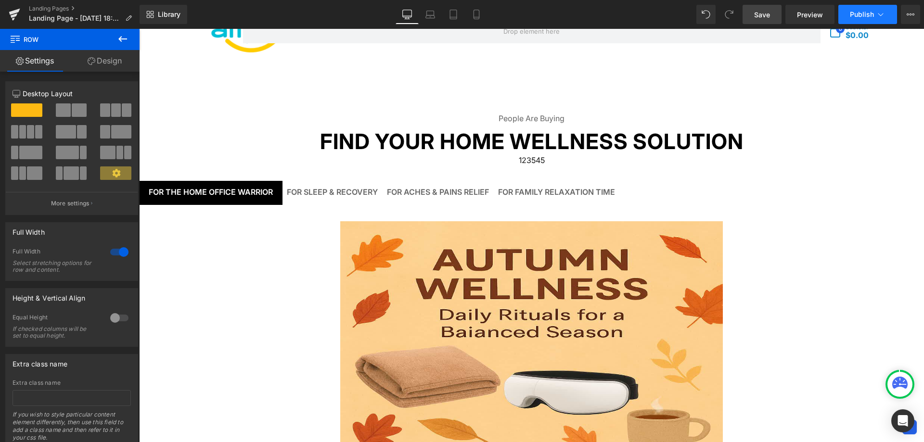
click at [873, 10] on button "Publish" at bounding box center [867, 14] width 59 height 19
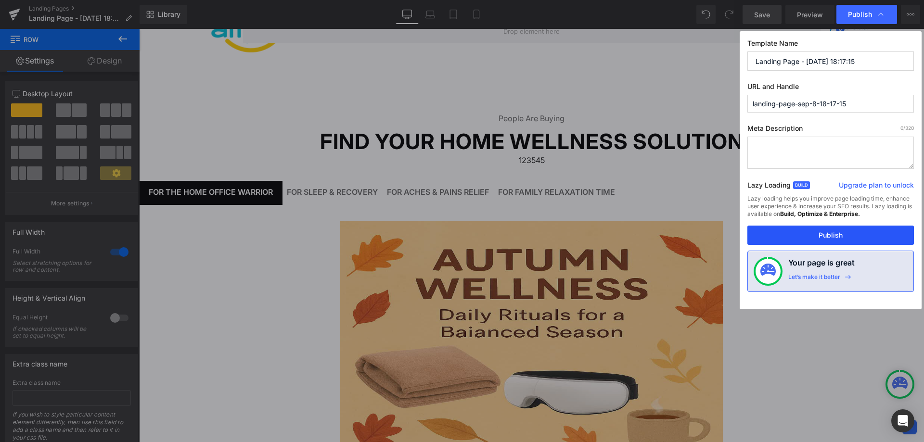
click at [836, 236] on button "Publish" at bounding box center [830, 235] width 167 height 19
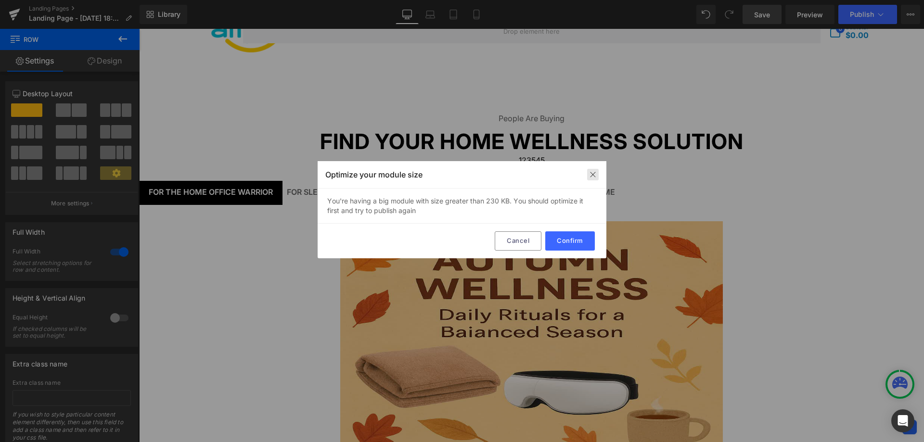
click at [593, 178] on img at bounding box center [593, 175] width 8 height 8
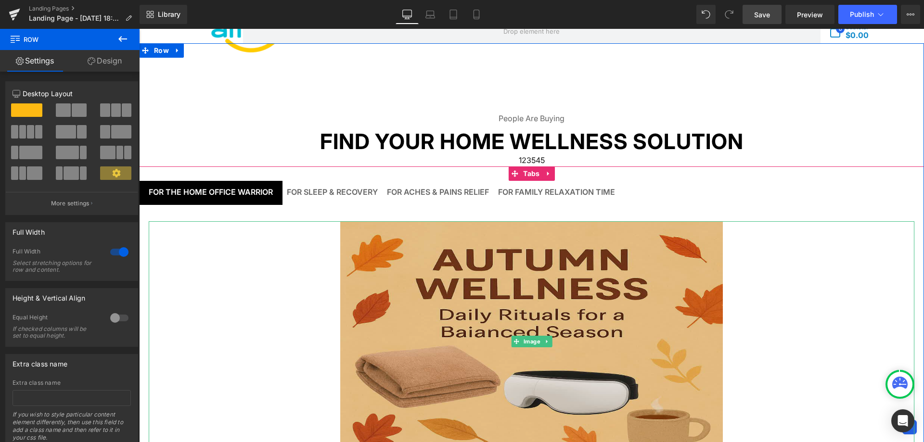
click at [395, 239] on img at bounding box center [531, 341] width 383 height 241
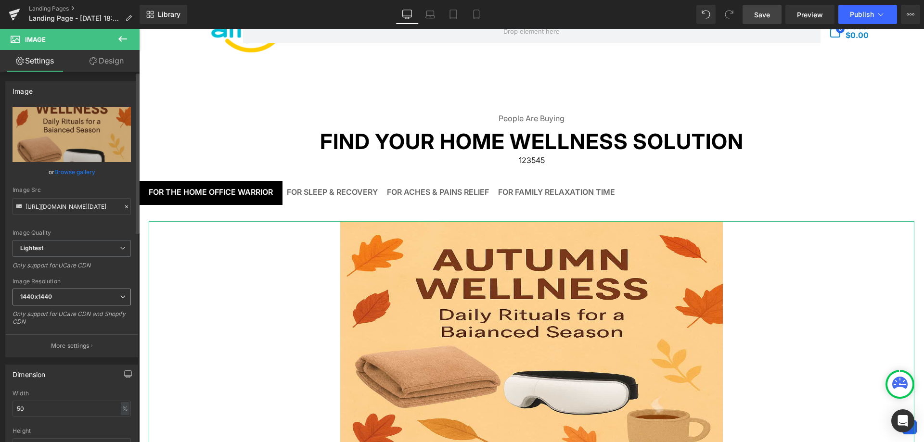
click at [80, 301] on span "1440x1440" at bounding box center [72, 297] width 118 height 17
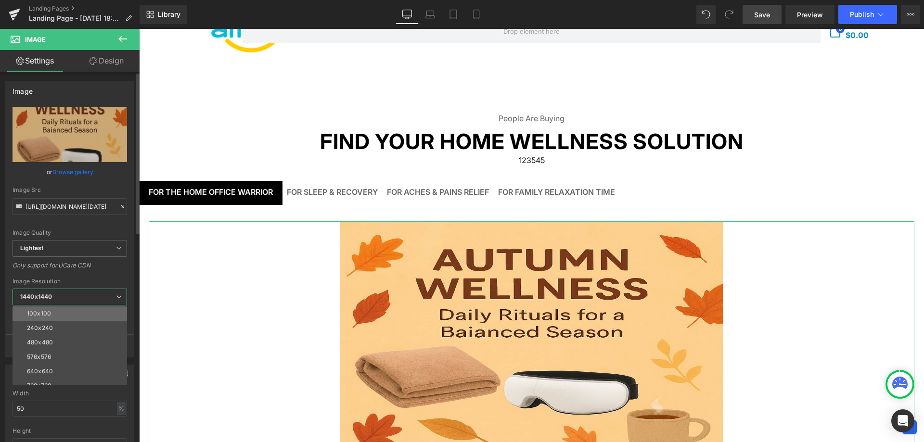
click at [80, 312] on li "100x100" at bounding box center [72, 314] width 119 height 14
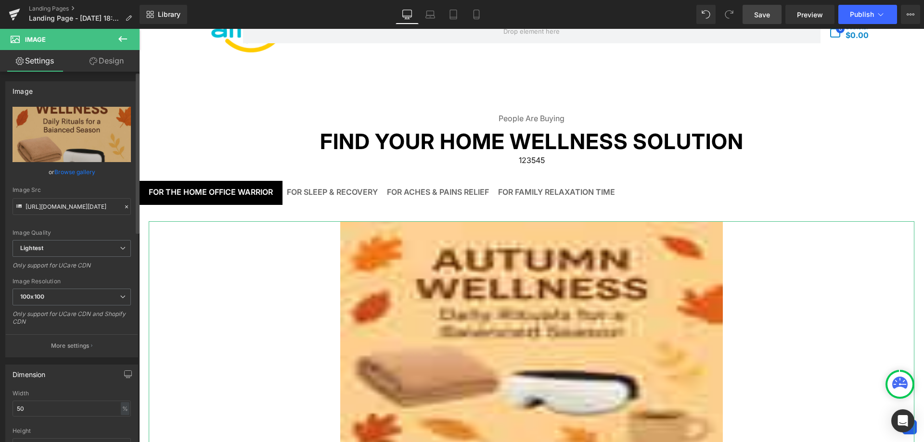
type input "[URL][DOMAIN_NAME][DATE]"
click at [871, 18] on button "Publish" at bounding box center [867, 14] width 59 height 19
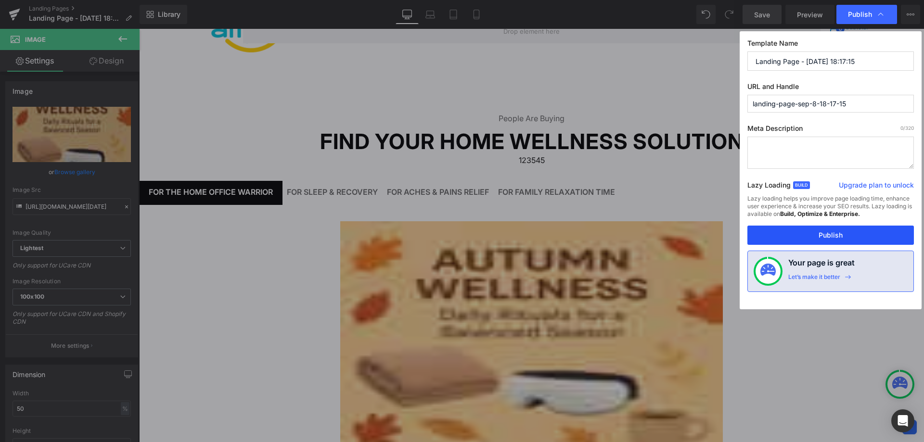
click at [834, 242] on button "Publish" at bounding box center [830, 235] width 167 height 19
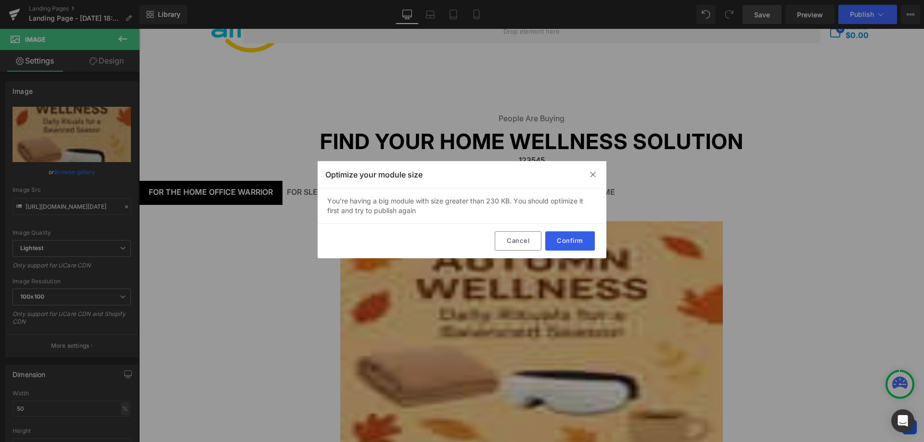
drag, startPoint x: 577, startPoint y: 238, endPoint x: 400, endPoint y: 209, distance: 179.4
click at [577, 238] on button "Confirm" at bounding box center [570, 240] width 50 height 19
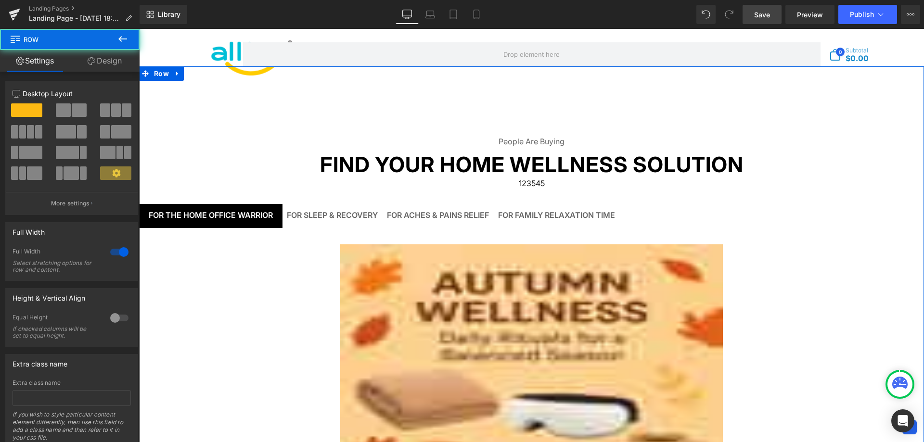
click at [319, 213] on div "For Sleep & Recovery Text Block" at bounding box center [332, 215] width 91 height 9
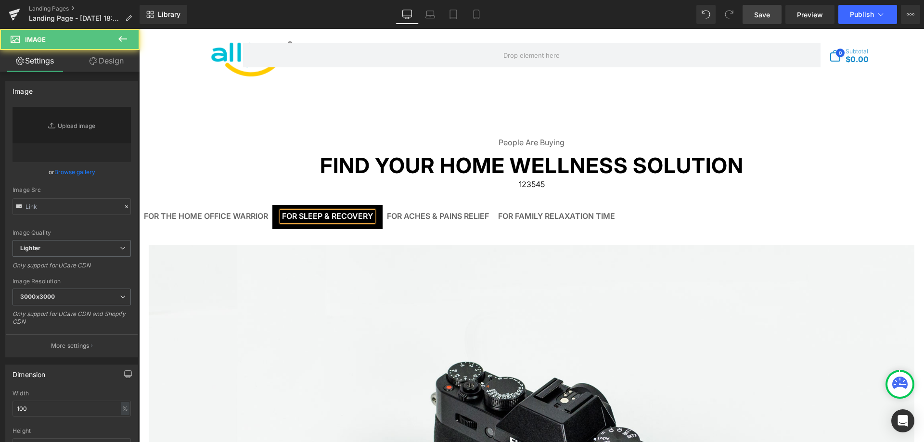
type input "//[DOMAIN_NAME][URL]"
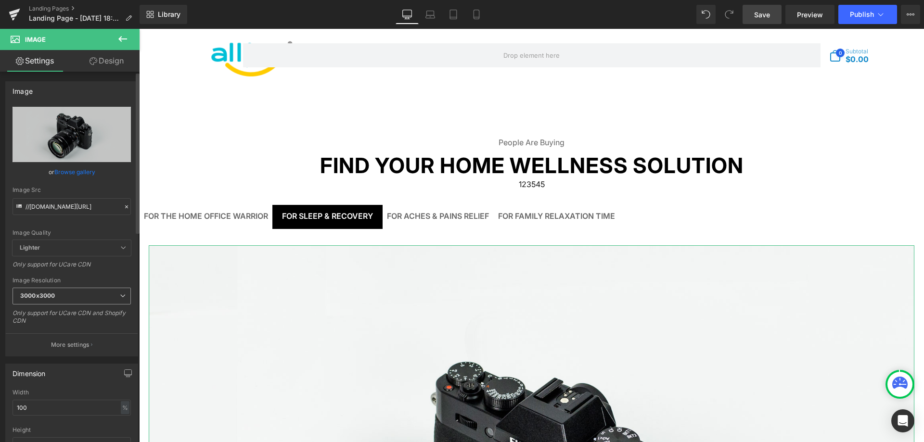
click at [86, 296] on span "3000x3000" at bounding box center [72, 296] width 118 height 17
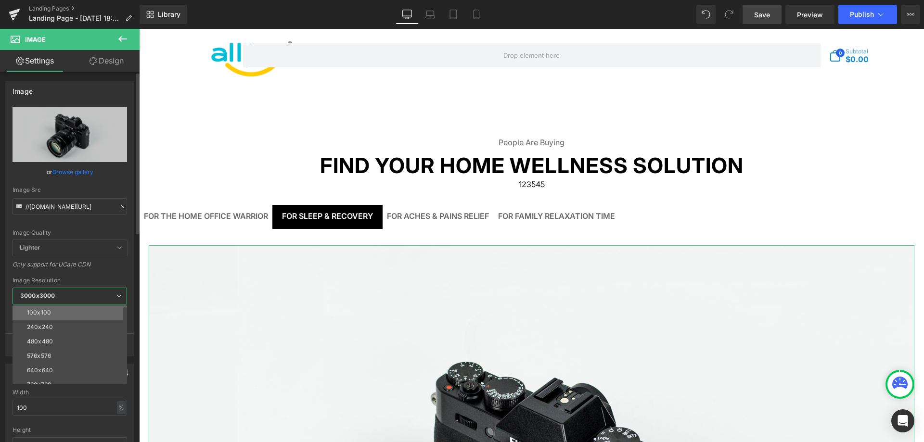
click at [77, 313] on li "100x100" at bounding box center [72, 313] width 119 height 14
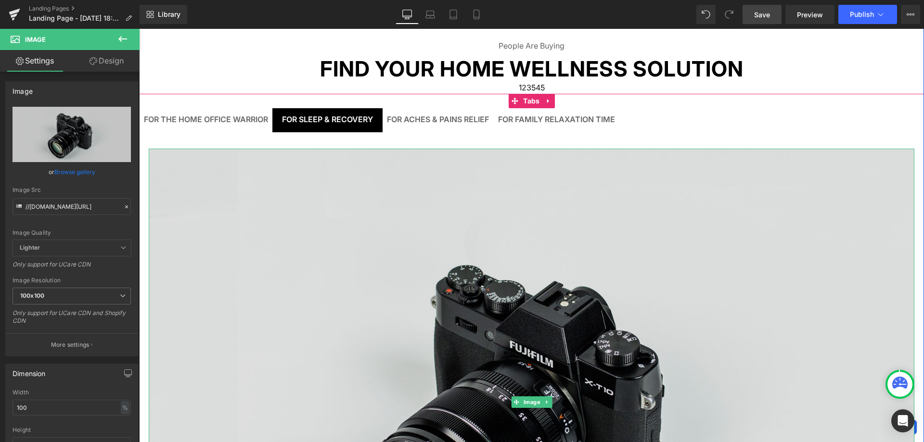
scroll to position [120, 0]
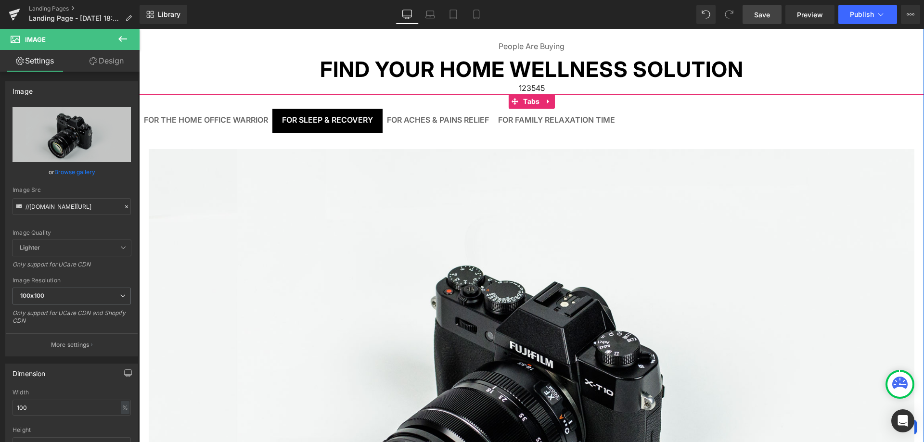
click at [139, 29] on div at bounding box center [139, 29] width 0 height 0
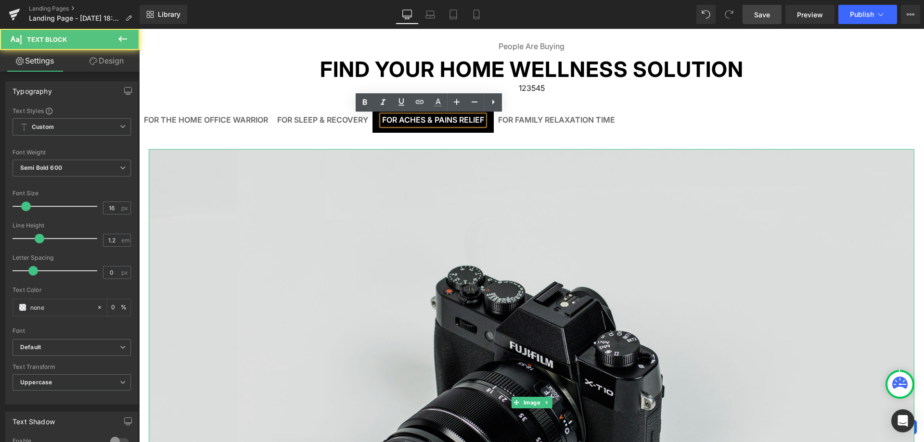
click at [412, 214] on img at bounding box center [532, 402] width 766 height 507
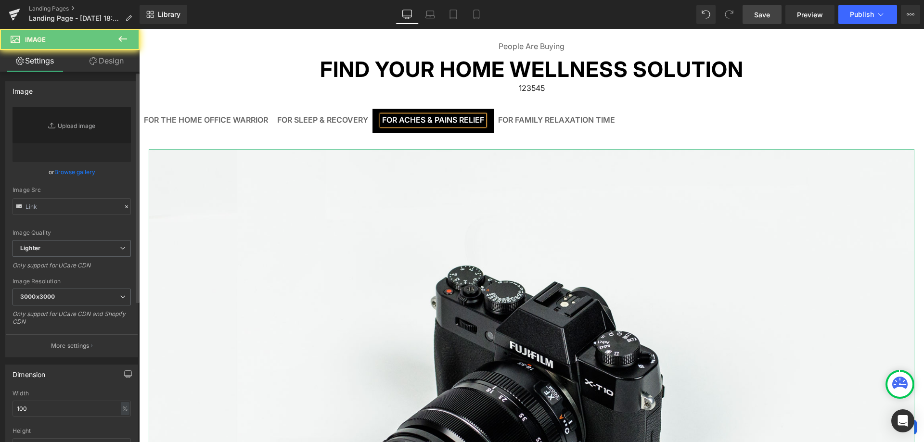
type input "//[DOMAIN_NAME][URL]"
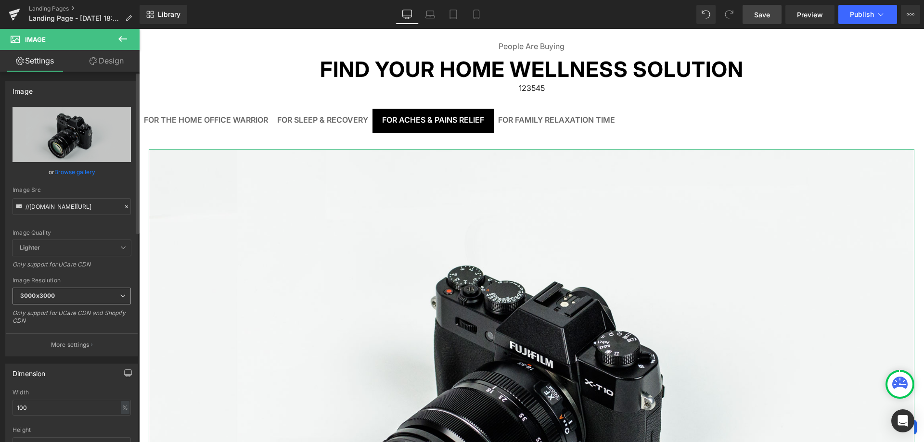
click at [85, 298] on span "3000x3000" at bounding box center [72, 296] width 118 height 17
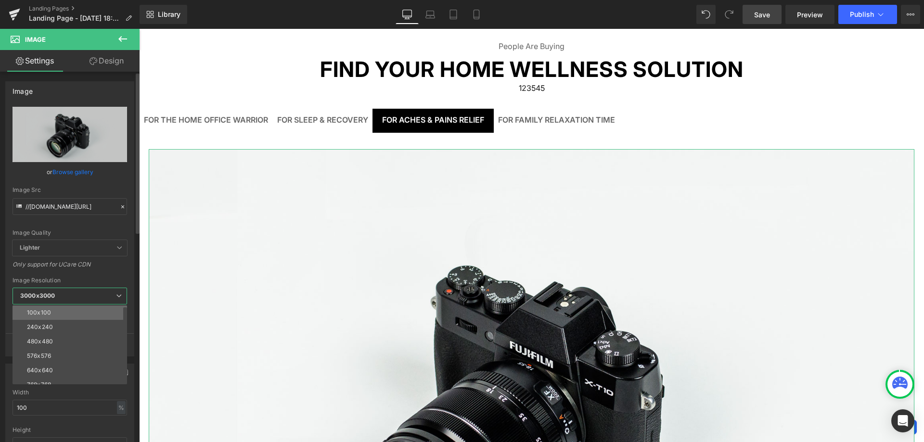
click at [79, 318] on li "100x100" at bounding box center [72, 313] width 119 height 14
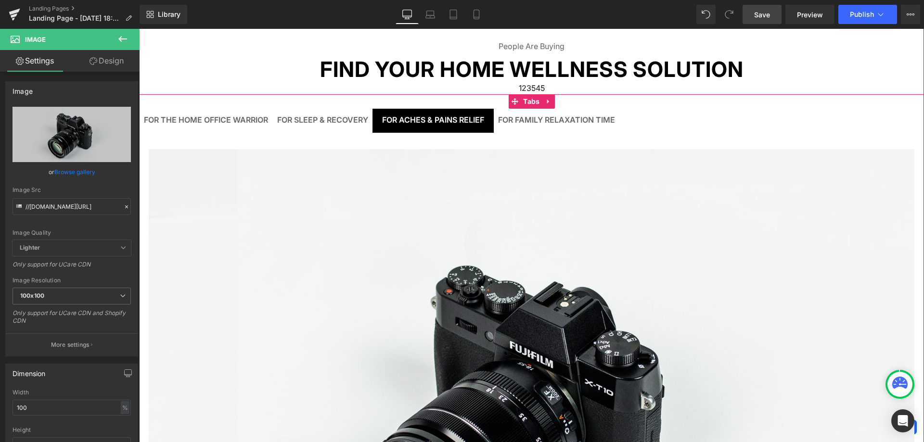
click at [549, 124] on div "For Family Relaxation Time Text Block" at bounding box center [556, 120] width 117 height 9
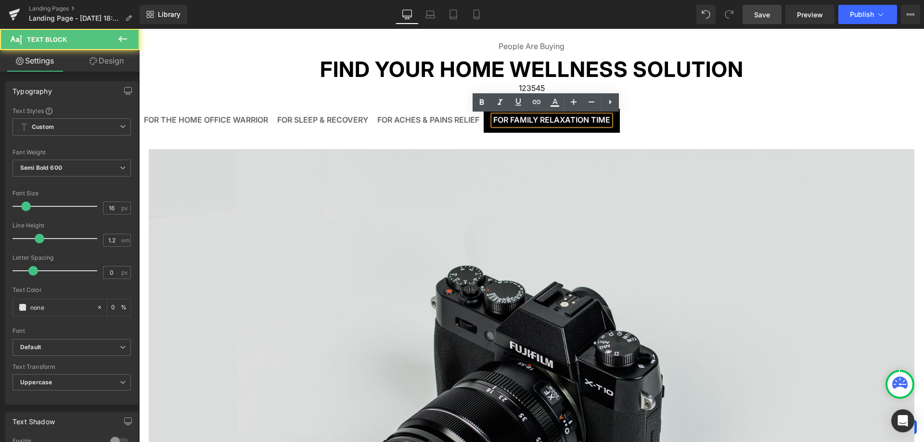
click at [482, 230] on img at bounding box center [532, 402] width 766 height 507
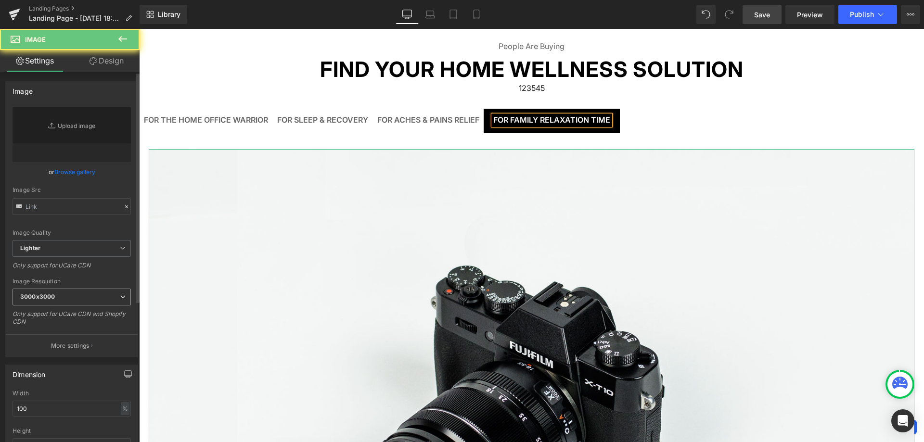
type input "//[DOMAIN_NAME][URL]"
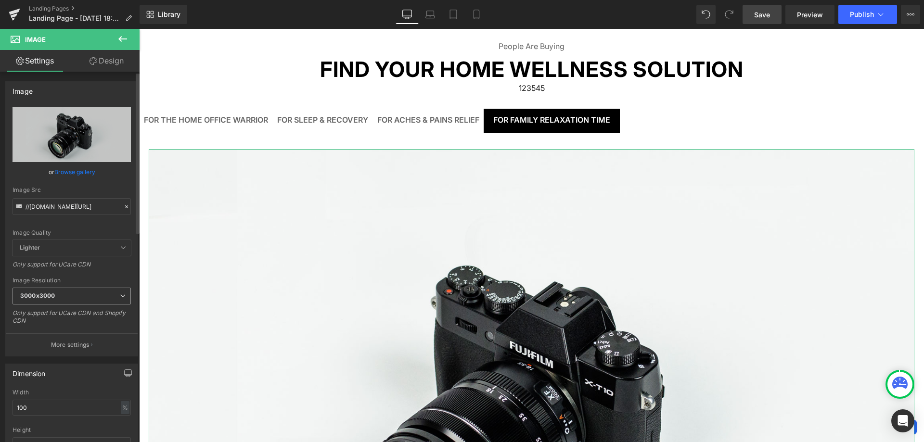
click at [99, 298] on span "3000x3000" at bounding box center [72, 296] width 118 height 17
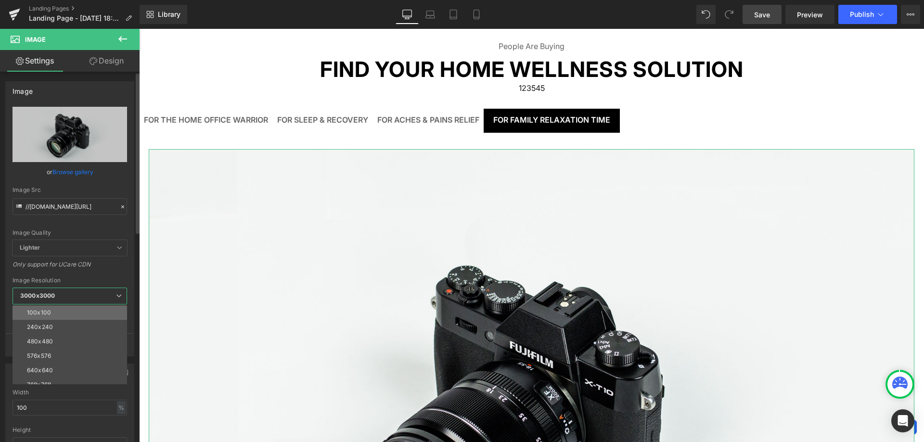
click at [92, 314] on li "100x100" at bounding box center [72, 313] width 119 height 14
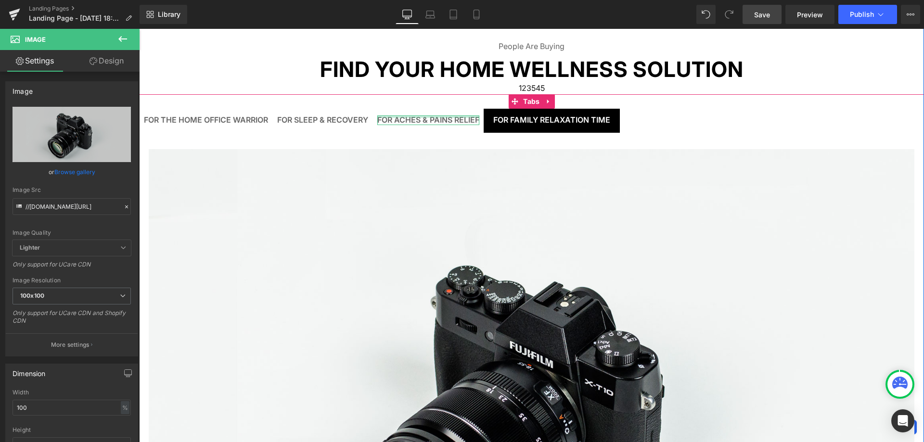
click at [408, 118] on div "For Aches & Pains Relief" at bounding box center [428, 120] width 102 height 9
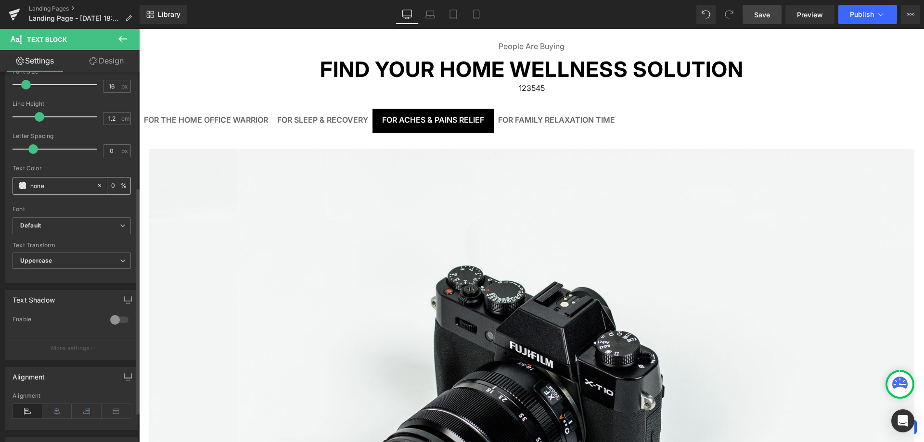
scroll to position [193, 0]
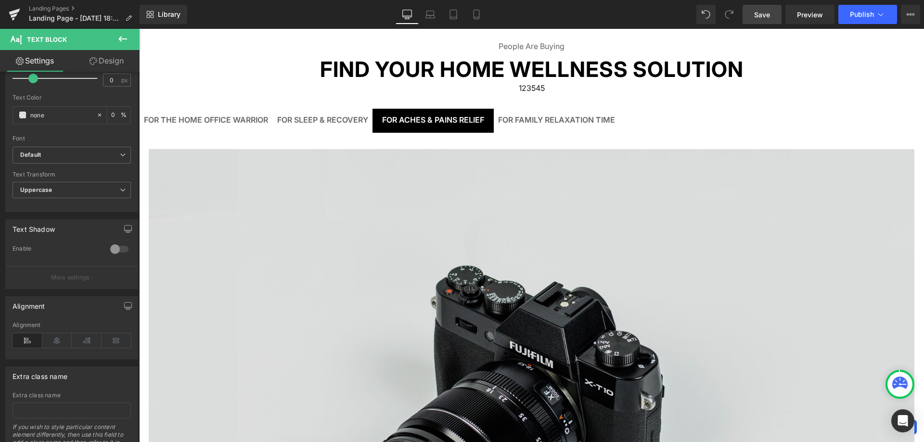
click at [330, 305] on img at bounding box center [532, 402] width 766 height 507
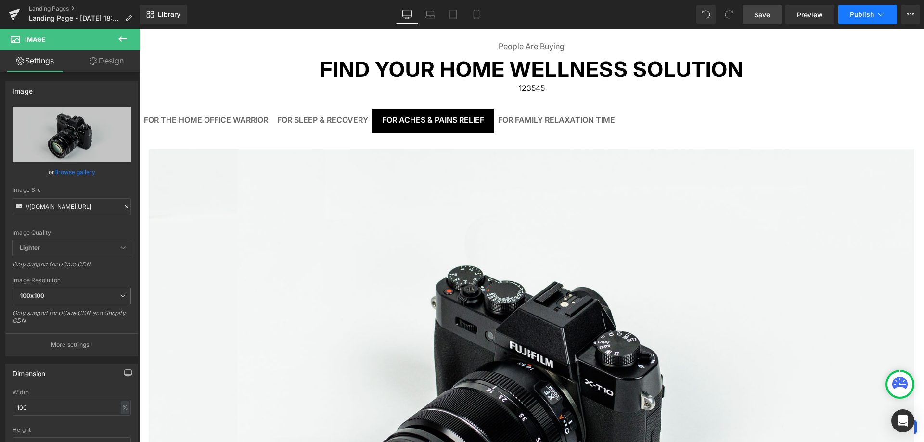
click at [861, 17] on span "Publish" at bounding box center [862, 15] width 24 height 8
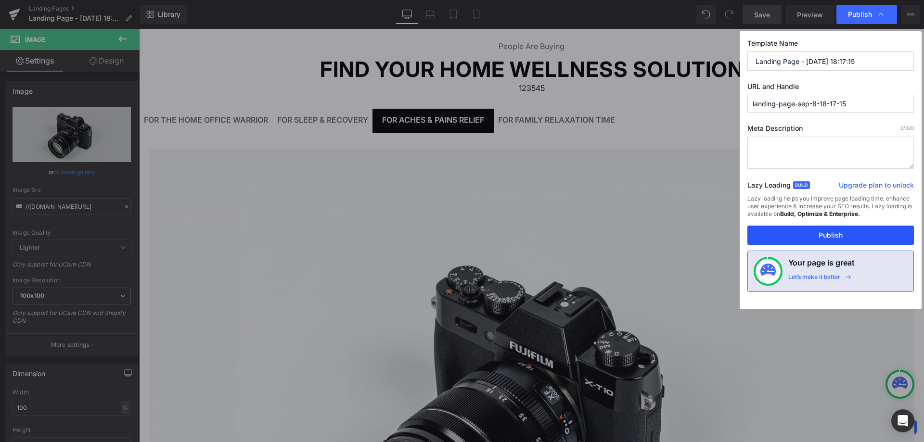
click at [801, 230] on button "Publish" at bounding box center [830, 235] width 167 height 19
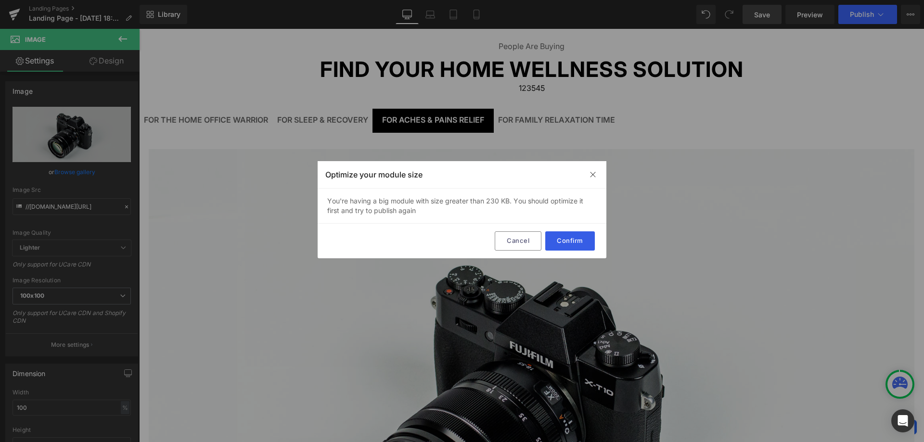
click at [585, 238] on button "Confirm" at bounding box center [570, 240] width 50 height 19
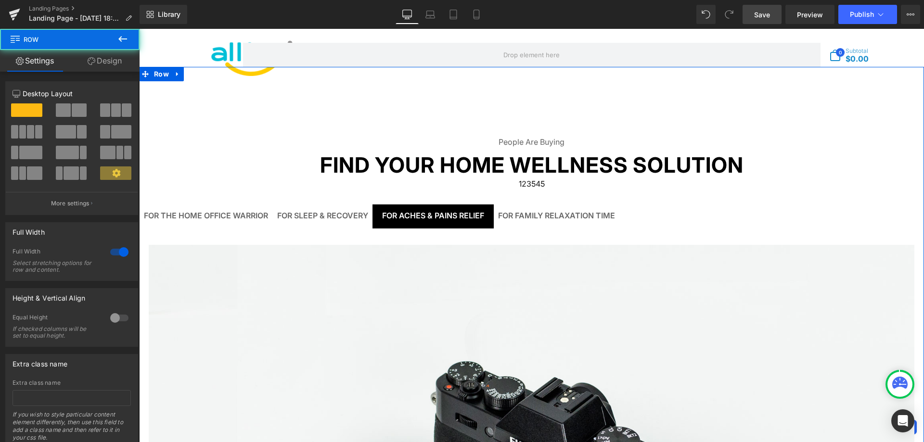
scroll to position [24, 0]
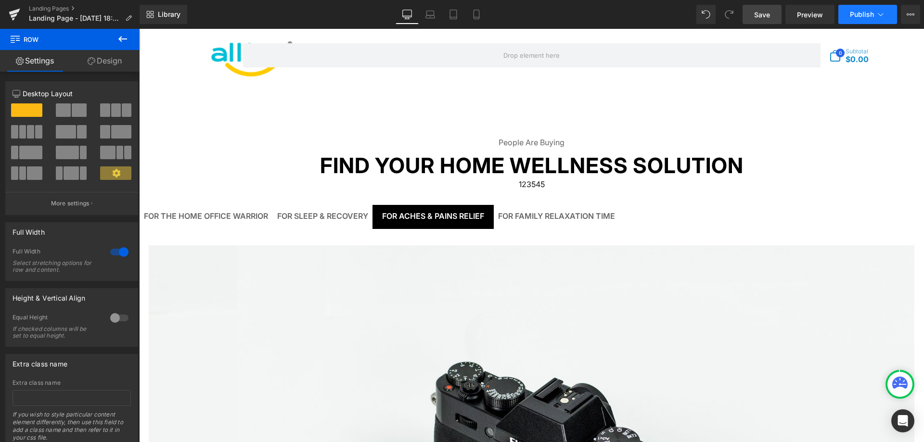
click at [857, 18] on button "Publish" at bounding box center [867, 14] width 59 height 19
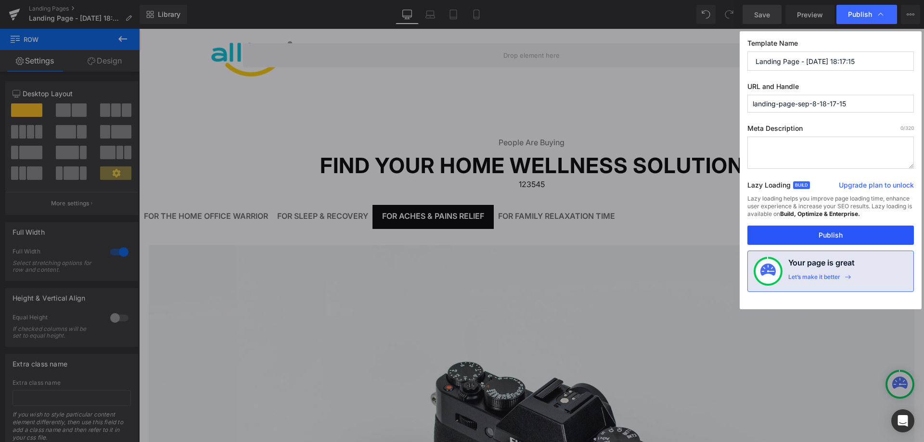
click at [825, 232] on button "Publish" at bounding box center [830, 235] width 167 height 19
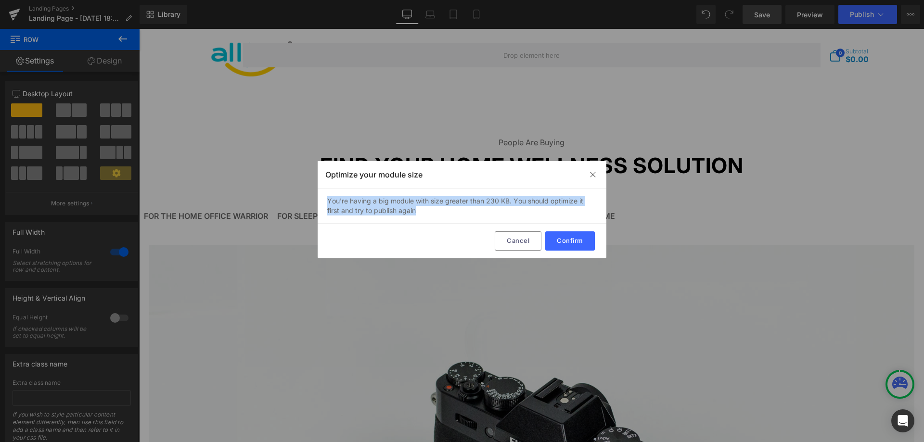
drag, startPoint x: 325, startPoint y: 202, endPoint x: 427, endPoint y: 211, distance: 102.4
click at [427, 211] on div "You're having a big module with size greater than 230 KB. You should optimize i…" at bounding box center [462, 206] width 289 height 35
drag, startPoint x: 444, startPoint y: 208, endPoint x: 583, endPoint y: 237, distance: 142.1
click at [583, 237] on button "Confirm" at bounding box center [570, 240] width 50 height 19
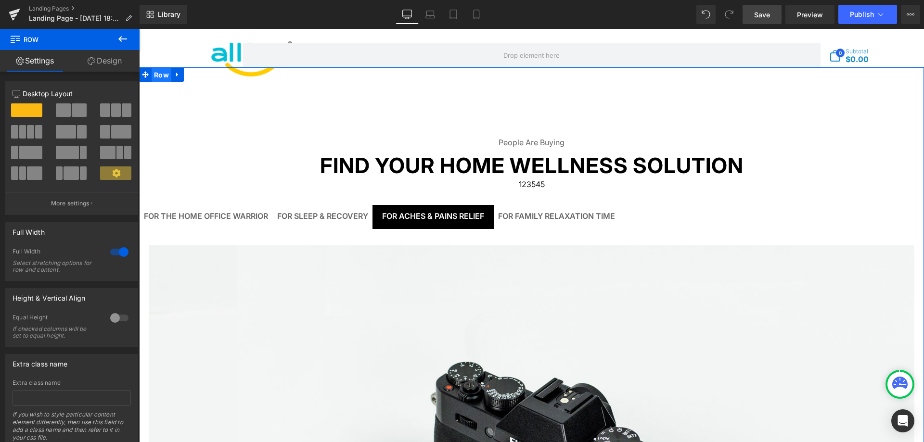
click at [166, 75] on span "Row" at bounding box center [162, 75] width 20 height 14
click at [174, 75] on icon at bounding box center [177, 74] width 7 height 7
click at [810, 18] on span "Preview" at bounding box center [810, 15] width 26 height 10
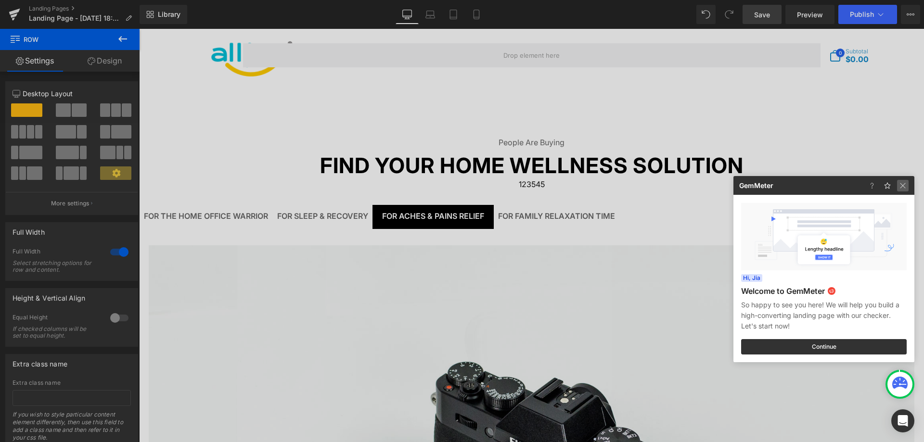
click at [904, 187] on img at bounding box center [903, 186] width 12 height 12
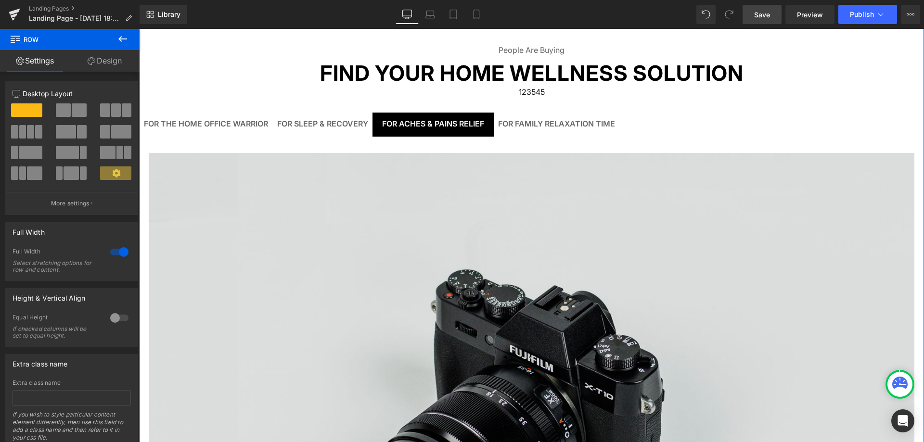
scroll to position [168, 0]
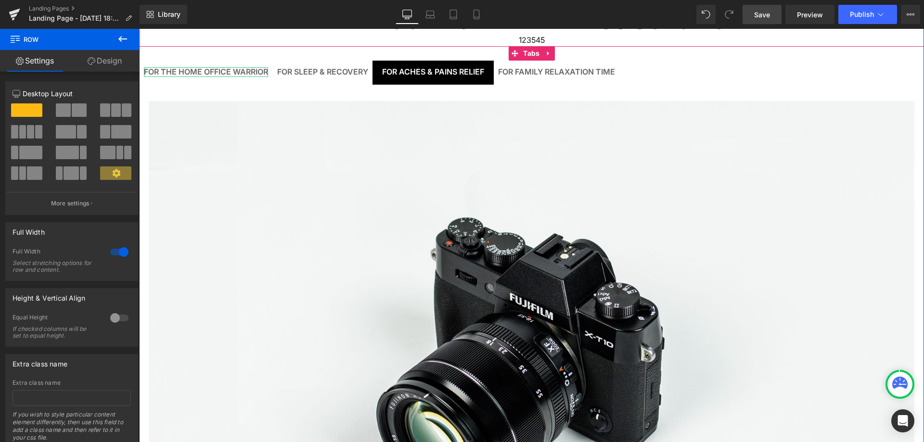
click at [222, 70] on div "For the Home Office Warrior" at bounding box center [206, 71] width 124 height 9
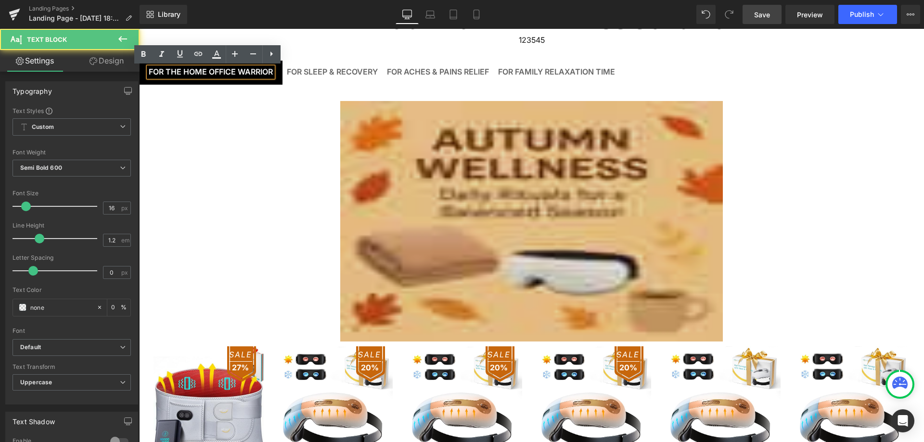
click at [469, 208] on img at bounding box center [531, 221] width 383 height 241
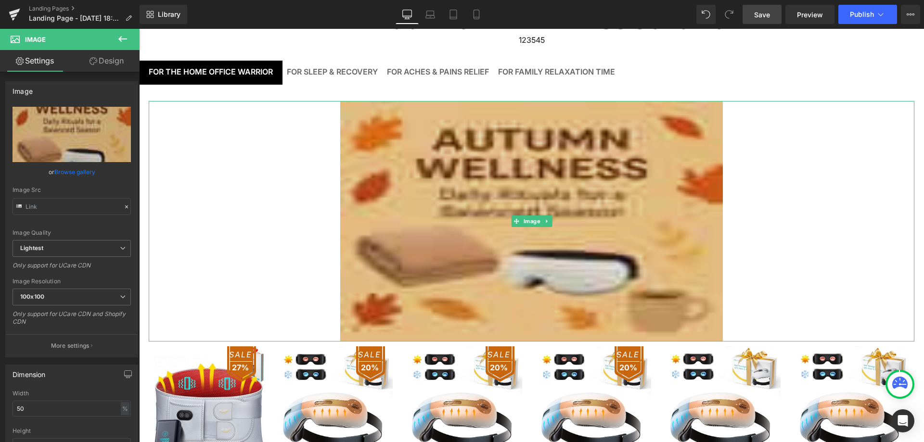
type input "[URL][DOMAIN_NAME][DATE]"
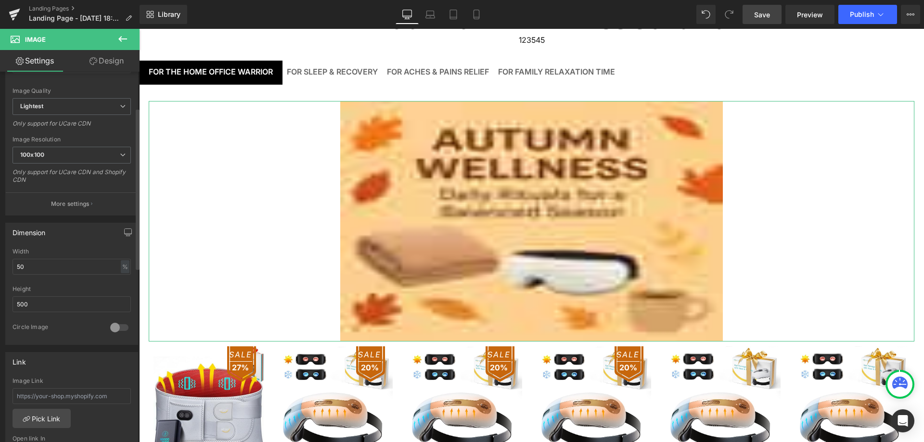
scroll to position [144, 0]
click at [48, 265] on input "50" at bounding box center [72, 265] width 118 height 16
drag, startPoint x: 40, startPoint y: 265, endPoint x: 20, endPoint y: 266, distance: 20.7
click at [20, 266] on input "50" at bounding box center [72, 265] width 118 height 16
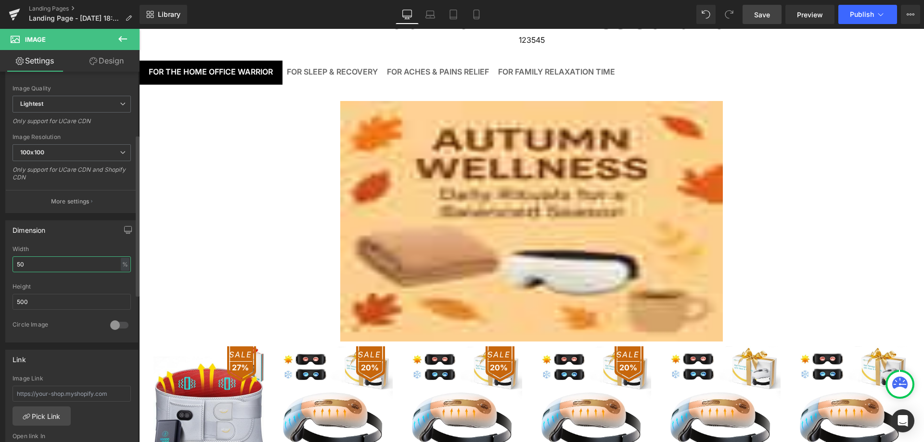
type input "5"
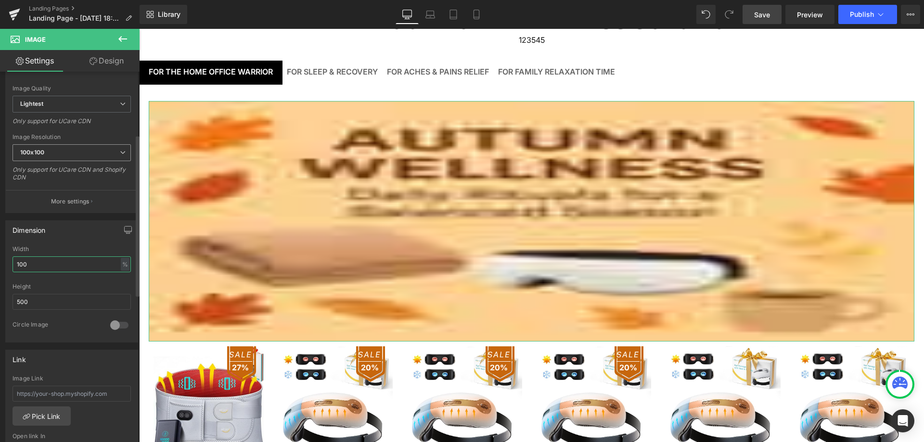
type input "100"
click at [103, 155] on span "100x100" at bounding box center [72, 152] width 118 height 17
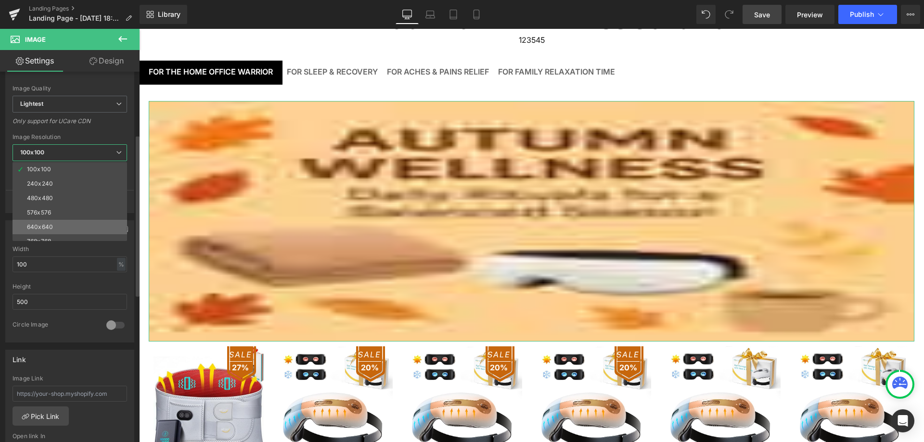
click at [76, 229] on li "640x640" at bounding box center [72, 227] width 119 height 14
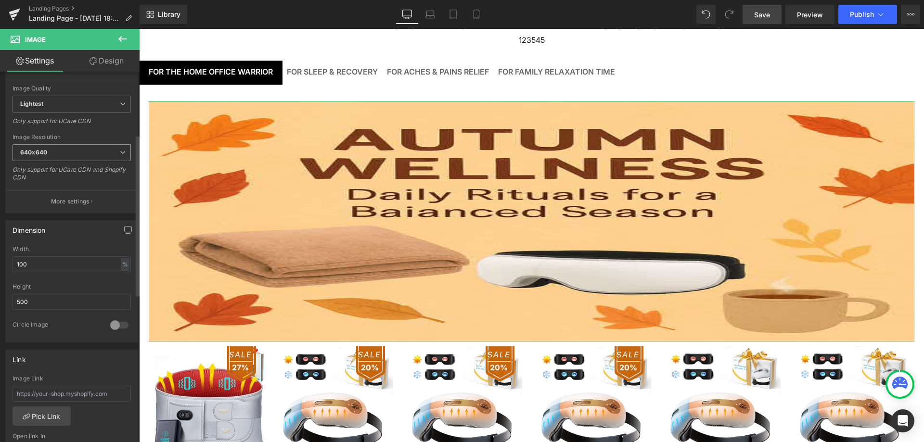
type input "[URL][DOMAIN_NAME][DATE]"
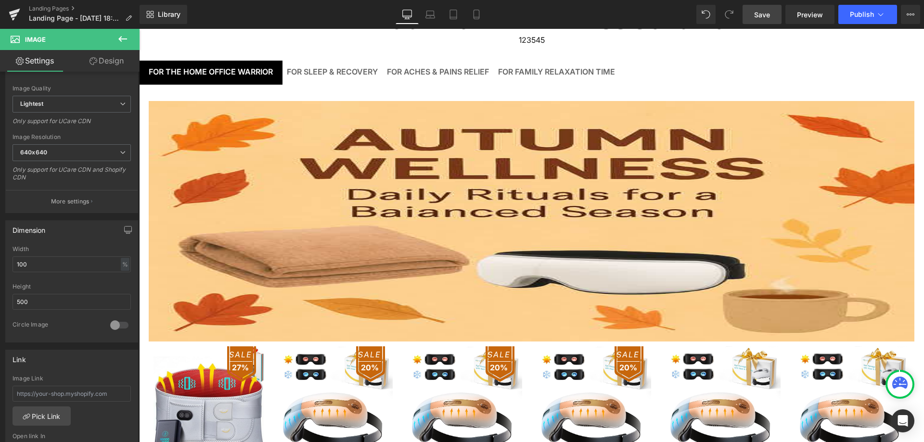
drag, startPoint x: 769, startPoint y: 21, endPoint x: 518, endPoint y: 114, distance: 267.7
click at [769, 21] on link "Save" at bounding box center [762, 14] width 39 height 19
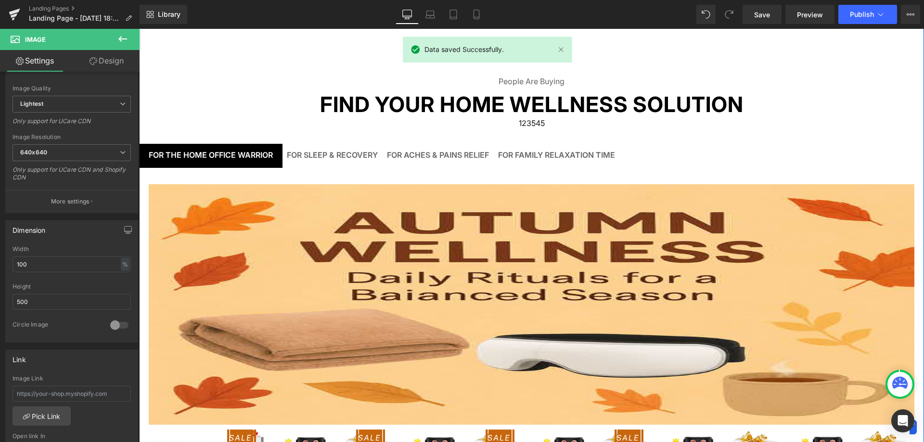
scroll to position [72, 0]
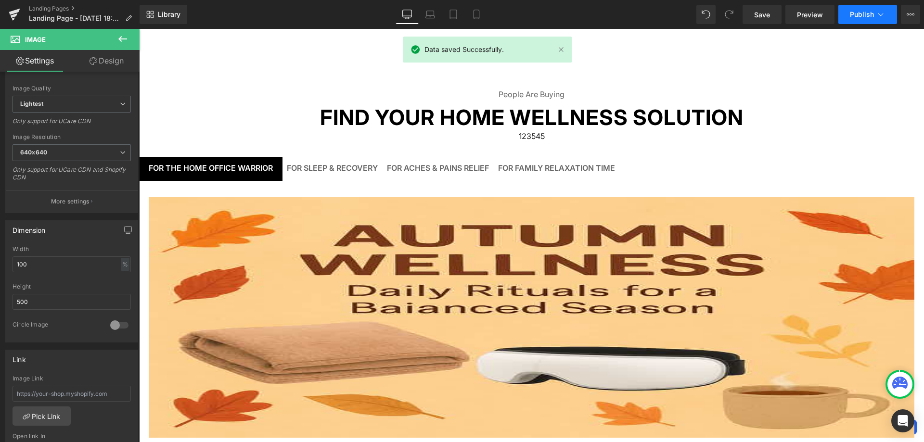
click at [862, 18] on button "Publish" at bounding box center [867, 14] width 59 height 19
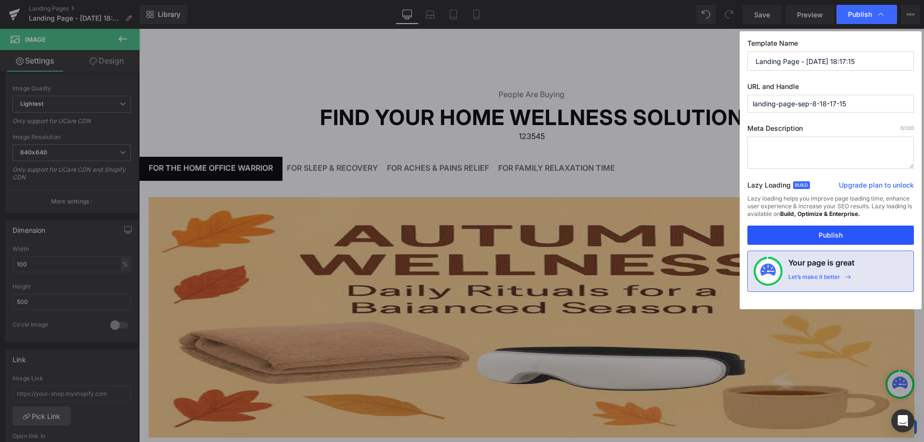
click at [814, 232] on button "Publish" at bounding box center [830, 235] width 167 height 19
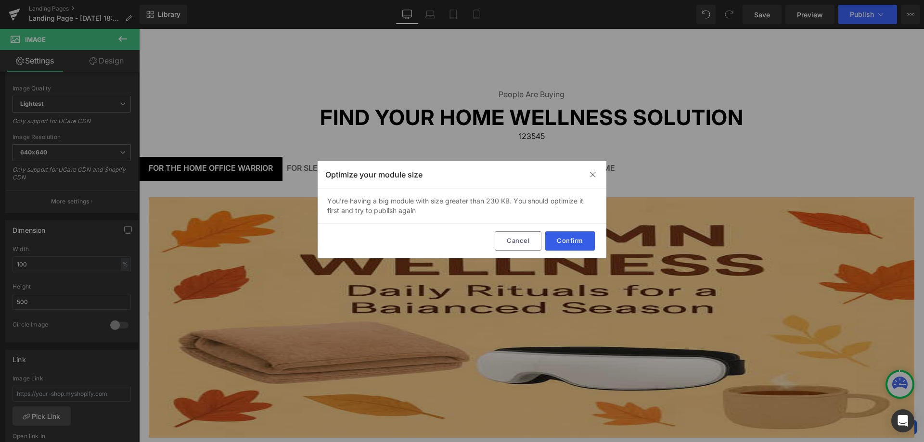
drag, startPoint x: 577, startPoint y: 238, endPoint x: 438, endPoint y: 208, distance: 142.2
click at [577, 238] on button "Confirm" at bounding box center [570, 240] width 50 height 19
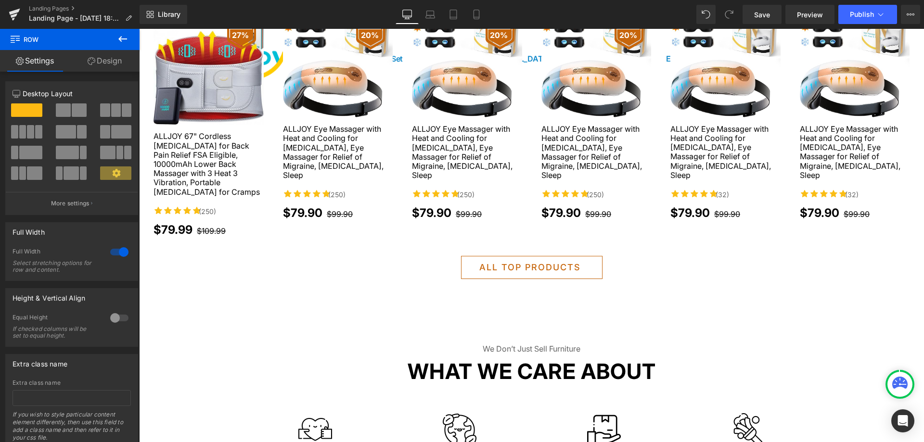
scroll to position [553, 0]
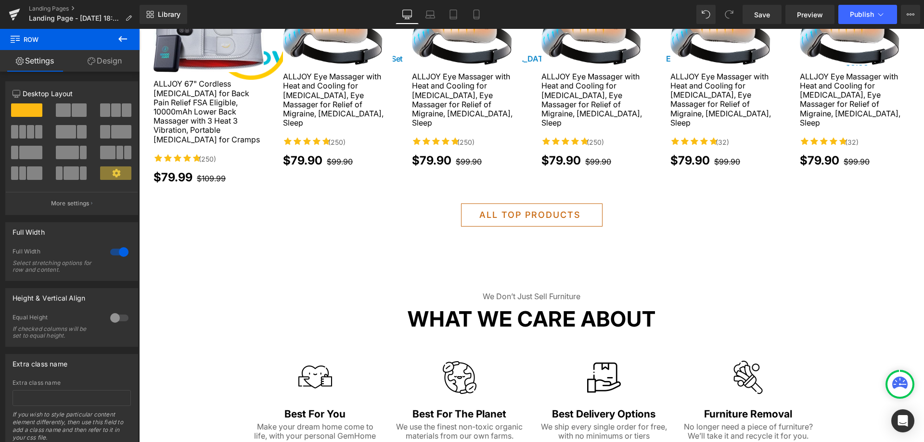
click at [139, 29] on div at bounding box center [139, 29] width 0 height 0
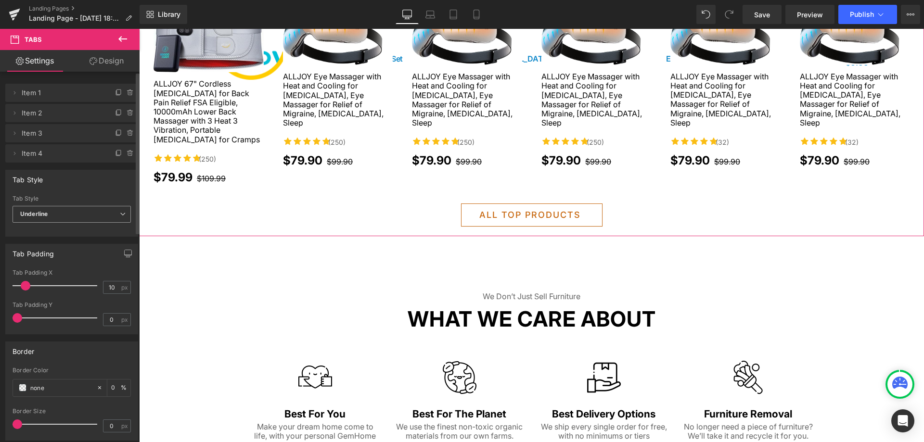
click at [102, 218] on span "Underline" at bounding box center [72, 214] width 118 height 17
drag, startPoint x: 95, startPoint y: 228, endPoint x: 9, endPoint y: 245, distance: 87.9
click at [95, 228] on li "Default" at bounding box center [70, 231] width 115 height 14
click at [107, 212] on span "Default" at bounding box center [72, 214] width 118 height 17
click at [86, 240] on li "Underline" at bounding box center [70, 246] width 115 height 14
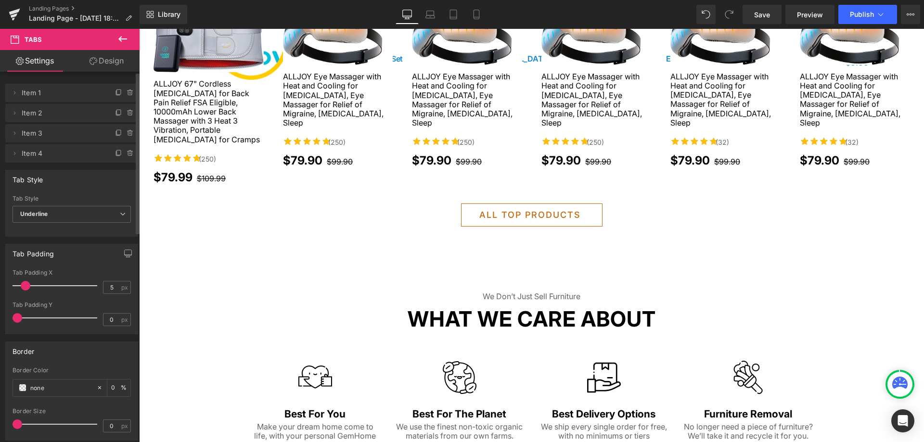
type input "2"
drag, startPoint x: 26, startPoint y: 286, endPoint x: 20, endPoint y: 287, distance: 6.3
click at [21, 287] on span at bounding box center [26, 286] width 10 height 10
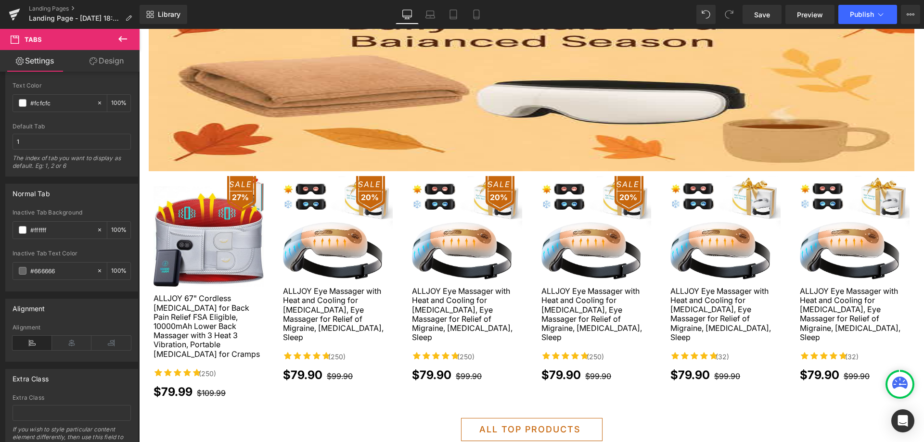
scroll to position [481, 0]
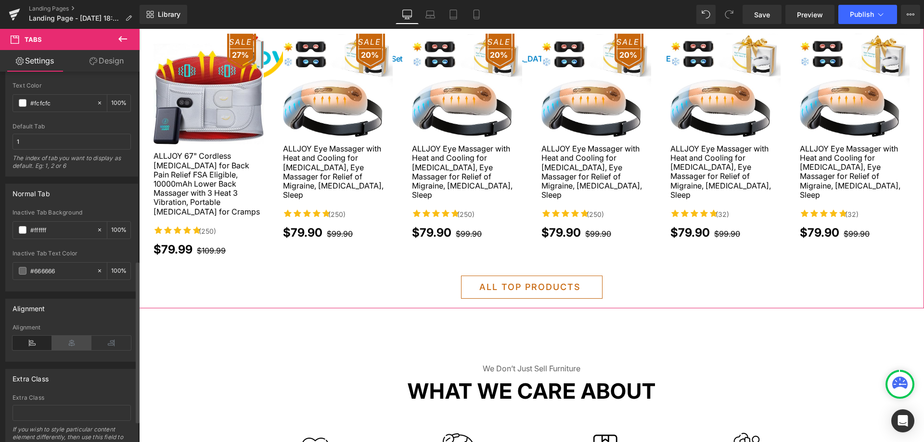
click at [81, 342] on icon at bounding box center [71, 343] width 39 height 14
click at [41, 345] on icon at bounding box center [32, 343] width 39 height 14
click at [41, 344] on icon at bounding box center [32, 343] width 39 height 14
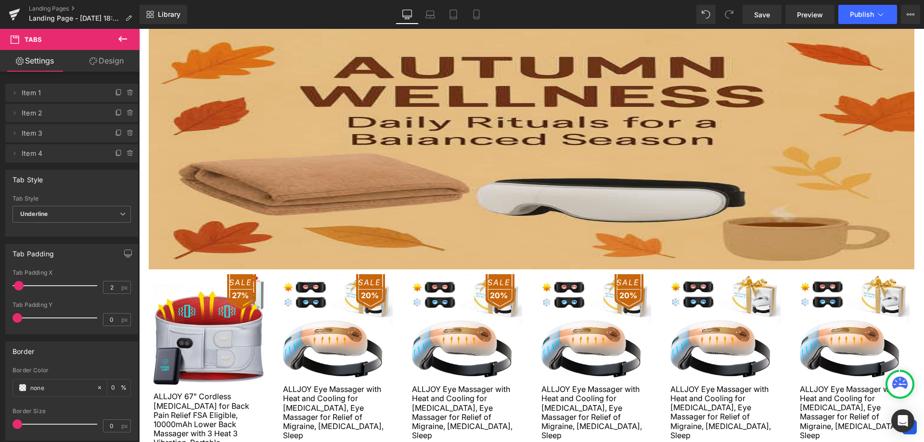
scroll to position [0, 0]
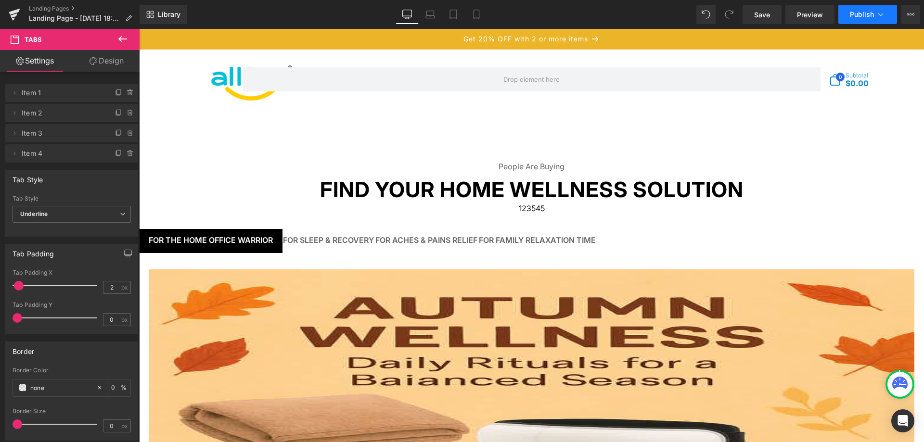
click at [882, 14] on icon at bounding box center [880, 14] width 5 height 3
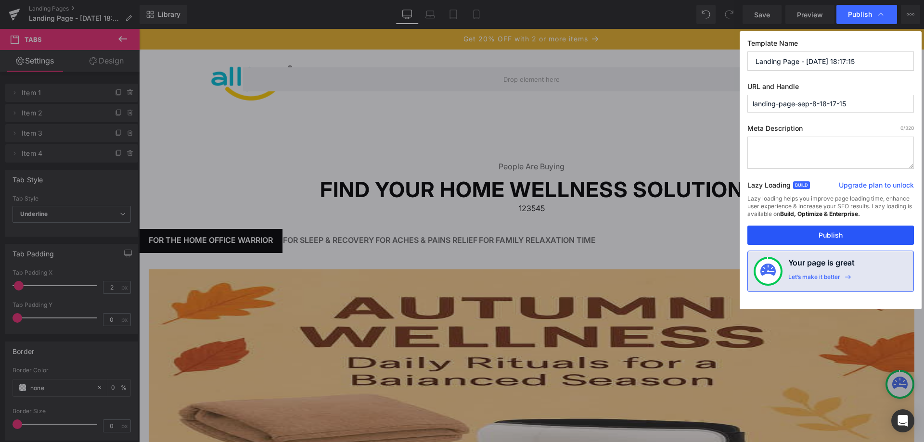
drag, startPoint x: 847, startPoint y: 237, endPoint x: 704, endPoint y: 188, distance: 151.1
click at [847, 237] on button "Publish" at bounding box center [830, 235] width 167 height 19
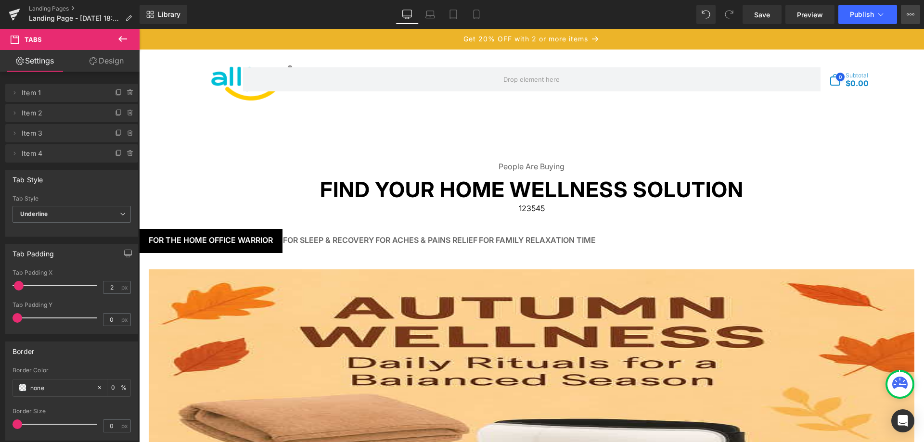
click at [913, 0] on div "Row You are previewing how the will restyle your page. You can not edit Element…" at bounding box center [462, 0] width 924 height 0
click at [913, 13] on icon at bounding box center [911, 15] width 8 height 8
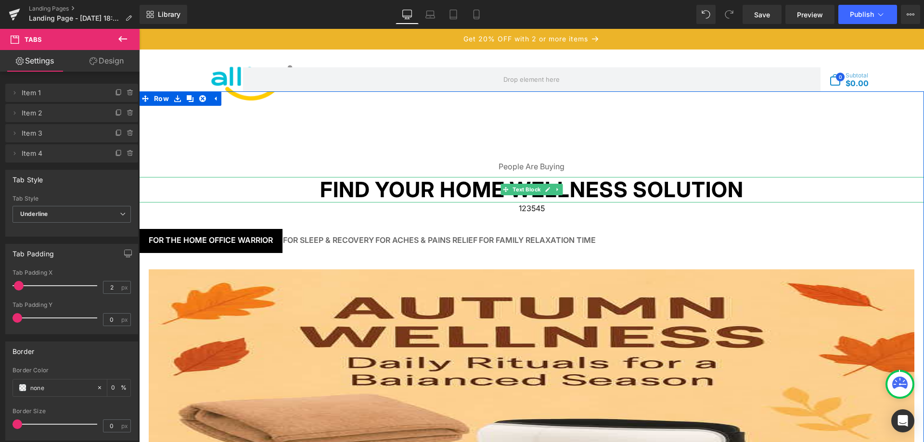
click at [139, 29] on div at bounding box center [139, 29] width 0 height 0
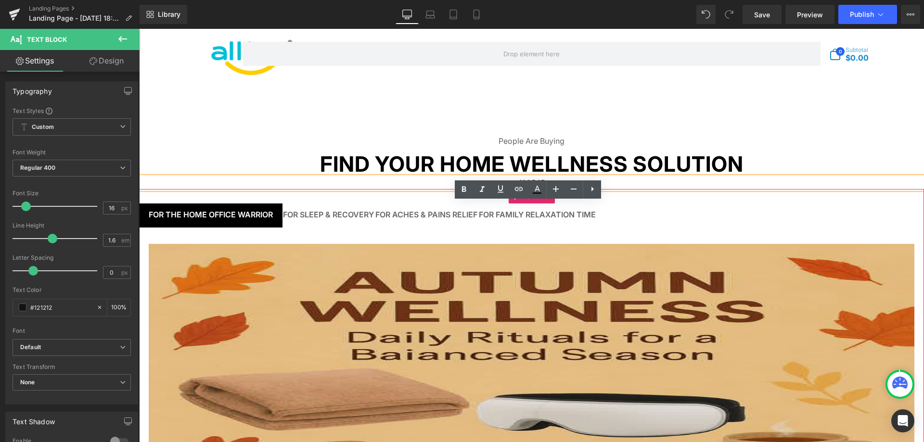
scroll to position [48, 0]
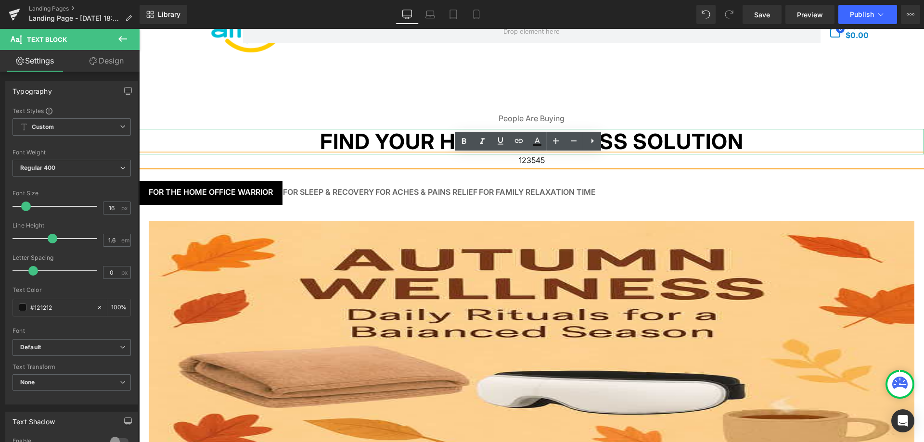
click at [390, 141] on b "Find Your Home Wellness Solution" at bounding box center [532, 142] width 424 height 26
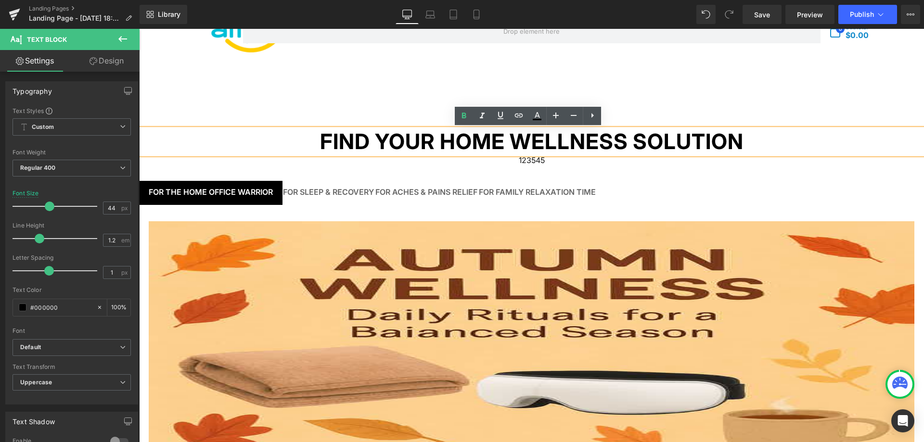
click at [313, 140] on p "Find Your Home Wellness Solution" at bounding box center [531, 142] width 785 height 26
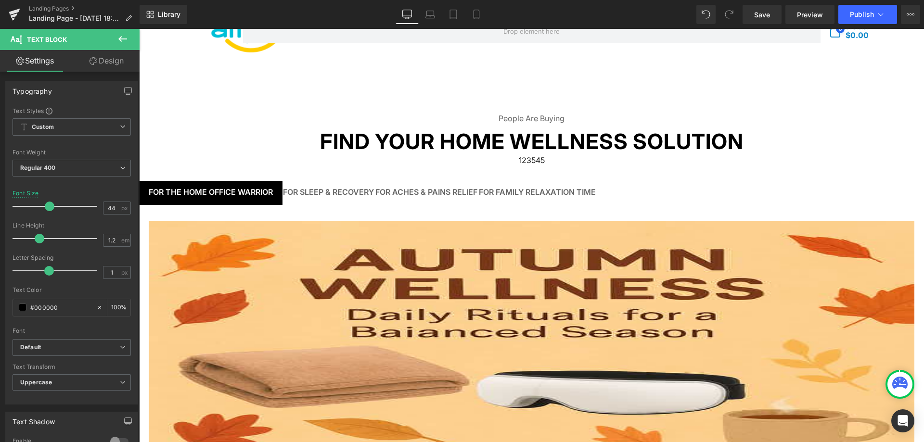
click at [110, 64] on link "Design" at bounding box center [107, 61] width 70 height 22
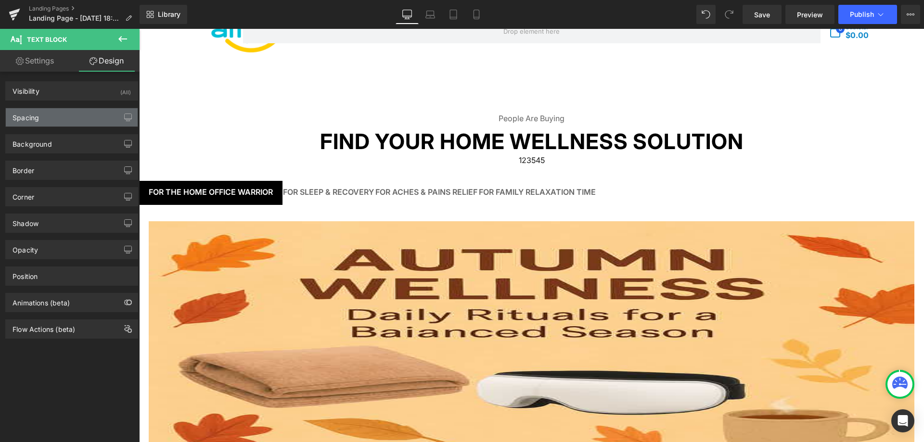
click at [96, 116] on div "Spacing" at bounding box center [72, 117] width 132 height 18
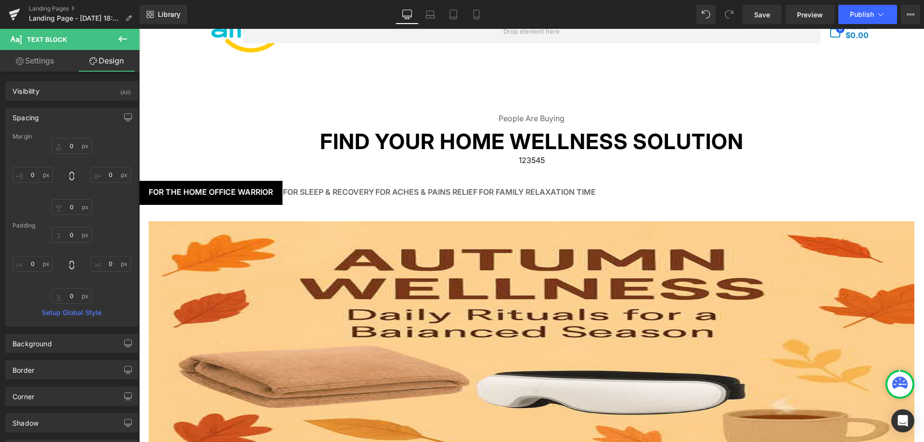
click at [96, 116] on div "Spacing" at bounding box center [72, 117] width 132 height 18
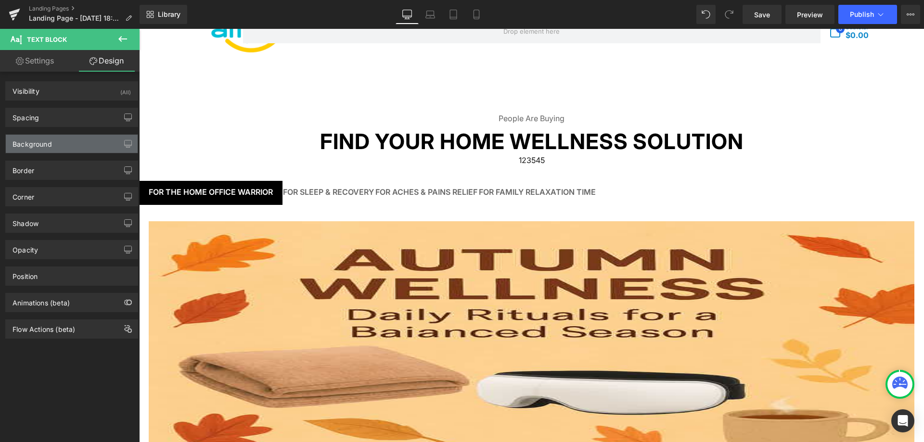
click at [90, 147] on div "Background" at bounding box center [72, 144] width 132 height 18
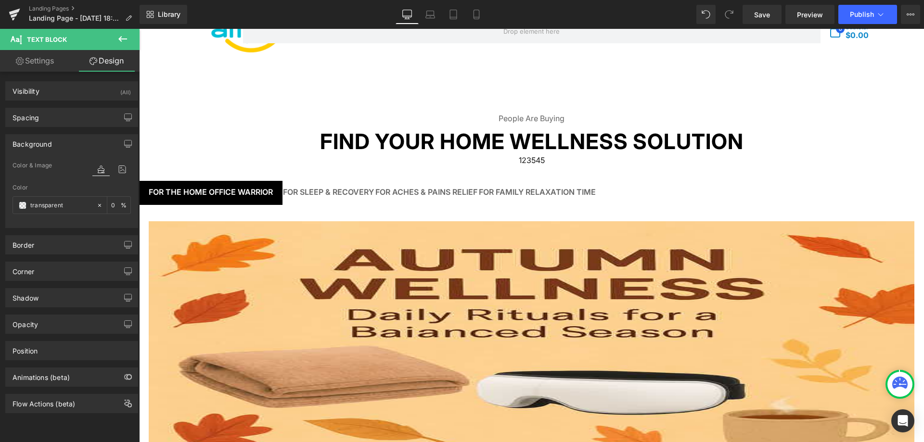
click at [92, 144] on div "Background" at bounding box center [72, 144] width 132 height 18
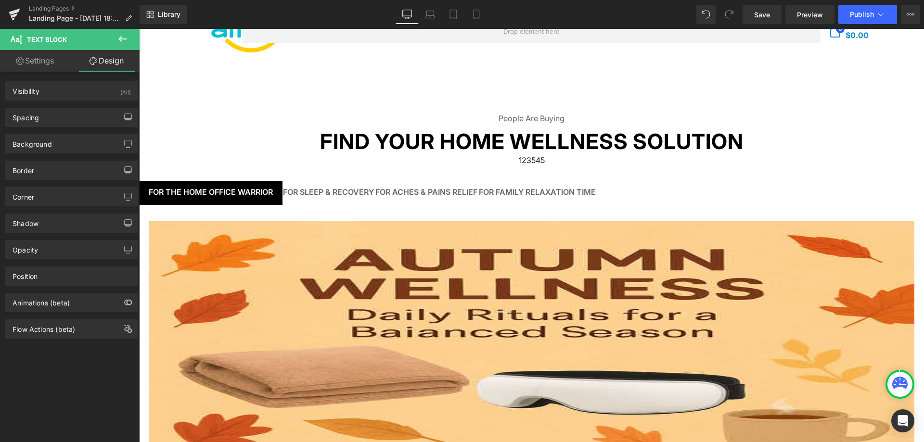
click at [19, 60] on icon at bounding box center [20, 61] width 8 height 8
type input "100"
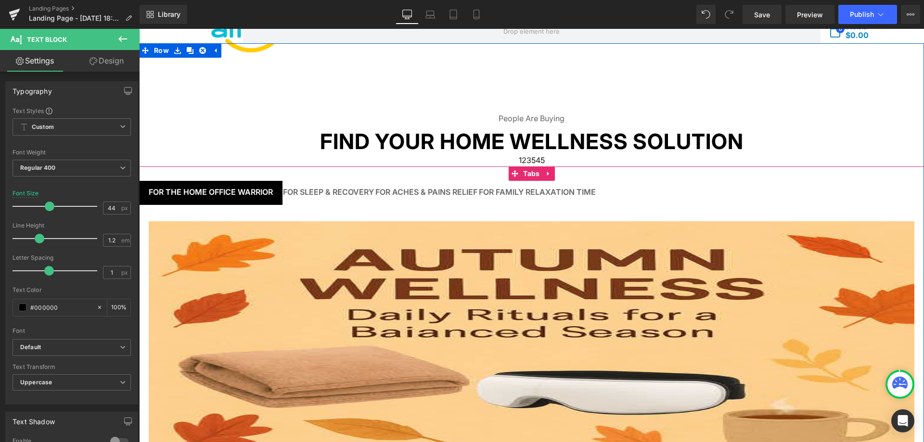
click at [381, 208] on ul "For the Home Office Warrior Text Block For Sleep & Recovery Text Block For Ache…" at bounding box center [531, 196] width 785 height 31
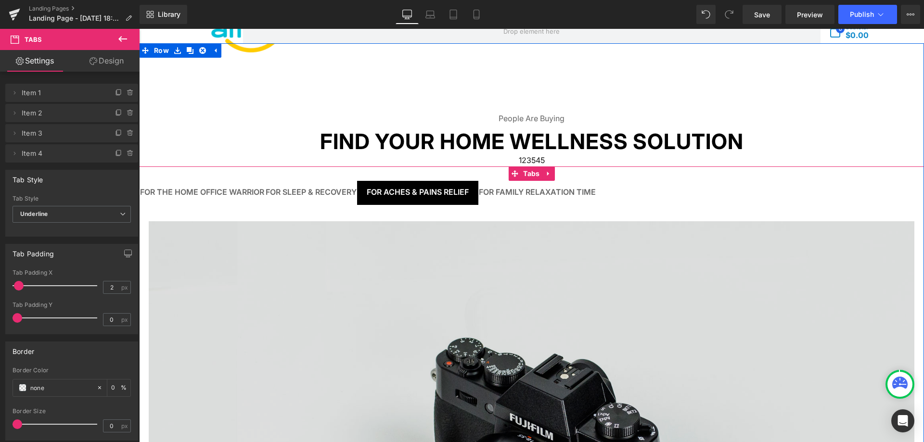
scroll to position [289, 0]
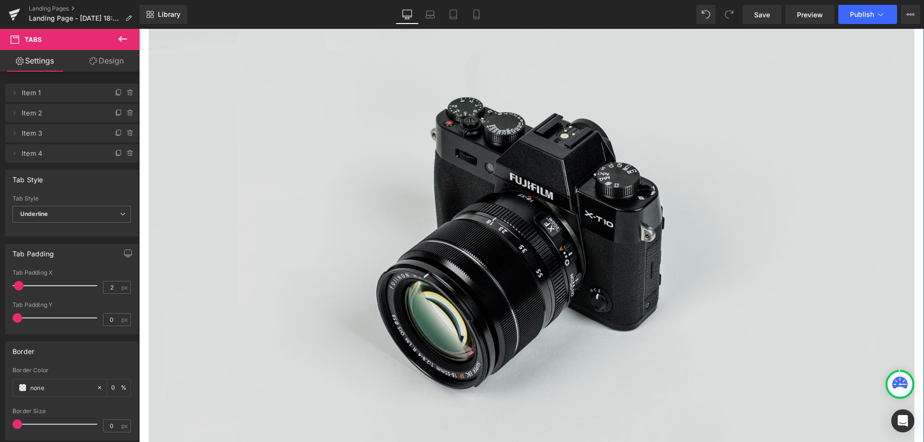
click at [474, 242] on img at bounding box center [532, 234] width 766 height 507
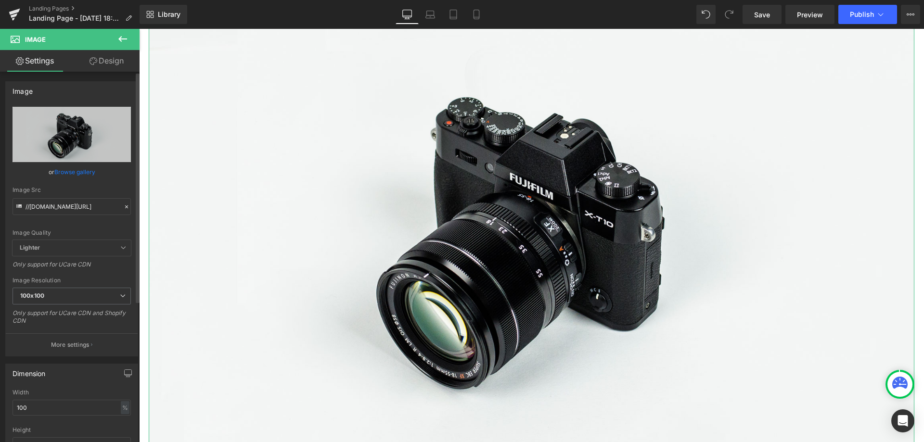
click at [102, 247] on span "Lighter" at bounding box center [72, 248] width 118 height 16
click at [114, 248] on span "Lighter" at bounding box center [72, 248] width 118 height 16
click at [96, 298] on span "100x100" at bounding box center [72, 296] width 118 height 17
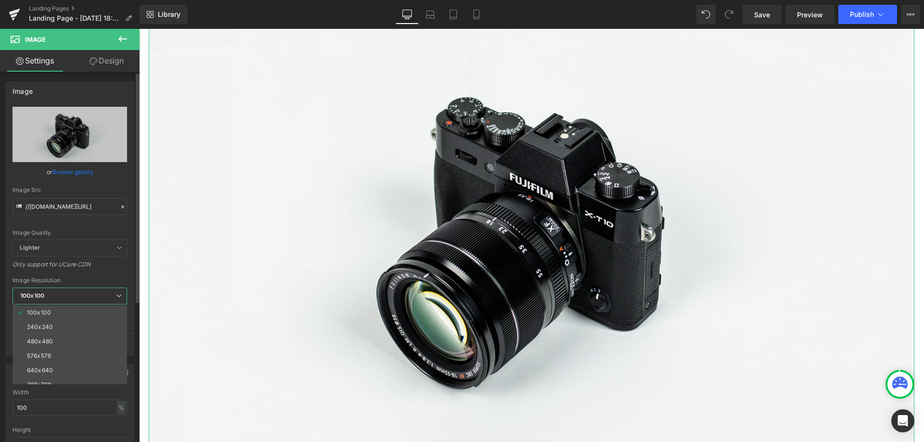
click at [96, 298] on span "100x100" at bounding box center [70, 296] width 115 height 17
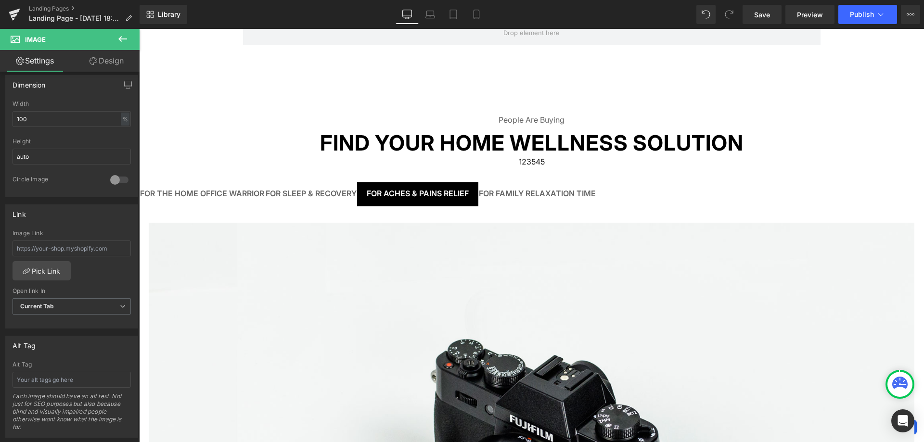
scroll to position [0, 0]
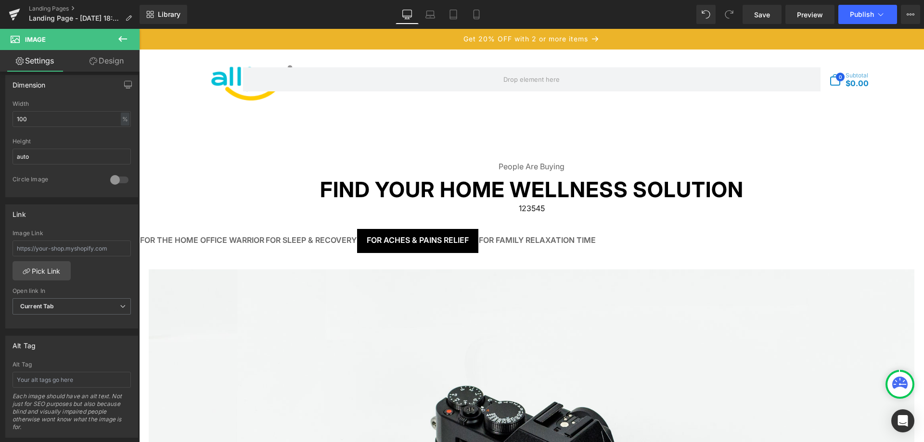
click at [225, 243] on div "For the Home Office Warrior Text Block" at bounding box center [202, 240] width 124 height 9
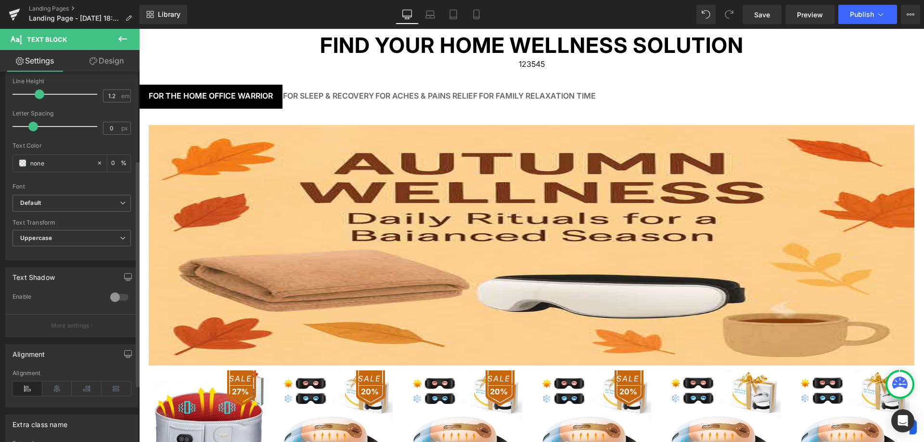
scroll to position [238, 0]
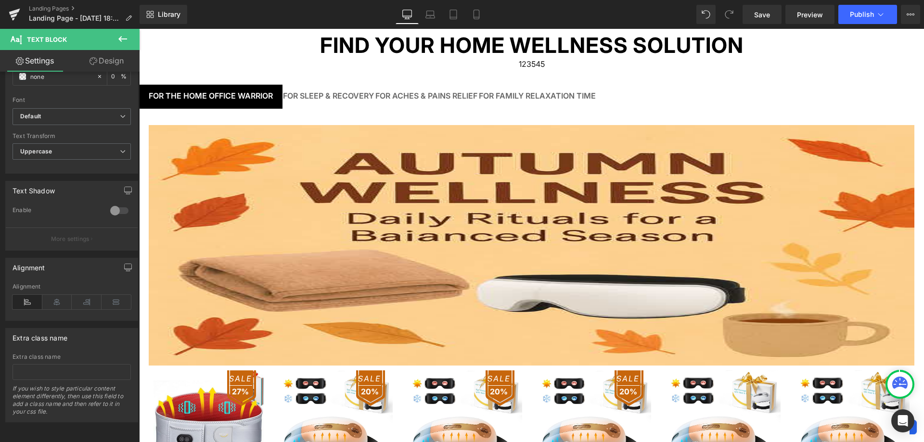
click at [288, 293] on img at bounding box center [532, 245] width 766 height 241
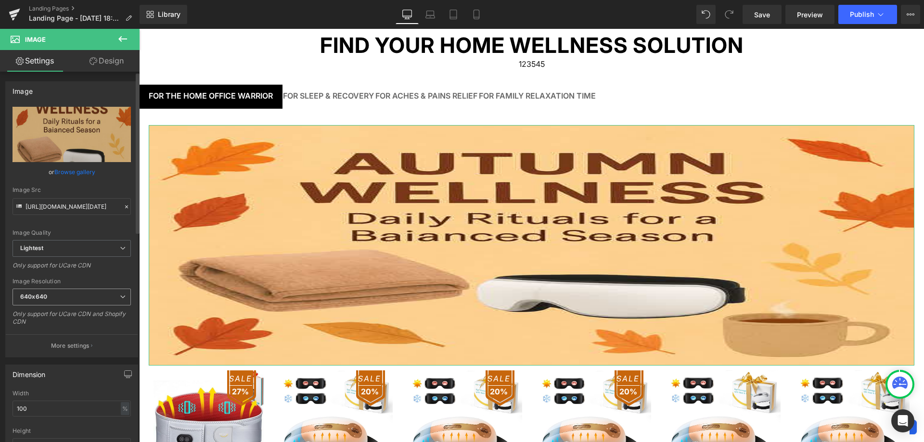
click at [79, 297] on span "640x640" at bounding box center [72, 297] width 118 height 17
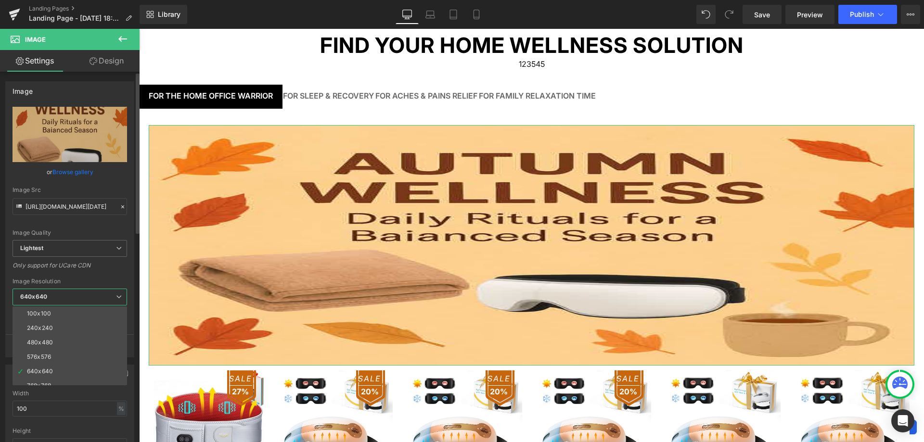
click at [79, 297] on span "640x640" at bounding box center [70, 297] width 115 height 17
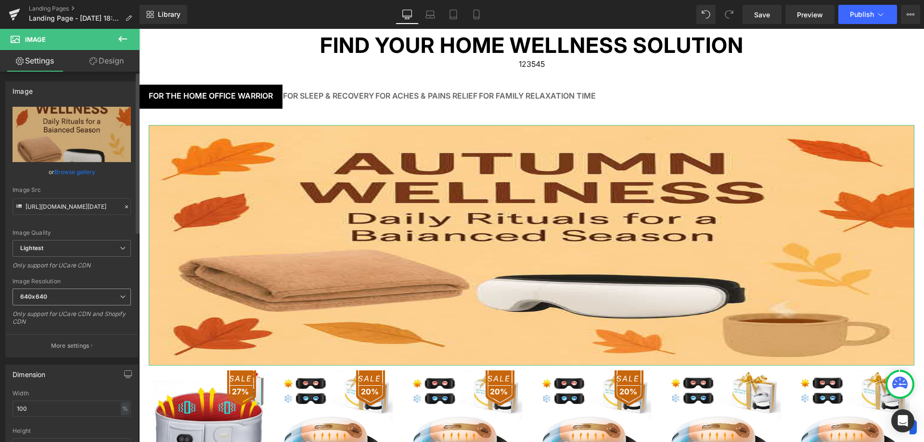
click at [79, 292] on span "640x640" at bounding box center [72, 297] width 118 height 17
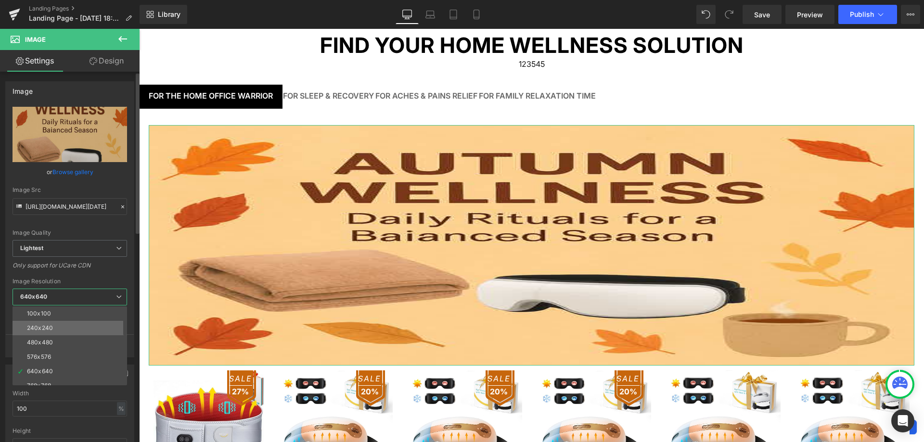
click at [69, 324] on li "240x240" at bounding box center [72, 328] width 119 height 14
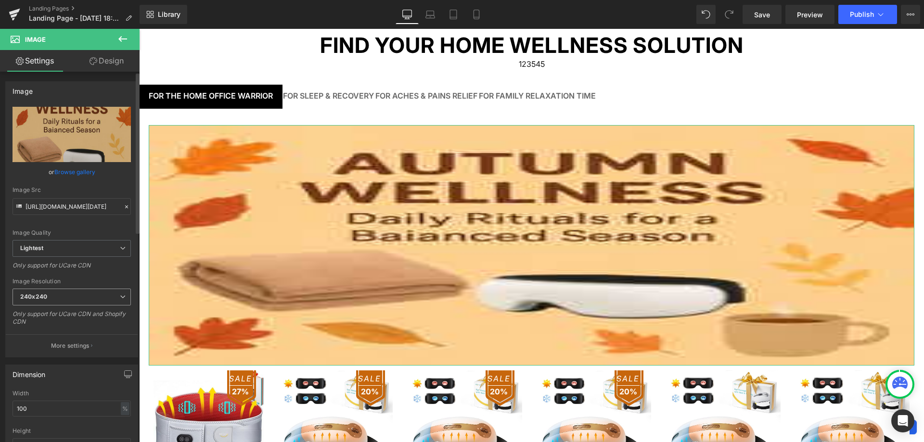
type input "https://ucarecdn.com/485f5b88-1be2-4135-9c58-5b594d650f17/-/format/auto/-/previ…"
click at [97, 251] on span "Lightest" at bounding box center [72, 248] width 118 height 17
click at [90, 245] on span "Lightest" at bounding box center [70, 248] width 115 height 17
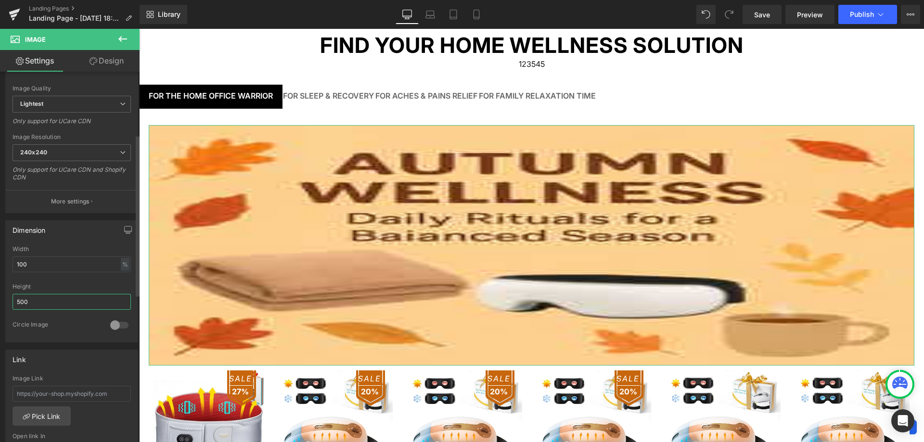
drag, startPoint x: 35, startPoint y: 301, endPoint x: 8, endPoint y: 299, distance: 27.5
click at [9, 299] on div "100% Width 100 % % px 500px Height 500 0 Circle Image" at bounding box center [72, 294] width 132 height 96
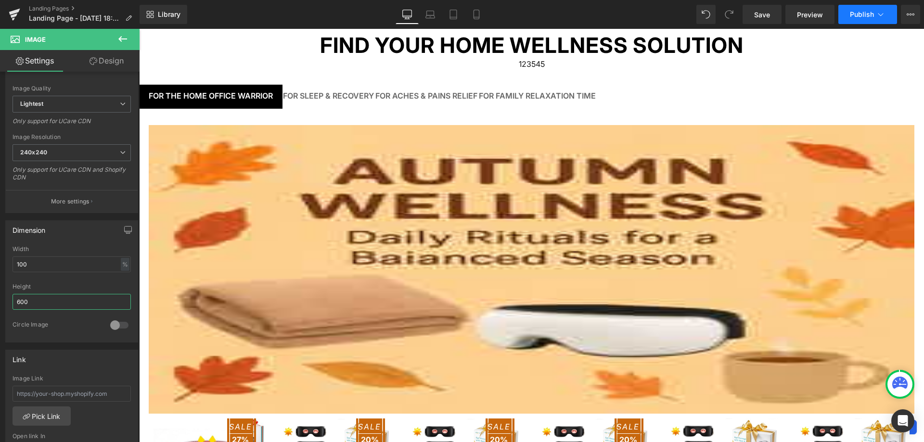
type input "600"
click at [866, 16] on span "Publish" at bounding box center [862, 15] width 24 height 8
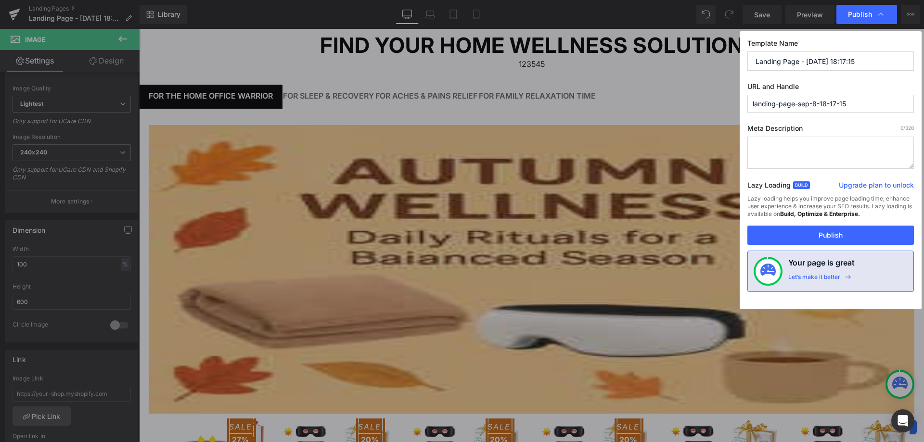
click at [804, 225] on div "Lazy loading helps you improve page loading time, enhance user experience & inc…" at bounding box center [830, 210] width 167 height 31
click at [802, 233] on button "Publish" at bounding box center [830, 235] width 167 height 19
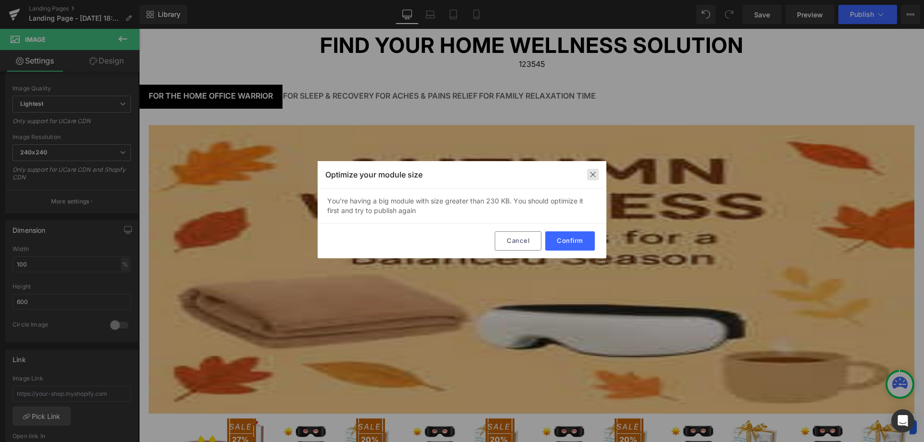
drag, startPoint x: 592, startPoint y: 173, endPoint x: 561, endPoint y: 82, distance: 95.7
click at [592, 173] on img at bounding box center [593, 175] width 8 height 8
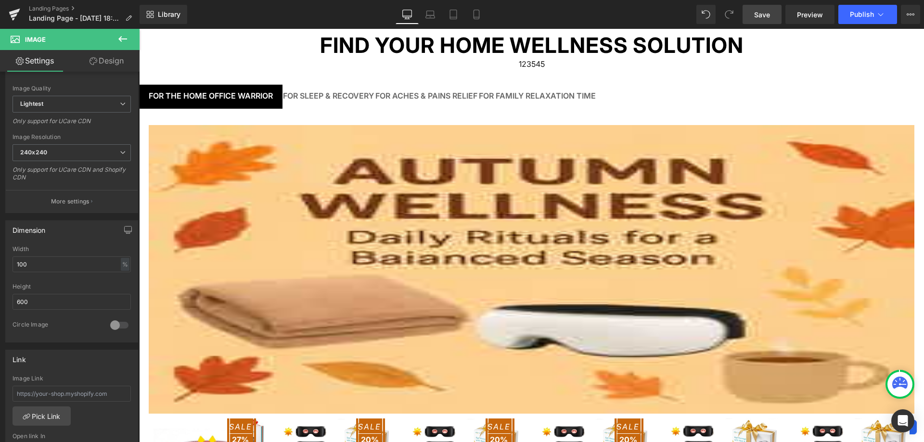
click at [770, 18] on span "Save" at bounding box center [762, 15] width 16 height 10
click at [47, 7] on link "Landing Pages" at bounding box center [84, 9] width 111 height 8
click at [764, 17] on span "Save" at bounding box center [762, 15] width 16 height 10
click at [54, 7] on link "Landing Pages" at bounding box center [84, 9] width 111 height 8
click at [70, 9] on link "Landing Pages" at bounding box center [84, 9] width 111 height 8
